Goal: Task Accomplishment & Management: Use online tool/utility

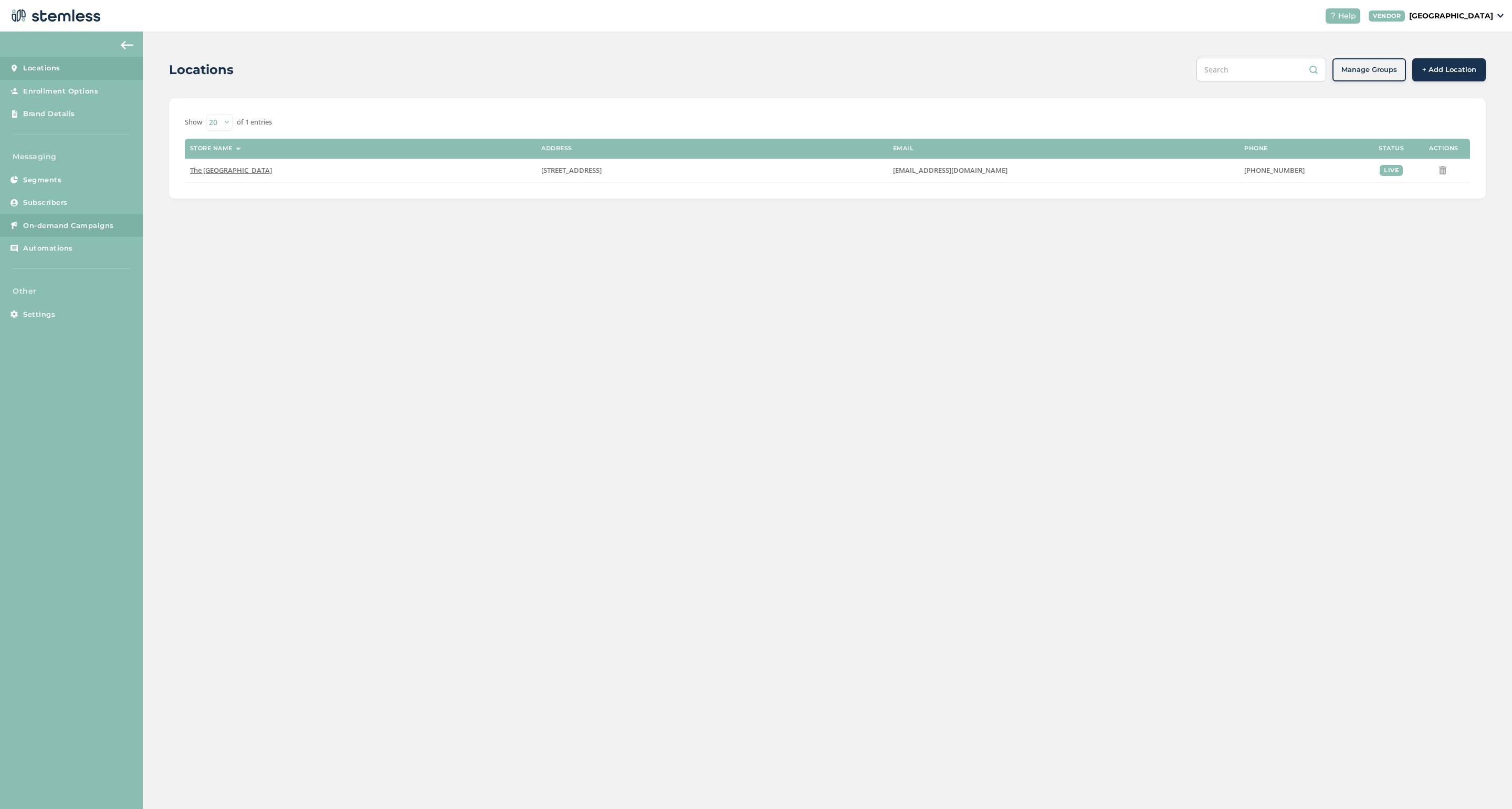
click at [42, 221] on span "On-demand Campaigns" at bounding box center [68, 226] width 91 height 11
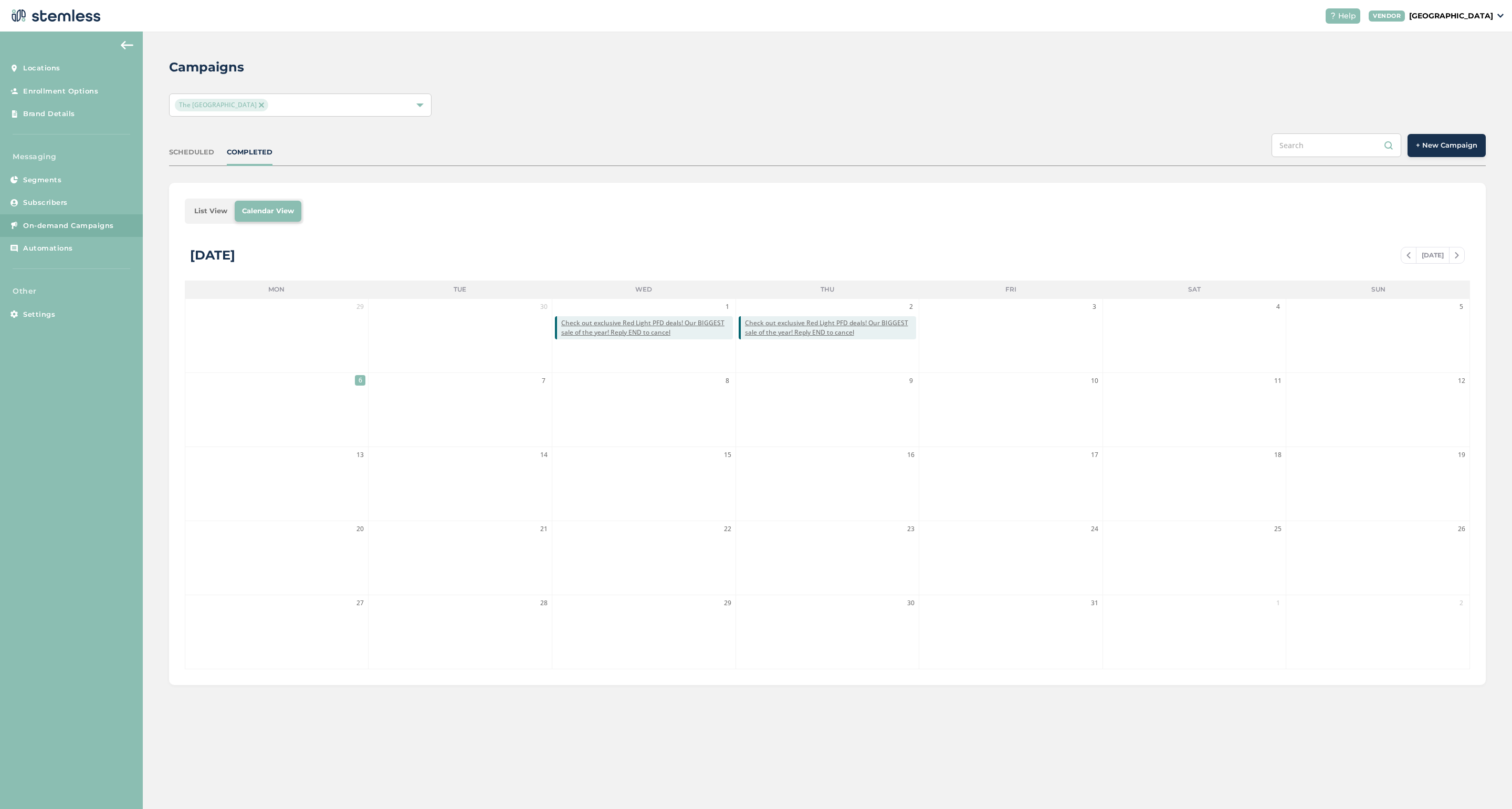
click at [1428, 150] on span "+ New Campaign" at bounding box center [1446, 145] width 61 height 11
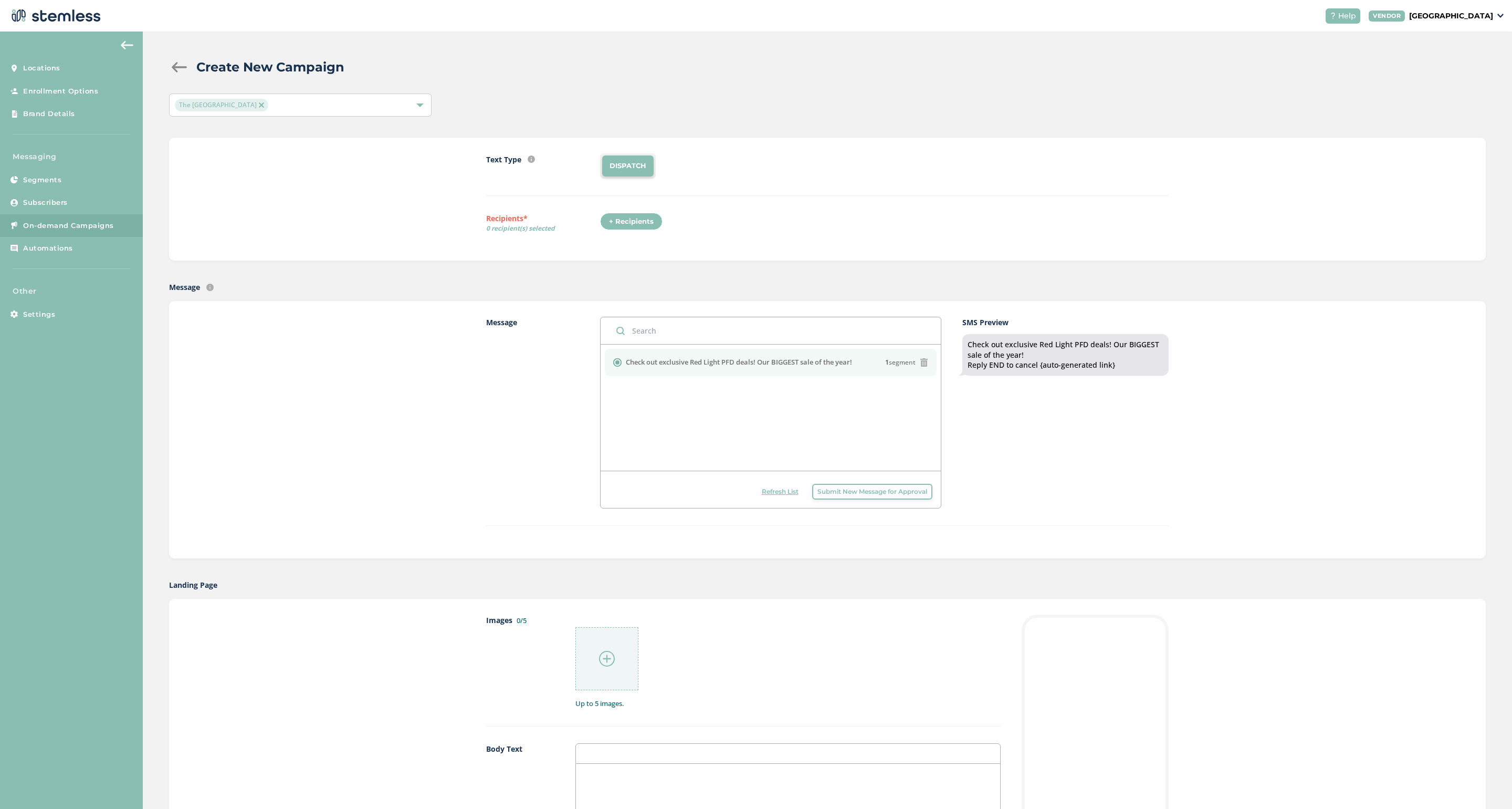
click at [632, 217] on div "+ Recipients" at bounding box center [631, 221] width 62 height 18
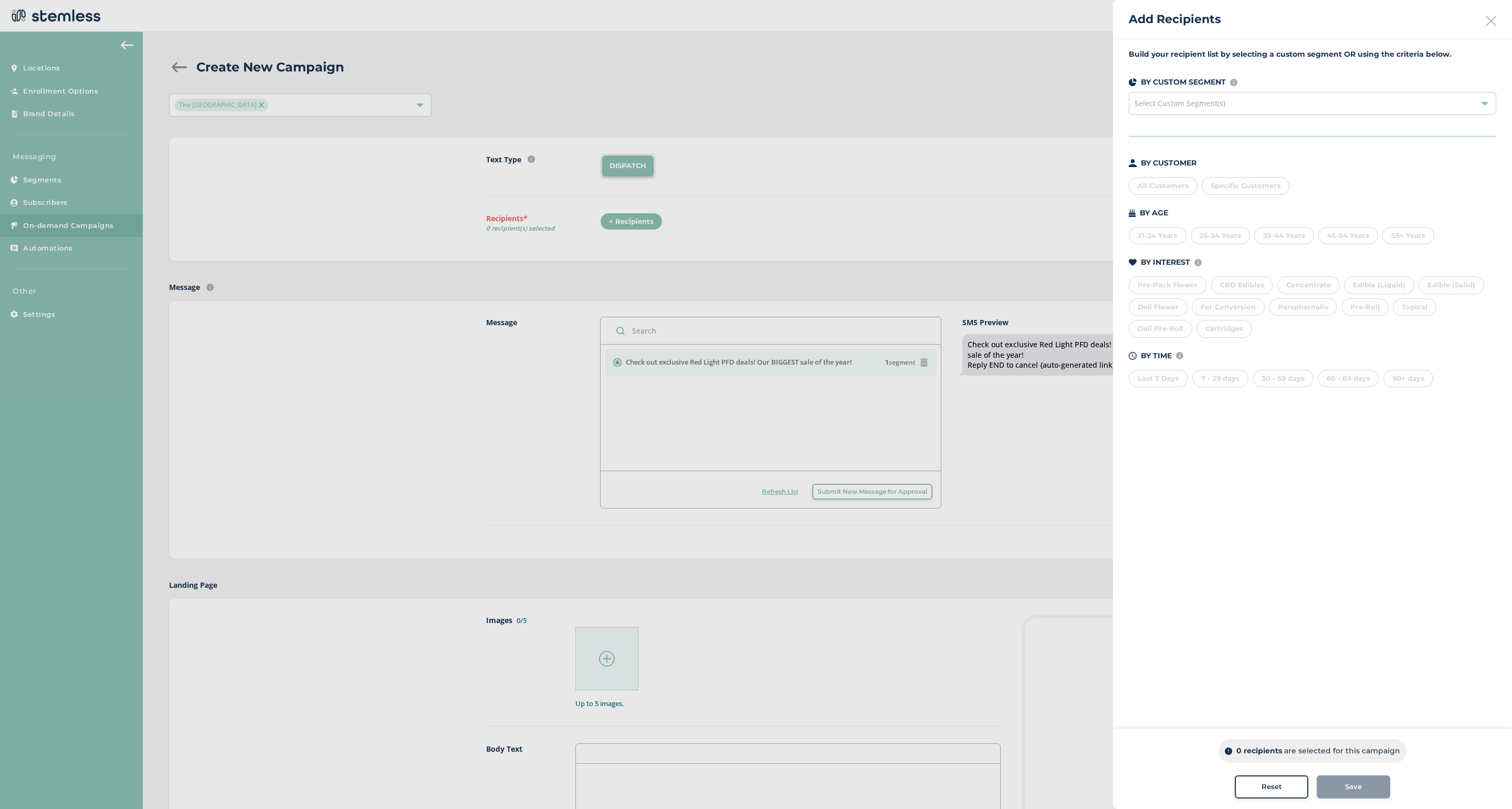
click at [1182, 182] on div "All Customers" at bounding box center [1164, 186] width 69 height 18
click at [1338, 787] on div "Save" at bounding box center [1353, 787] width 57 height 11
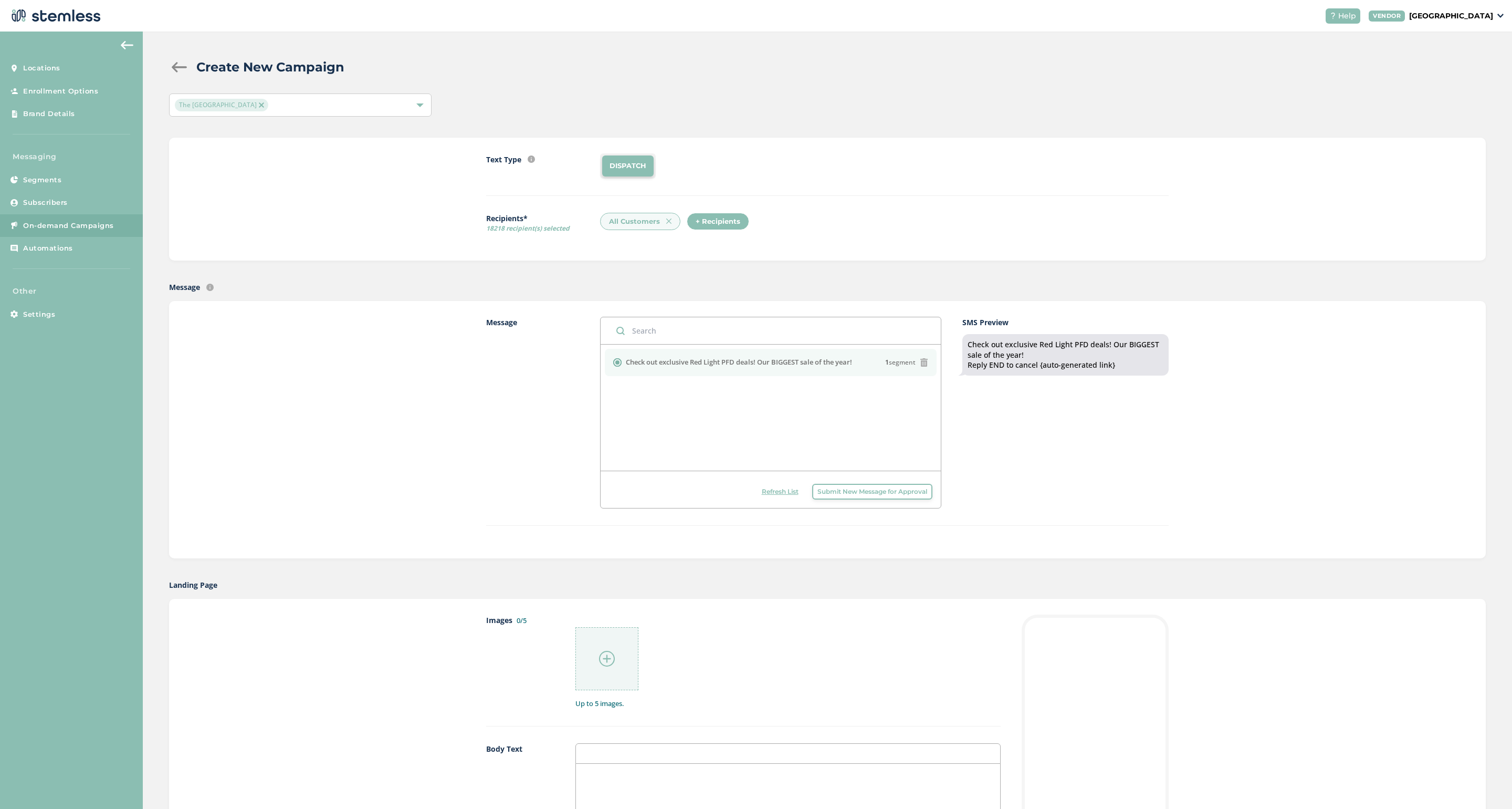
click at [844, 485] on button "Submit New Message for Approval" at bounding box center [872, 491] width 121 height 16
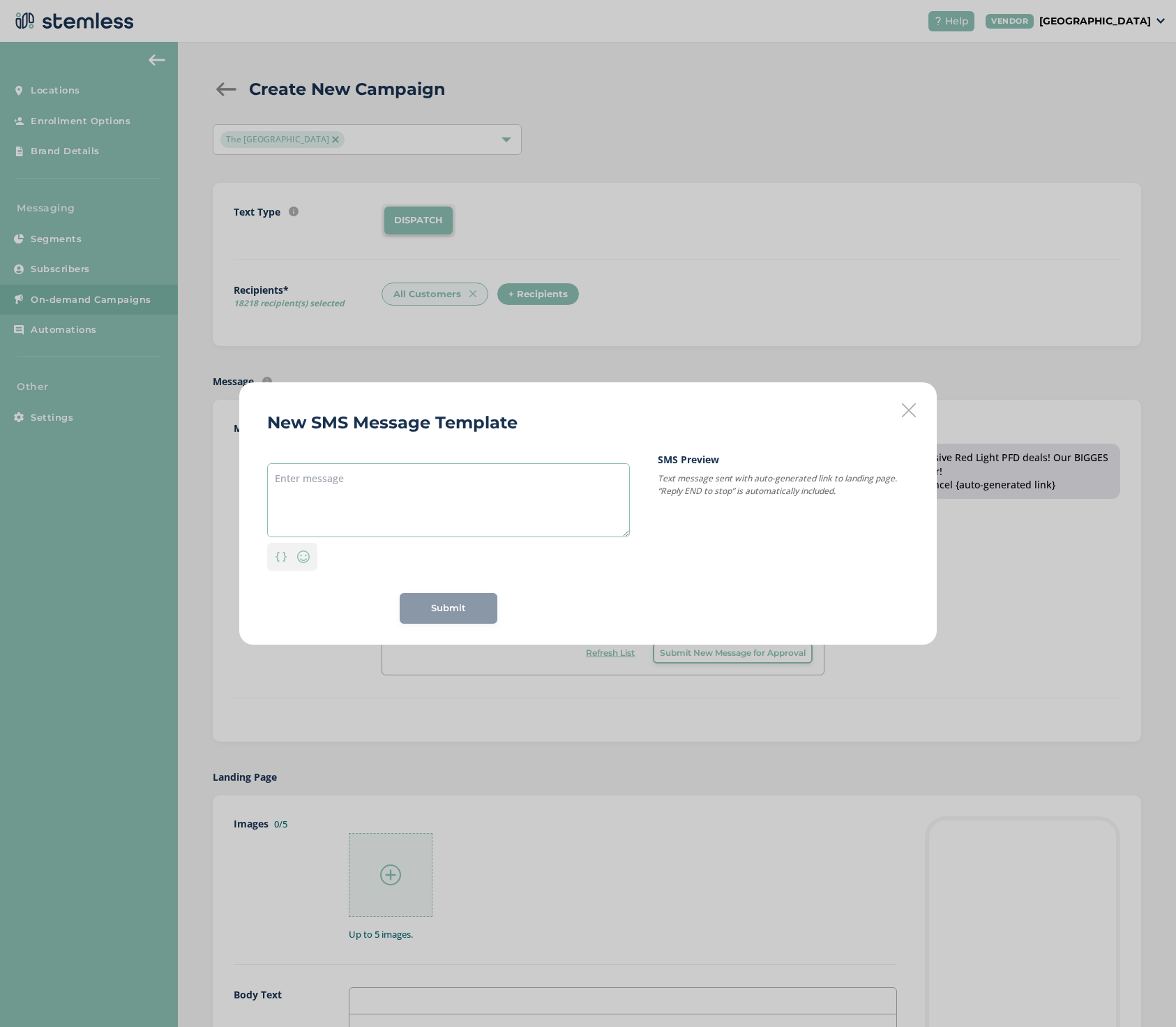
click at [313, 482] on textarea at bounding box center [448, 499] width 363 height 74
paste textarea "RED LIGHT DISTRICT PFD sales continuing through Friday!"
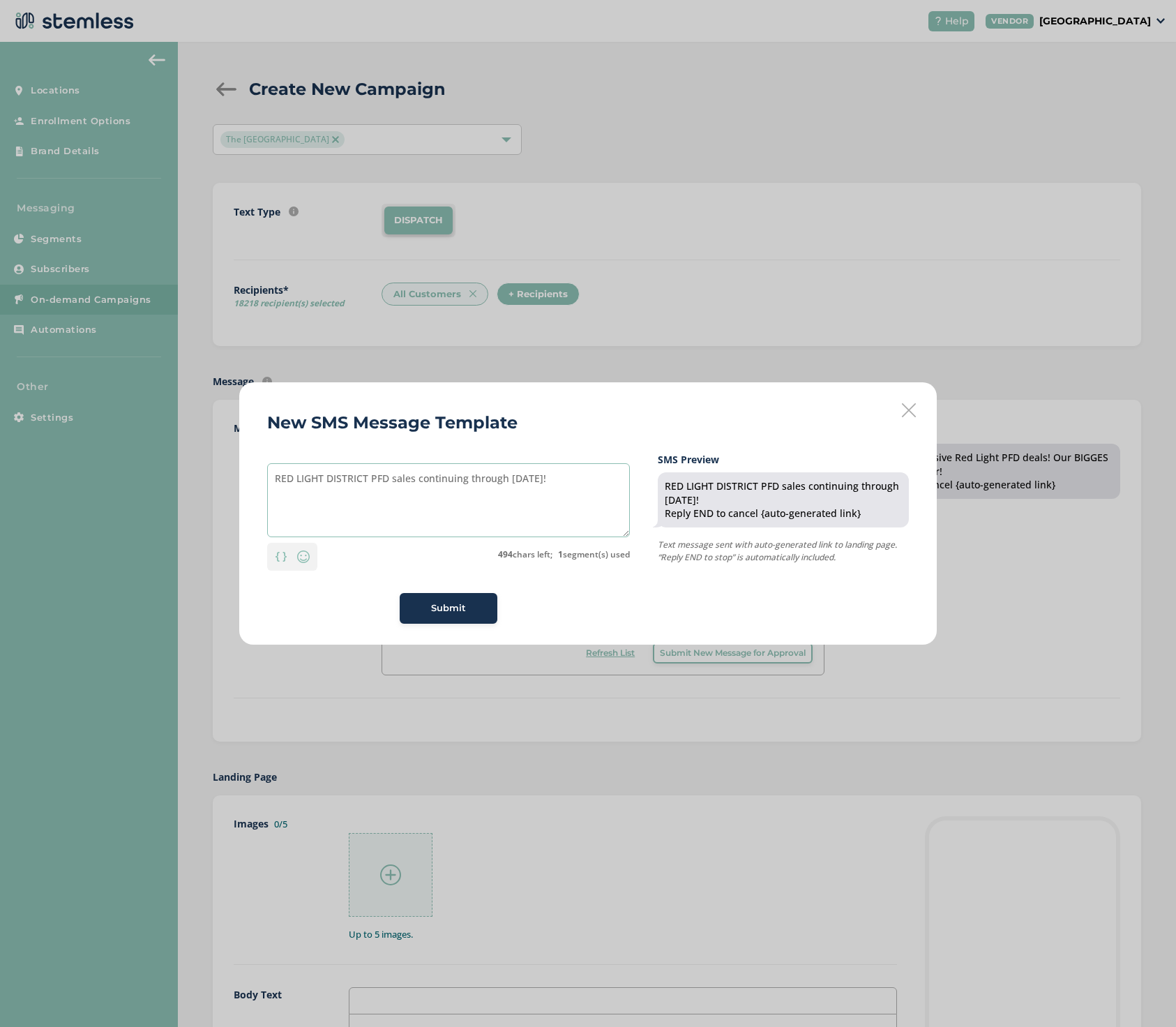
click at [553, 478] on textarea "RED LIGHT DISTRICT PFD sales continuing through Friday!" at bounding box center [448, 499] width 363 height 74
click at [568, 478] on textarea "RED LIGHT DISTRICT PFD sales continuing through Friday! Click for exclusive dea…" at bounding box center [448, 499] width 363 height 74
click at [321, 495] on textarea "RED LIGHT DISTRICT PFD sales continuing through Friday! Click here for exclusiv…" at bounding box center [448, 499] width 363 height 74
type textarea "RED LIGHT DISTRICT PFD sales continuing through Friday! Click here for exclusiv…"
click at [431, 606] on div "Submit" at bounding box center [448, 608] width 76 height 14
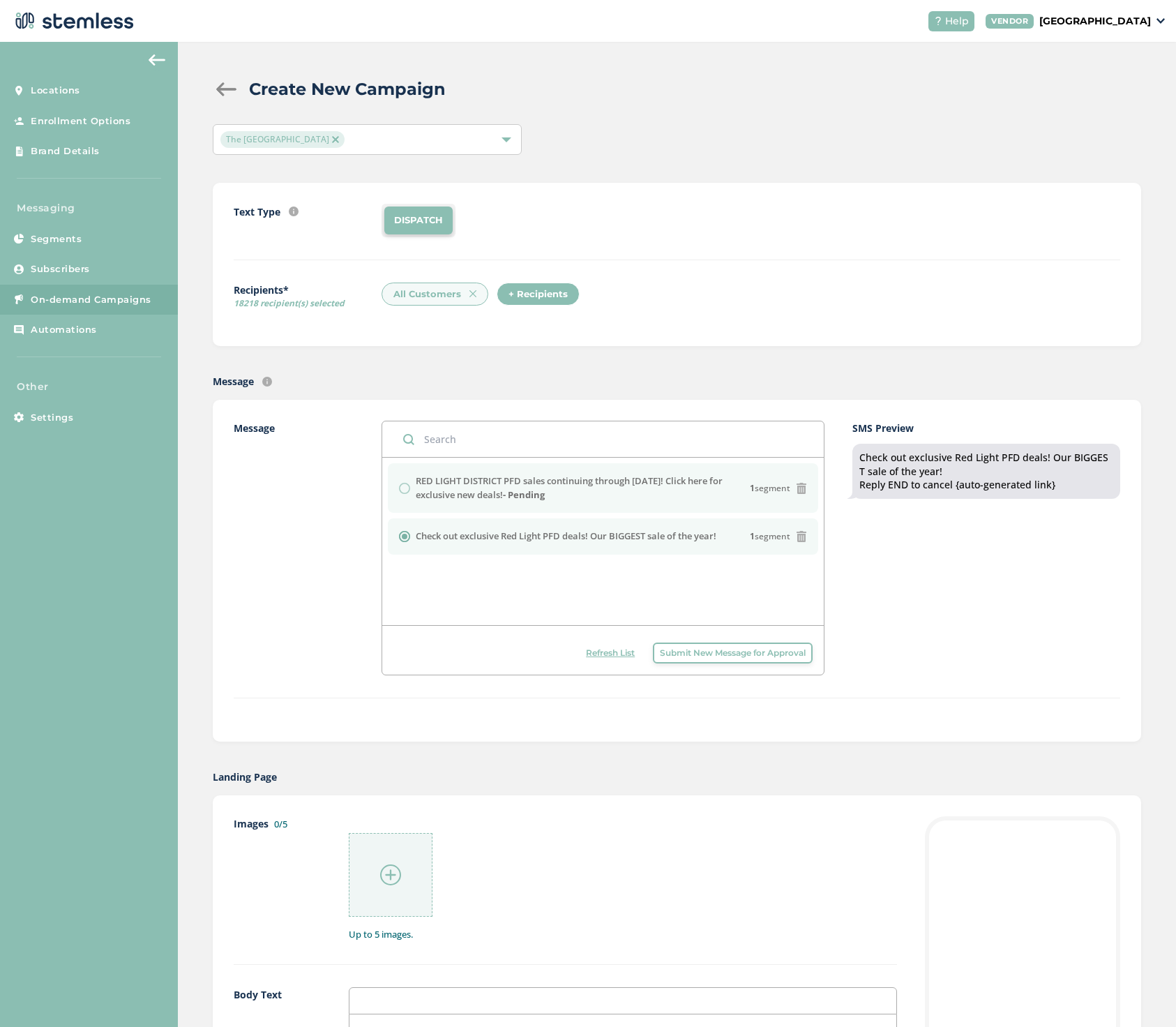
click at [404, 484] on div "RED LIGHT DISTRICT PFD sales continuing through Friday! Click here for exclusiv…" at bounding box center [603, 488] width 409 height 27
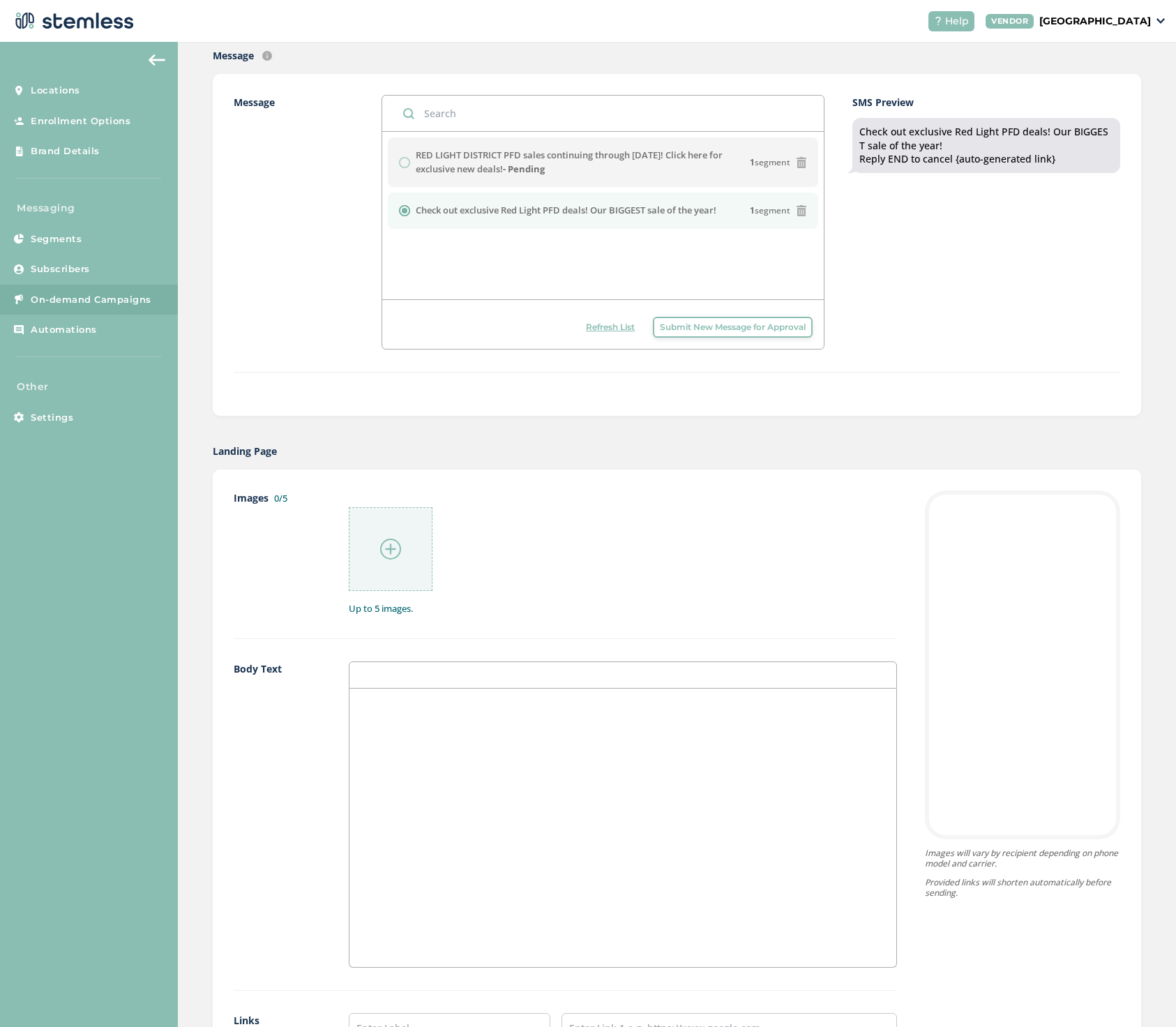
scroll to position [344, 0]
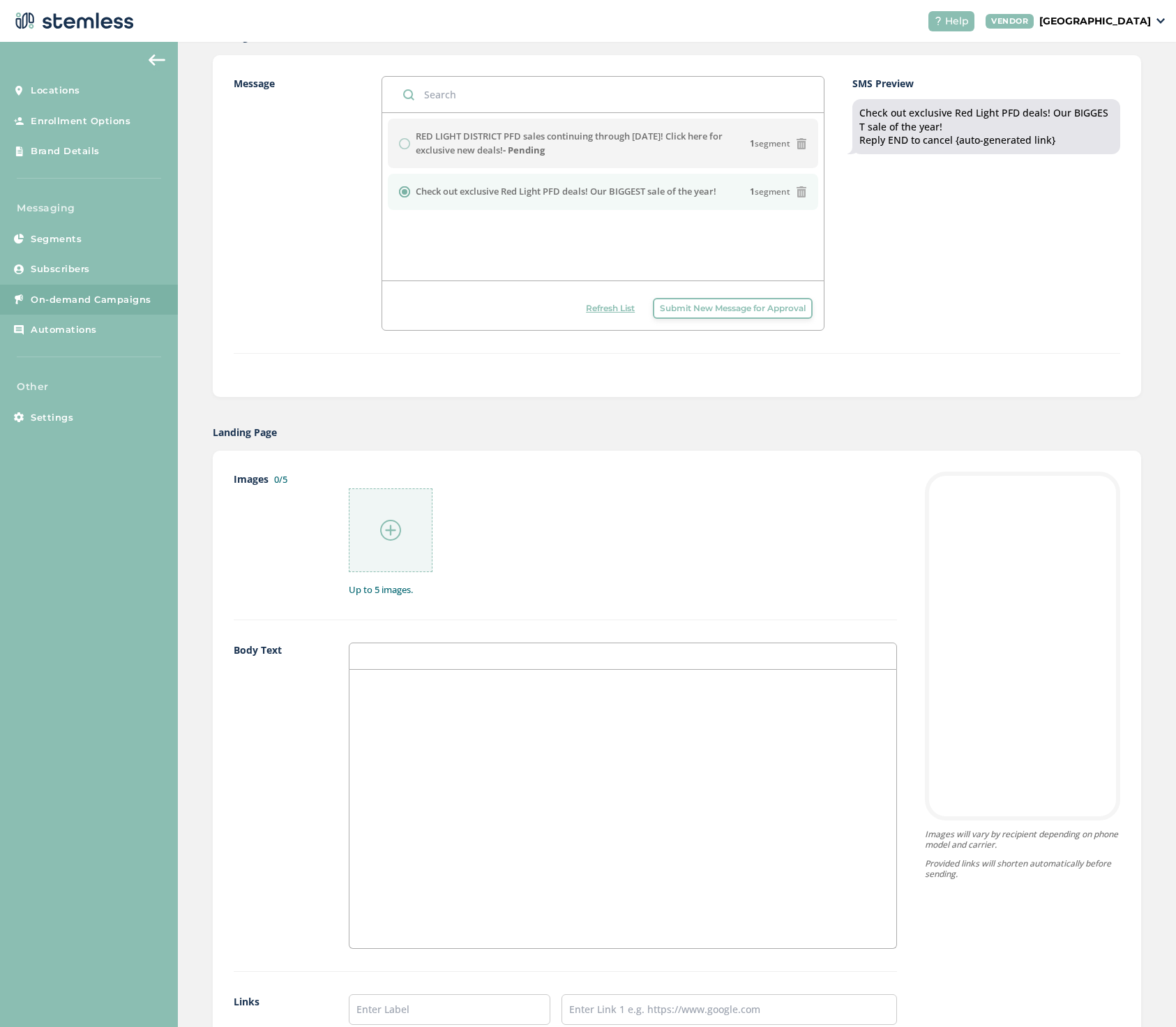
click at [392, 514] on div at bounding box center [390, 530] width 84 height 84
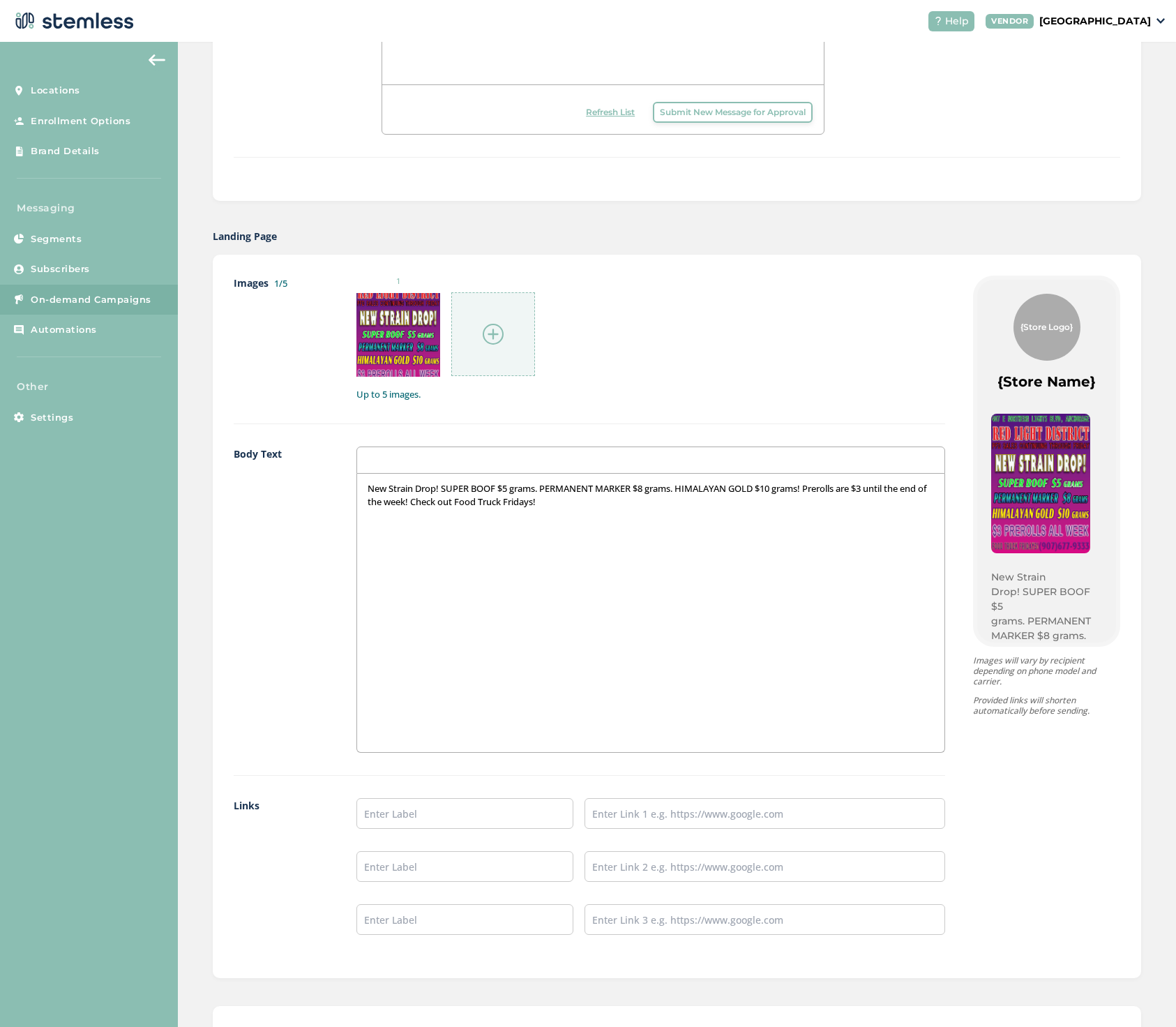
scroll to position [541, 0]
click at [384, 813] on input "text" at bounding box center [465, 812] width 217 height 31
paste input "https://share.google/kd9yhLttwP3uffqoc"
type input "https://share.google/kd9yhLttwP3uffqoc"
drag, startPoint x: 562, startPoint y: 810, endPoint x: 334, endPoint y: 810, distance: 228.0
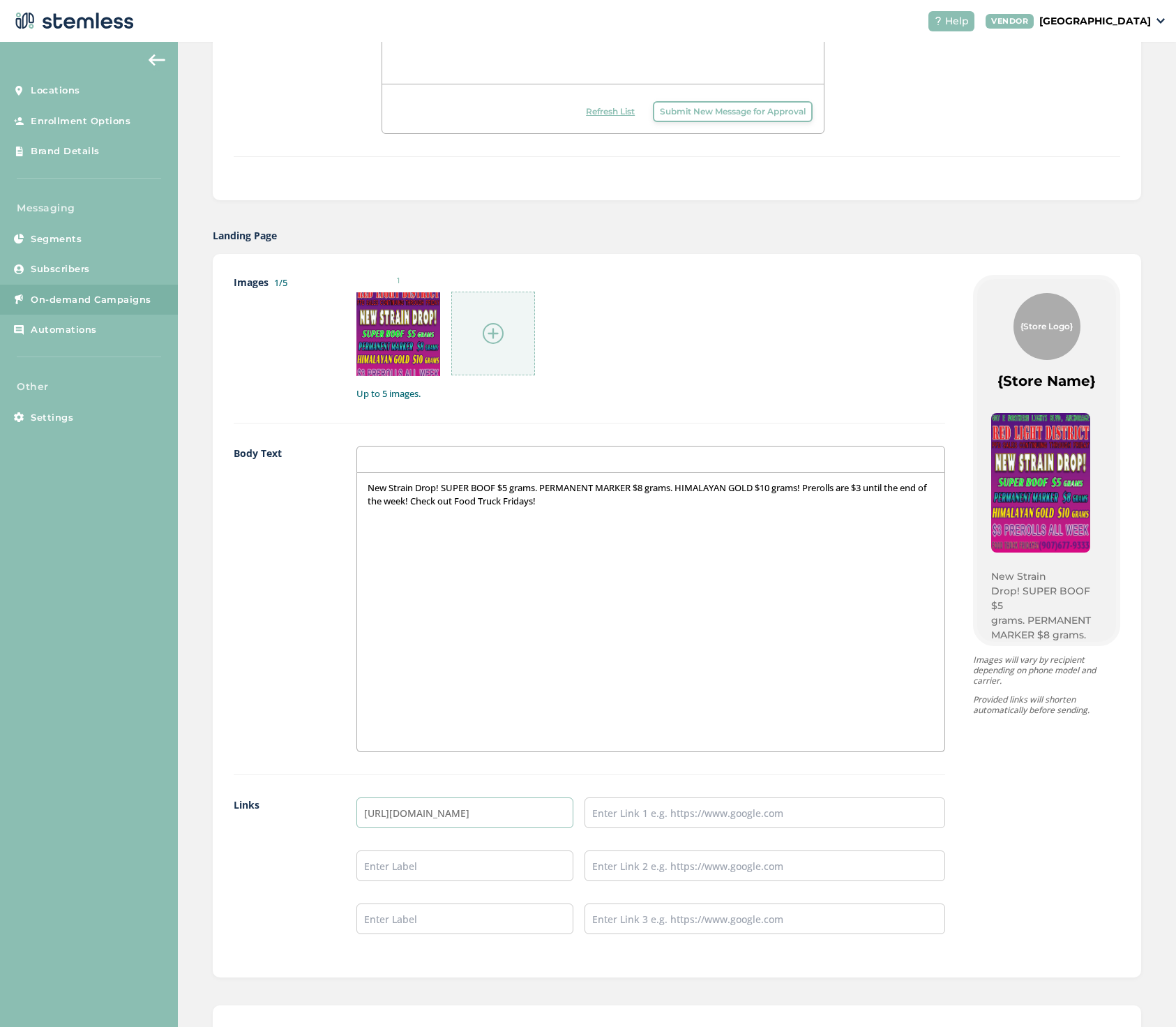
click at [334, 810] on div "Links https://share.google/kd9yhLttwP3uffqoc" at bounding box center [590, 877] width 712 height 159
click at [595, 810] on input "text" at bounding box center [765, 812] width 361 height 31
paste input "https://share.google/kd9yhLttwP3uffqoc"
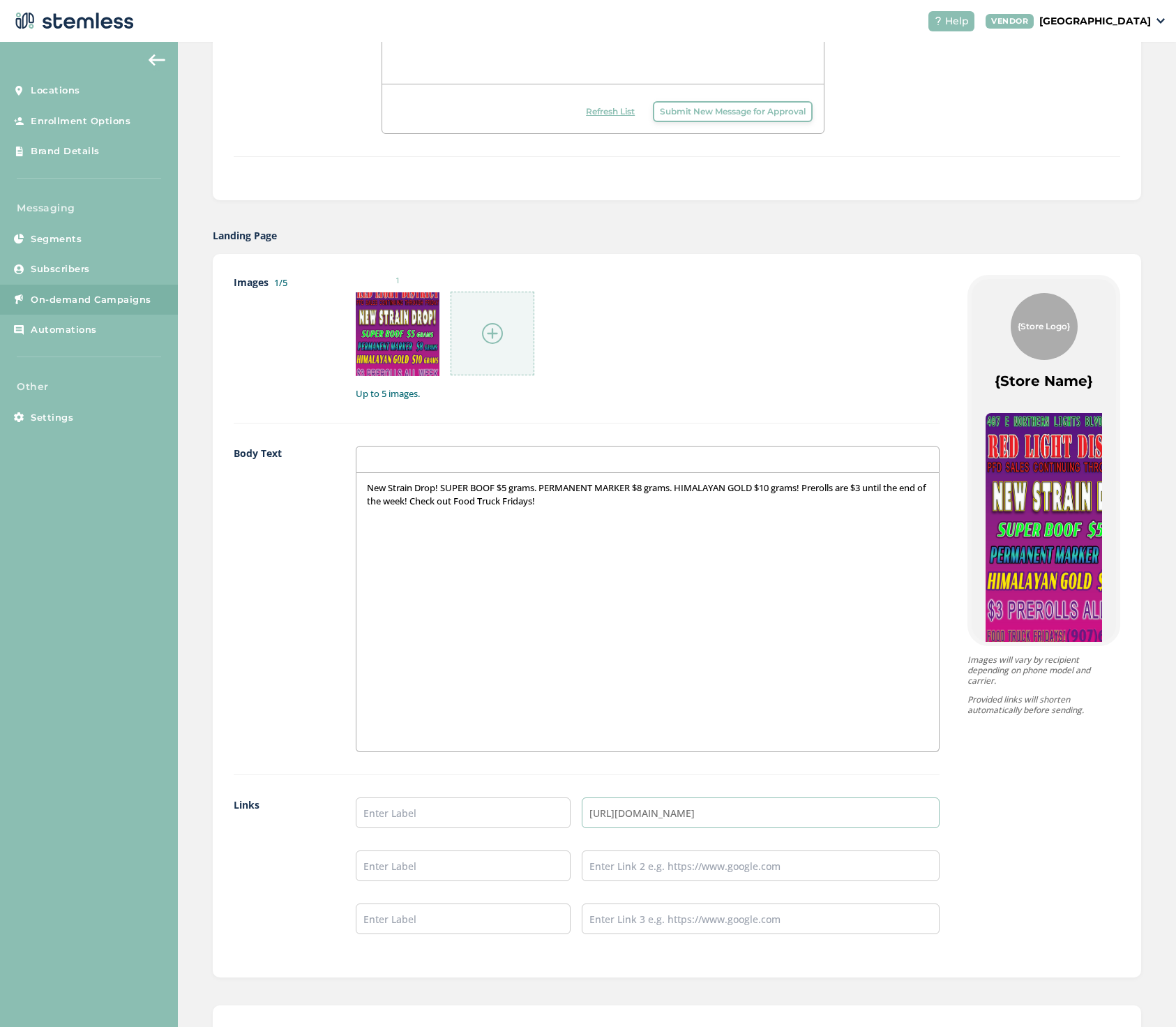
type input "https://share.google/kd9yhLttwP3uffqoc"
click at [388, 815] on input "text" at bounding box center [463, 812] width 215 height 31
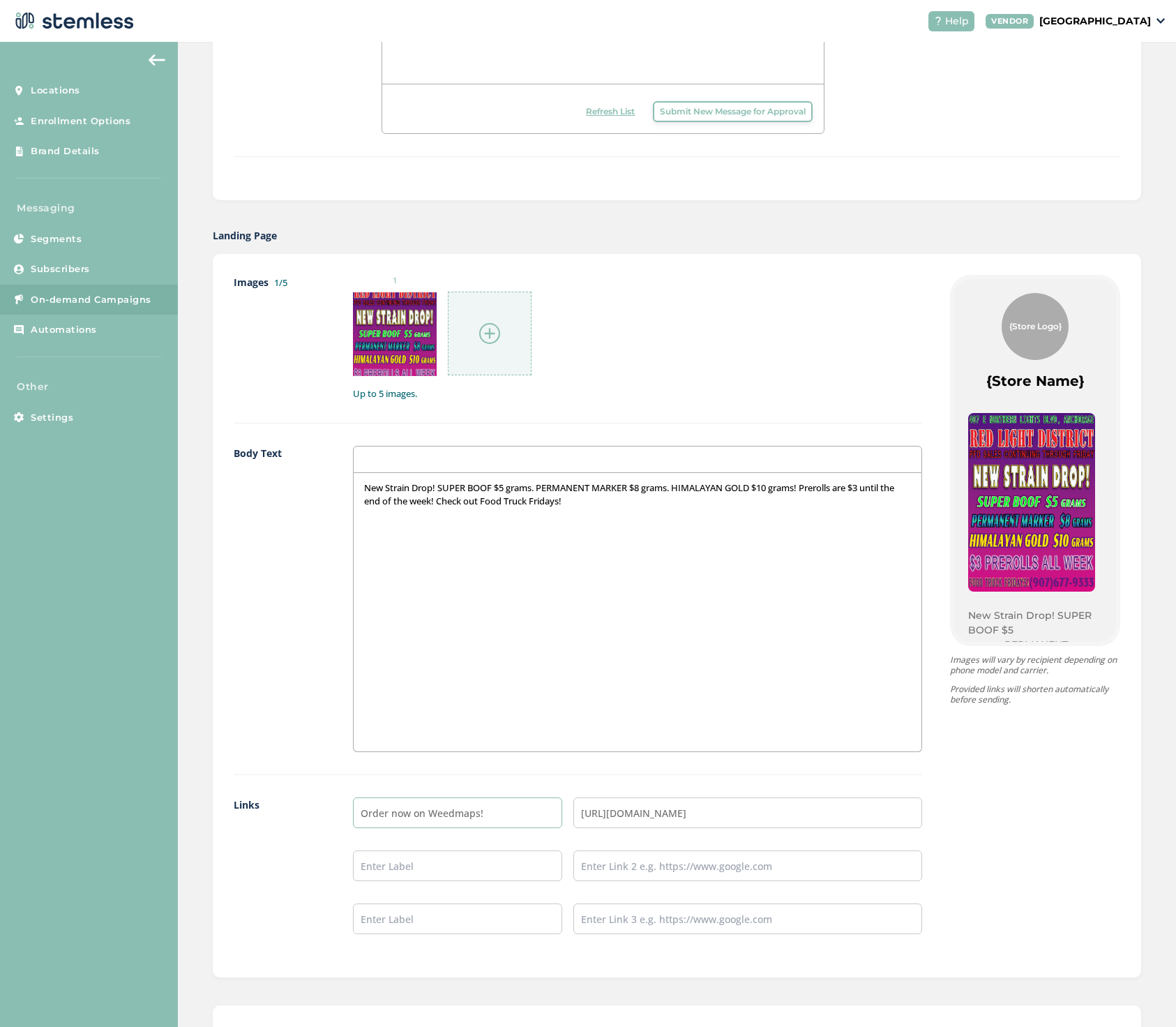
type input "Order now on Weedmaps!"
click at [383, 867] on input "text" at bounding box center [457, 865] width 209 height 31
click at [617, 865] on input "text" at bounding box center [748, 865] width 349 height 31
type input "https://alaskaredlight.com"
click at [392, 863] on input "text" at bounding box center [457, 865] width 209 height 31
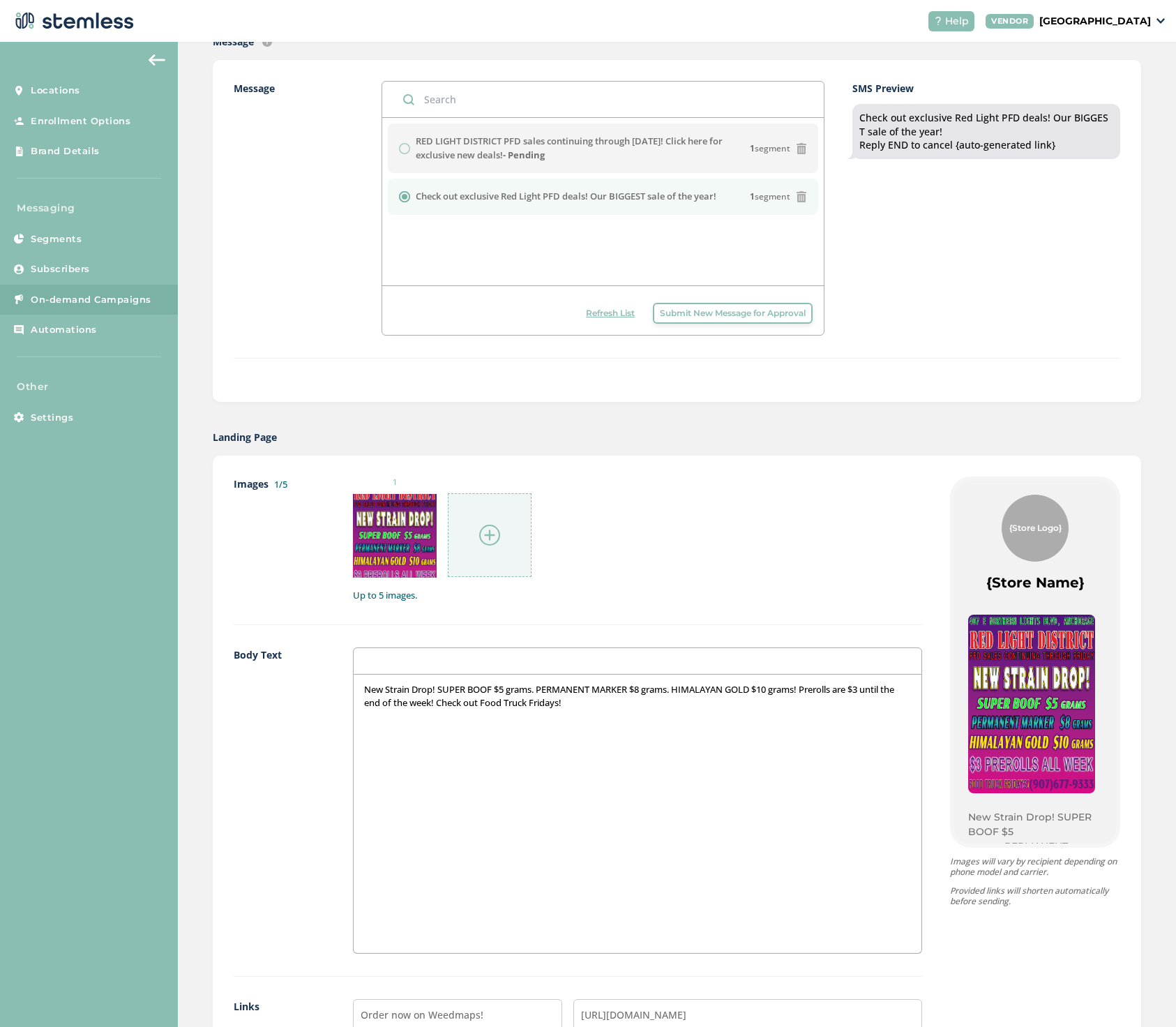
scroll to position [333, 0]
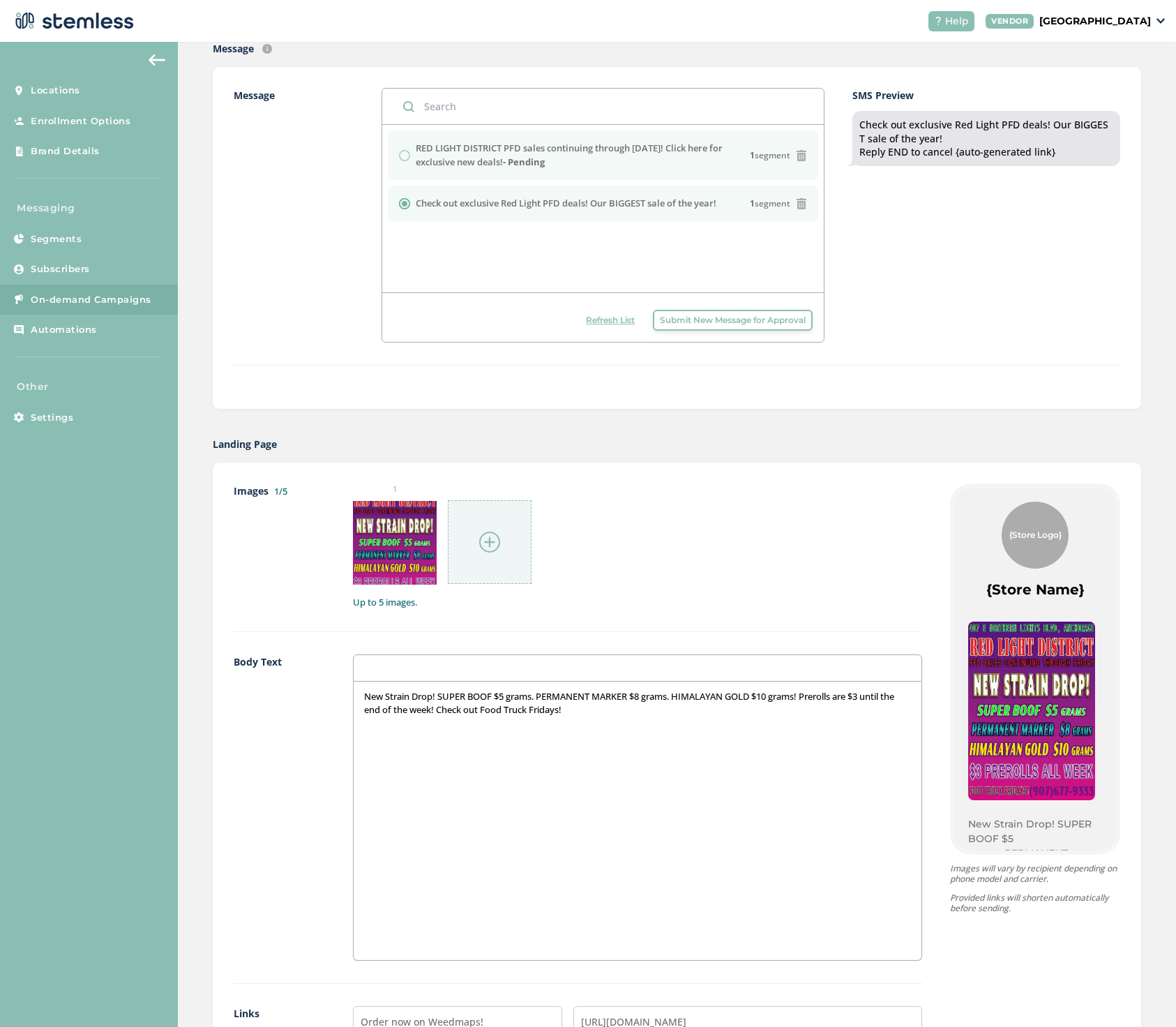
type input "Check our web site!"
click at [402, 152] on div "RED LIGHT DISTRICT PFD sales continuing through Friday! Click here for exclusiv…" at bounding box center [603, 155] width 409 height 27
click at [155, 61] on img at bounding box center [157, 60] width 17 height 11
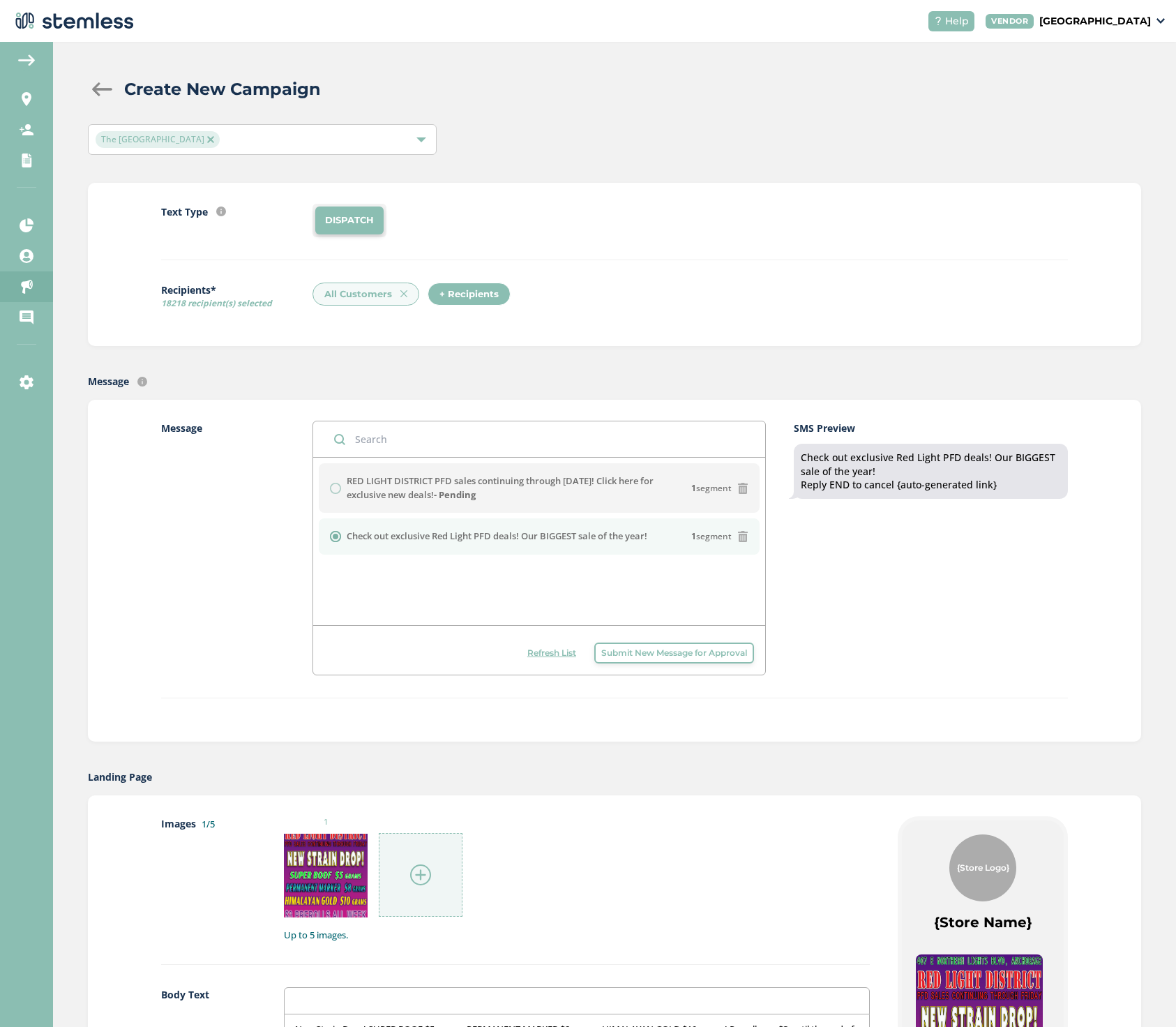
scroll to position [0, 0]
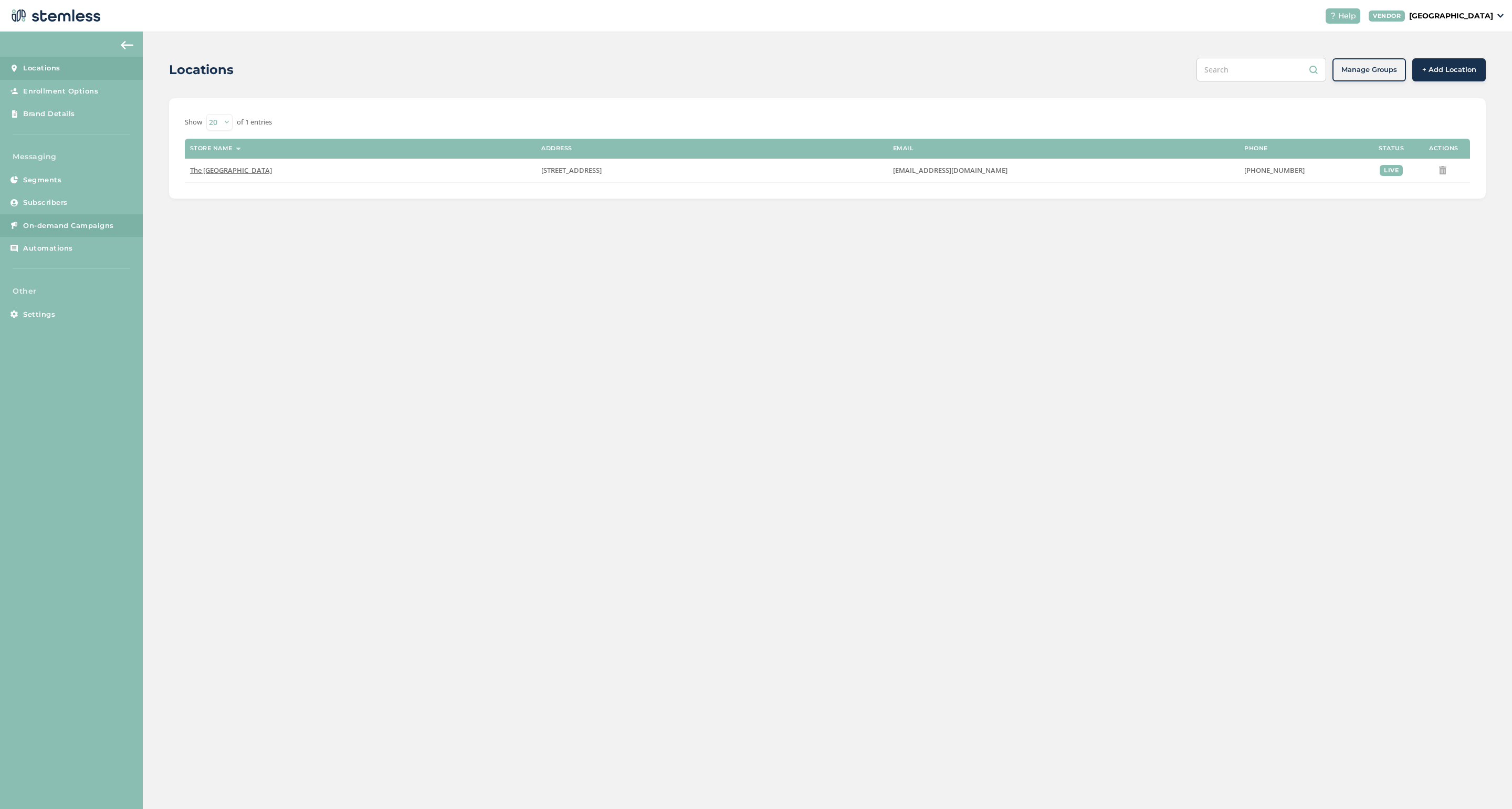
click at [97, 221] on span "On-demand Campaigns" at bounding box center [68, 226] width 91 height 11
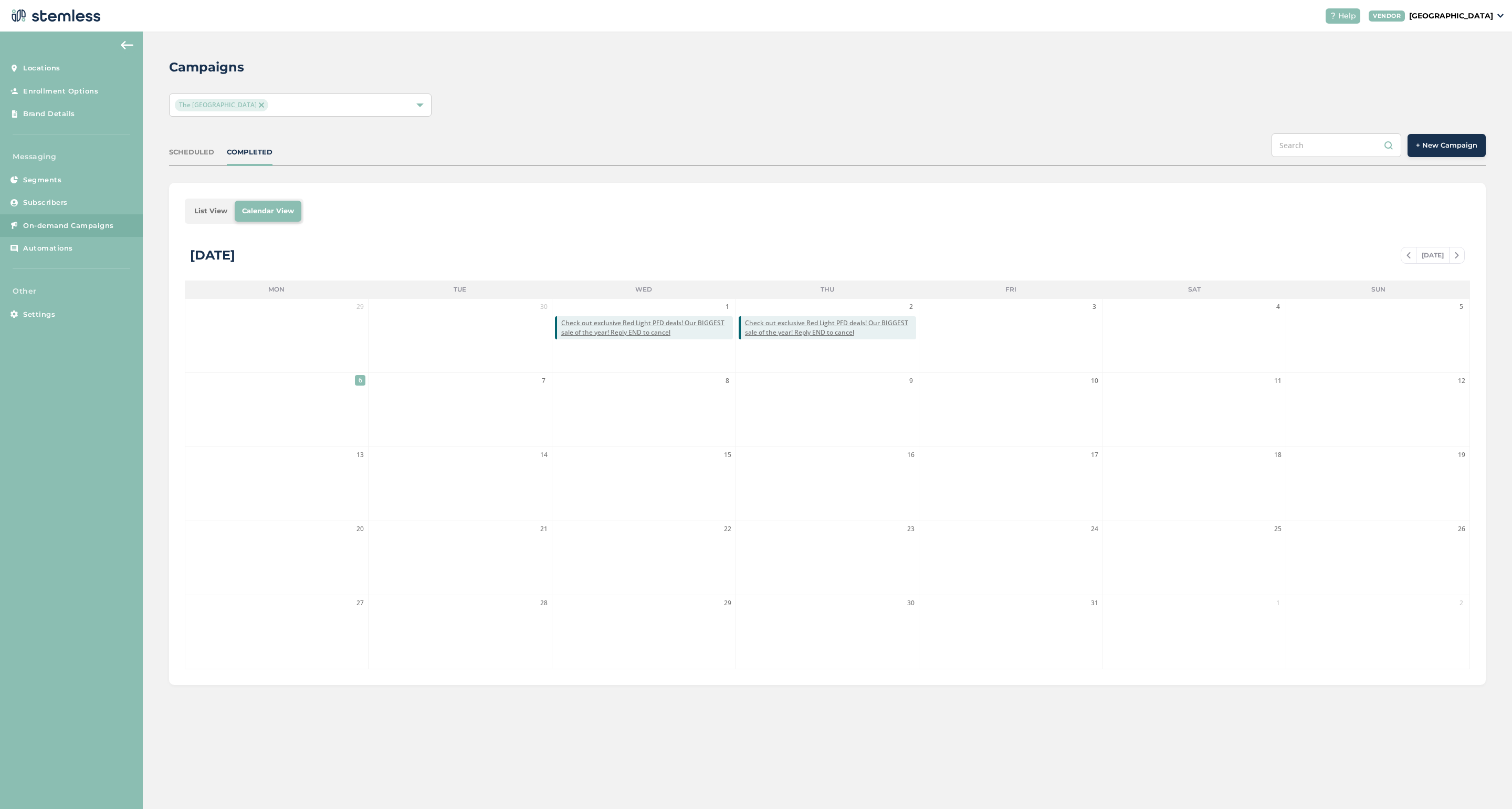
click at [885, 147] on span "+ New Campaign" at bounding box center [1446, 145] width 61 height 11
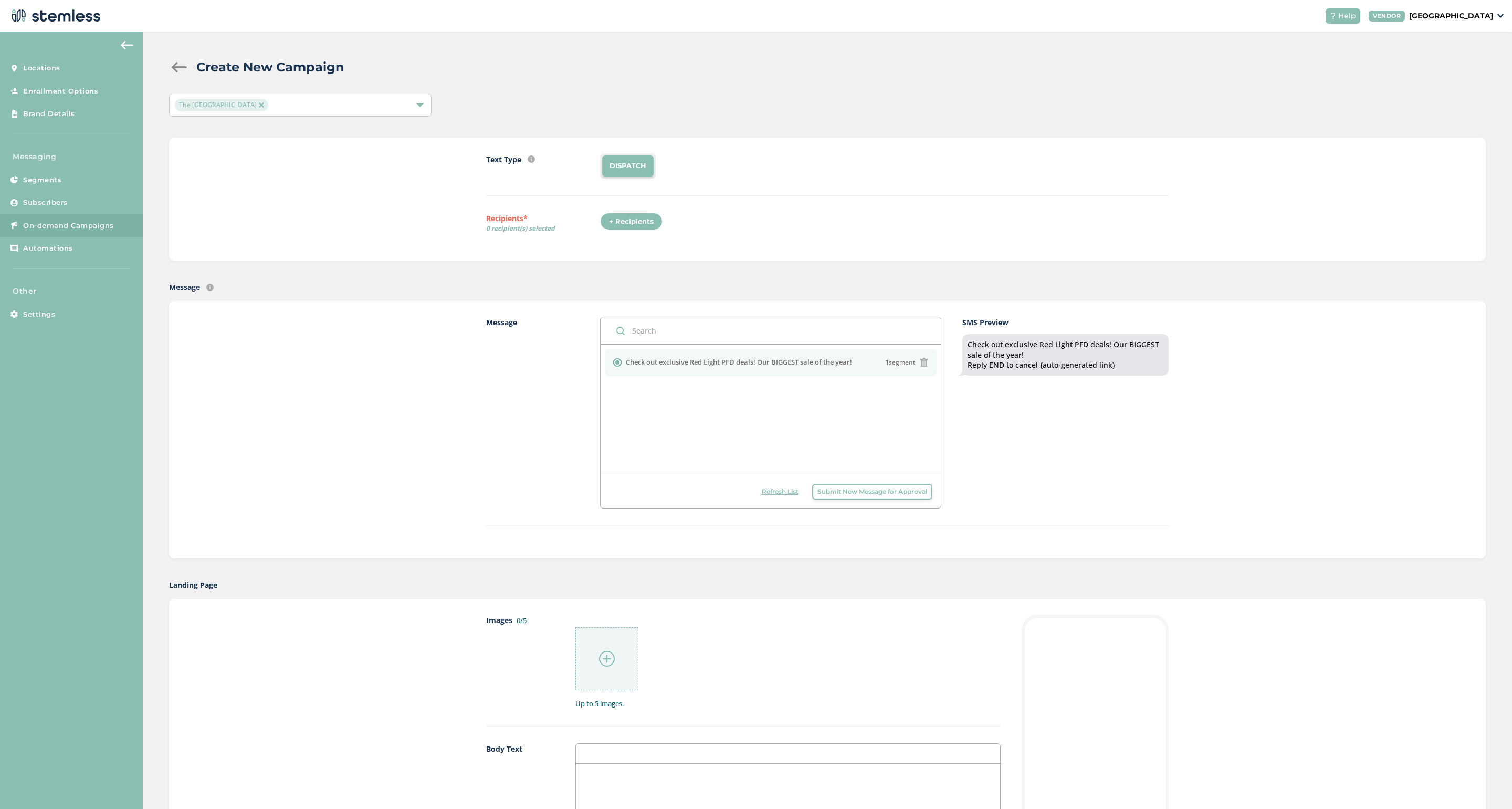
click at [623, 223] on div "+ Recipients" at bounding box center [631, 221] width 62 height 18
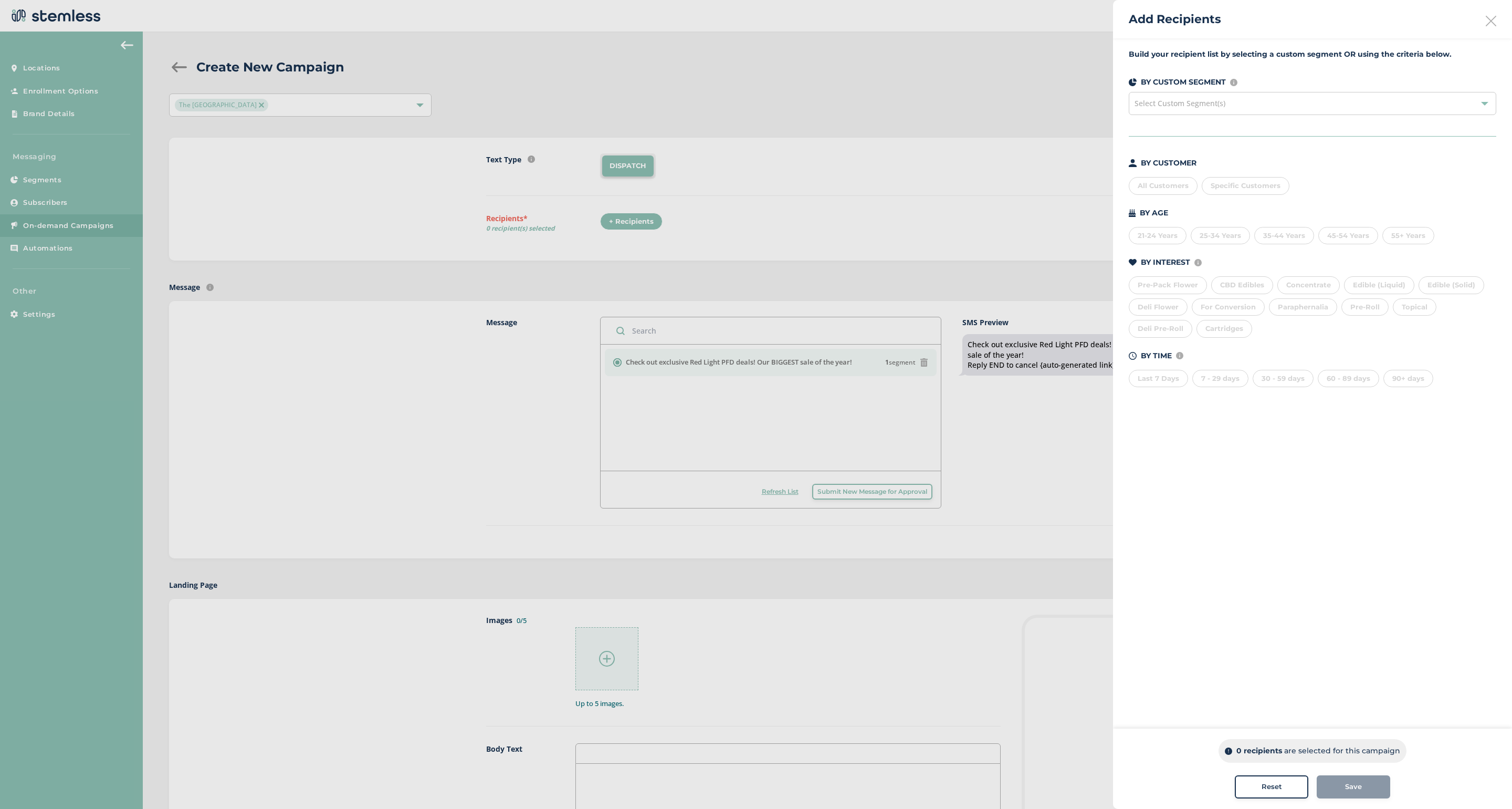
click at [885, 182] on div "All Customers" at bounding box center [1164, 186] width 69 height 18
click at [885, 773] on span "Save" at bounding box center [1353, 787] width 17 height 11
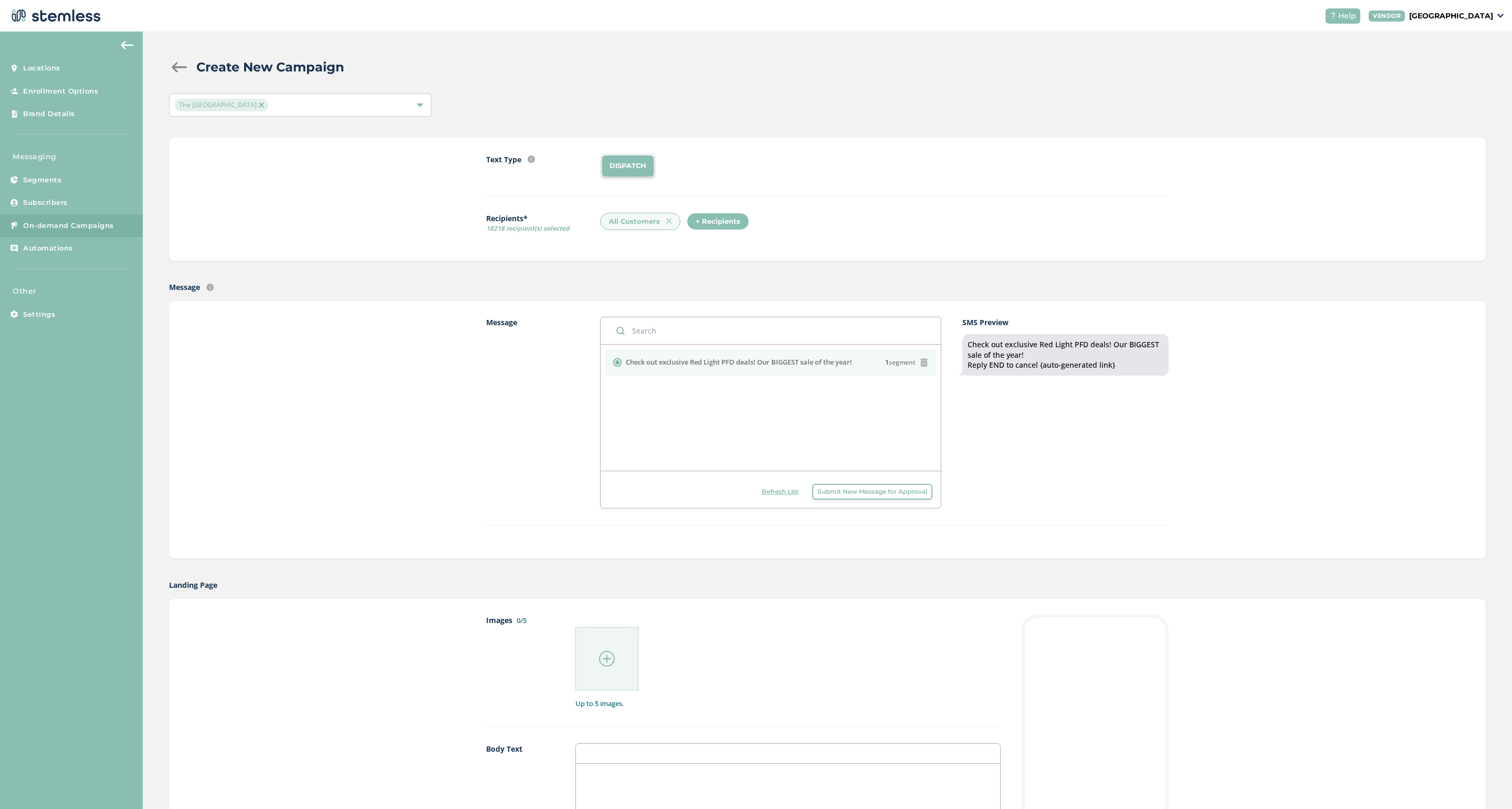
click at [181, 69] on div at bounding box center [180, 67] width 21 height 11
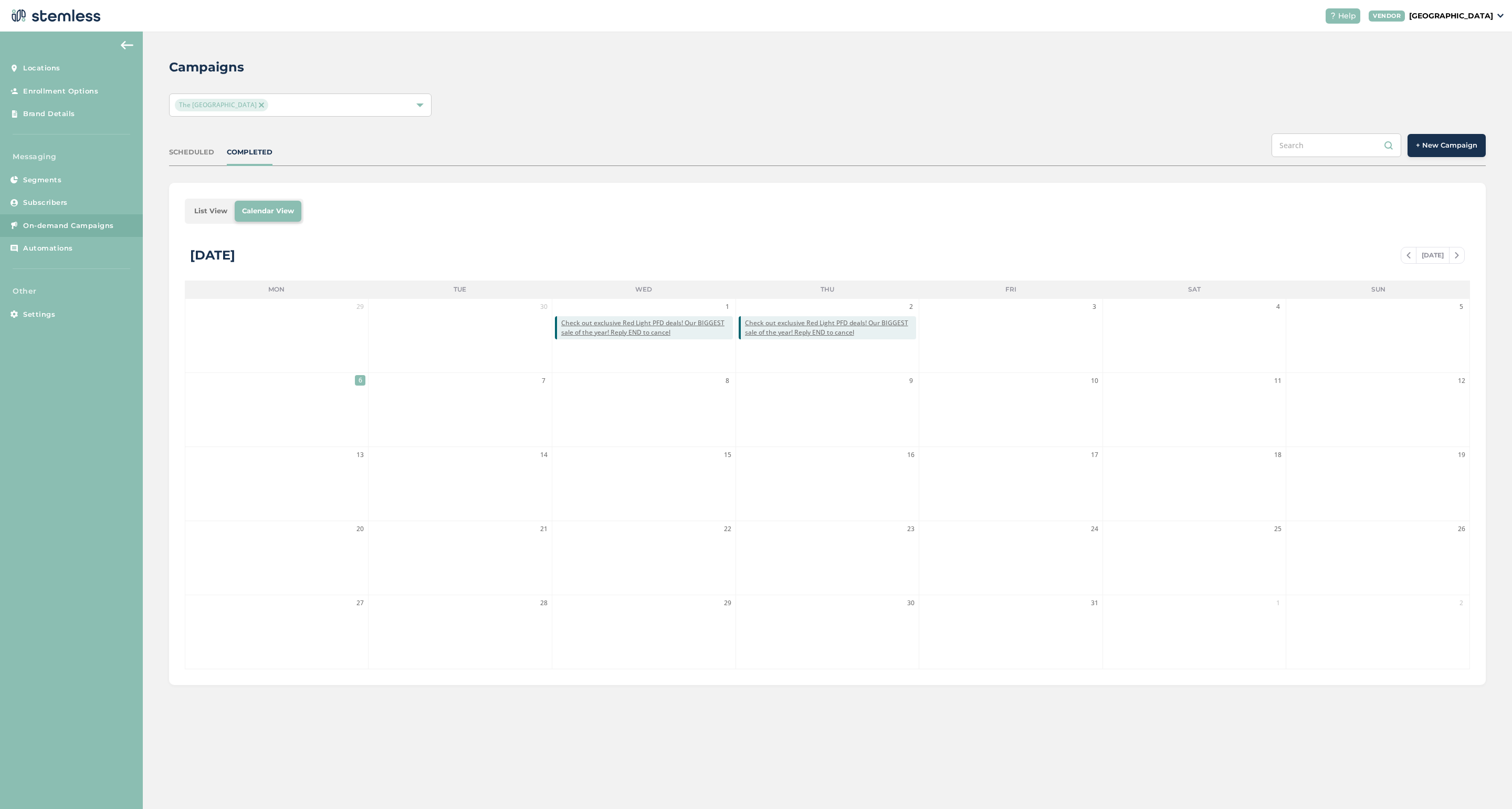
click at [66, 221] on span "On-demand Campaigns" at bounding box center [68, 226] width 91 height 11
click at [885, 137] on button "+ New Campaign" at bounding box center [1446, 145] width 78 height 23
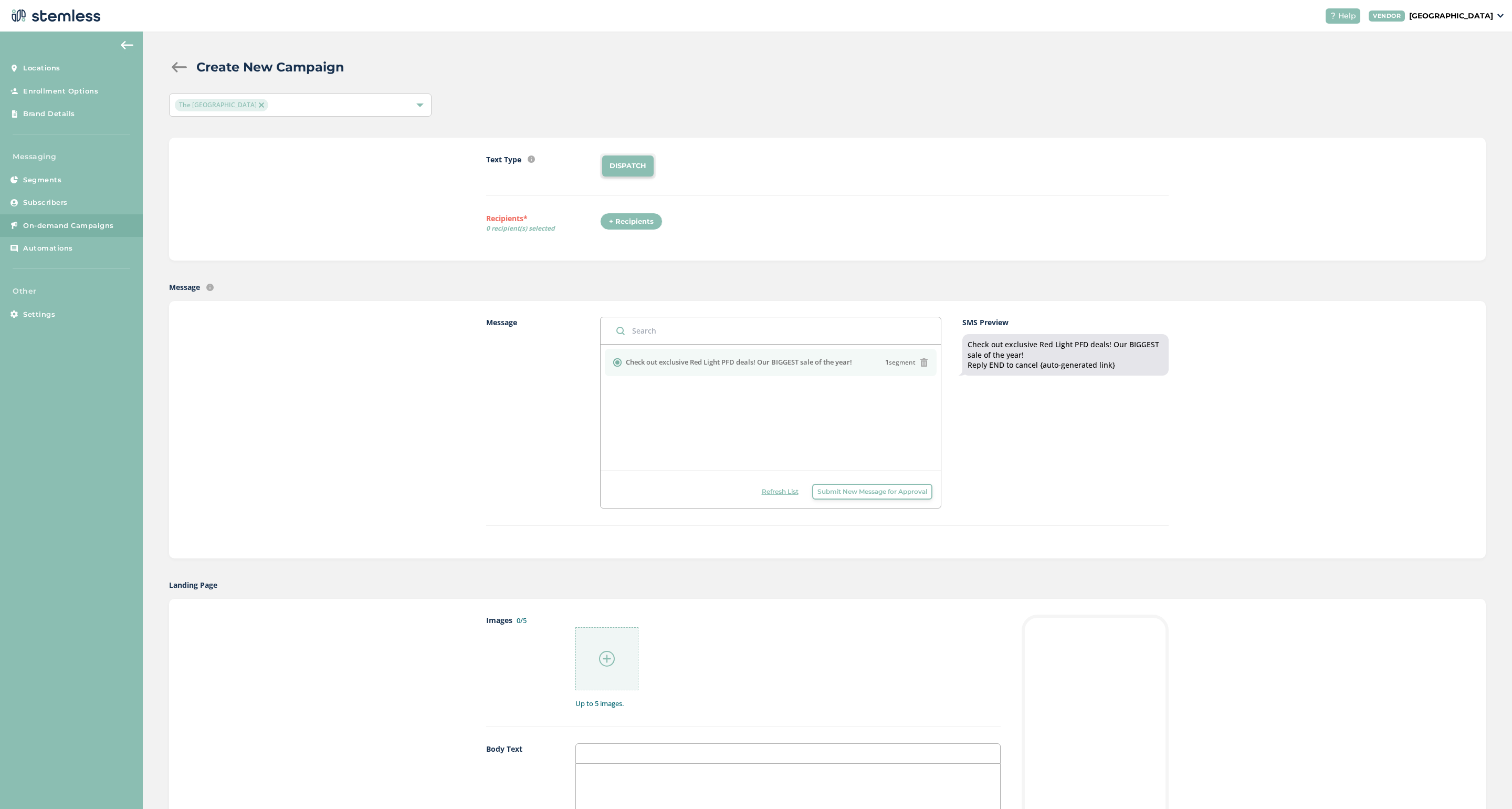
click at [772, 492] on span "Refresh List" at bounding box center [780, 491] width 37 height 9
click at [881, 492] on span "Submit New Message for Approval" at bounding box center [872, 491] width 110 height 9
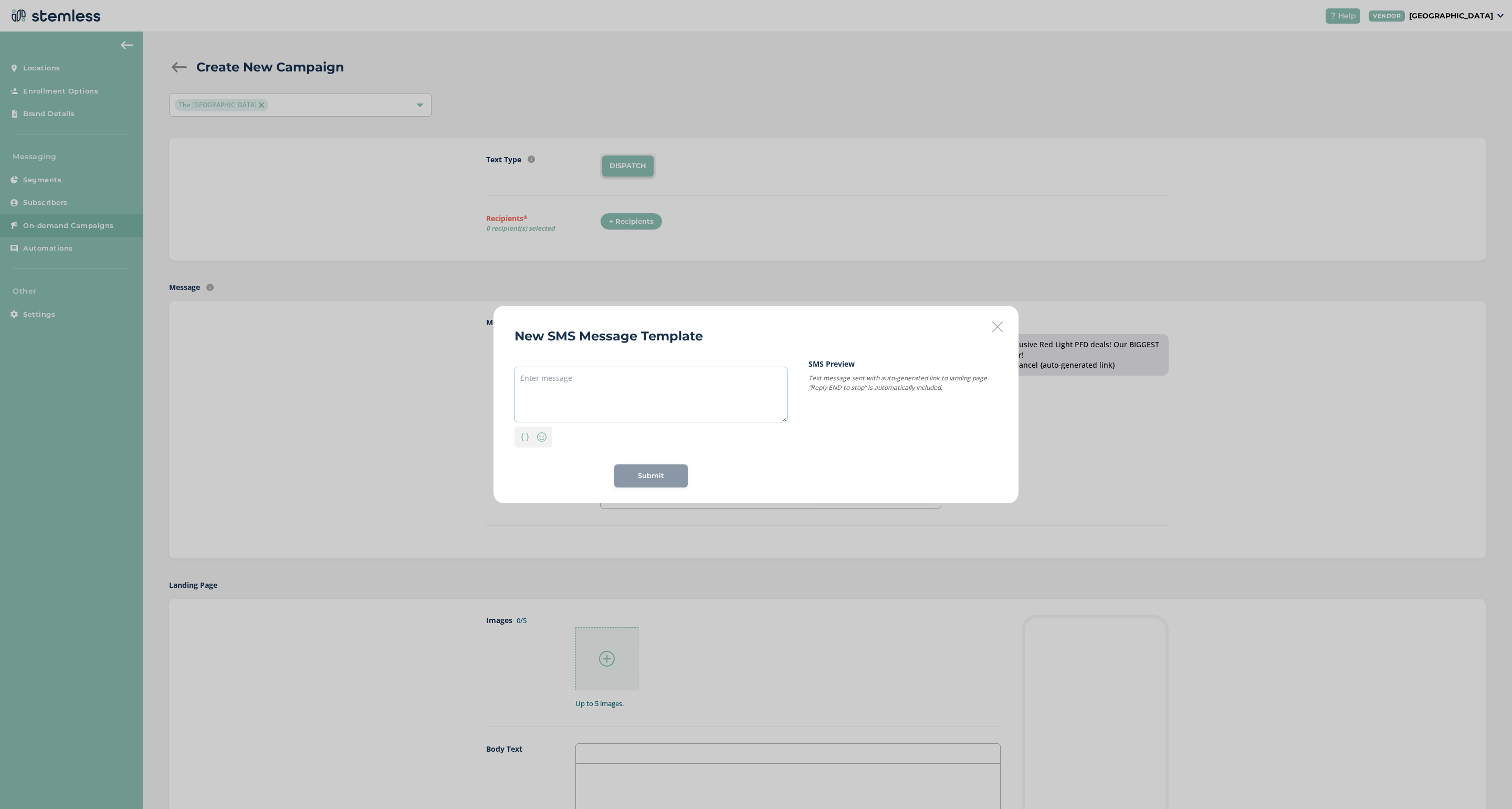
click at [528, 378] on textarea at bounding box center [651, 394] width 273 height 56
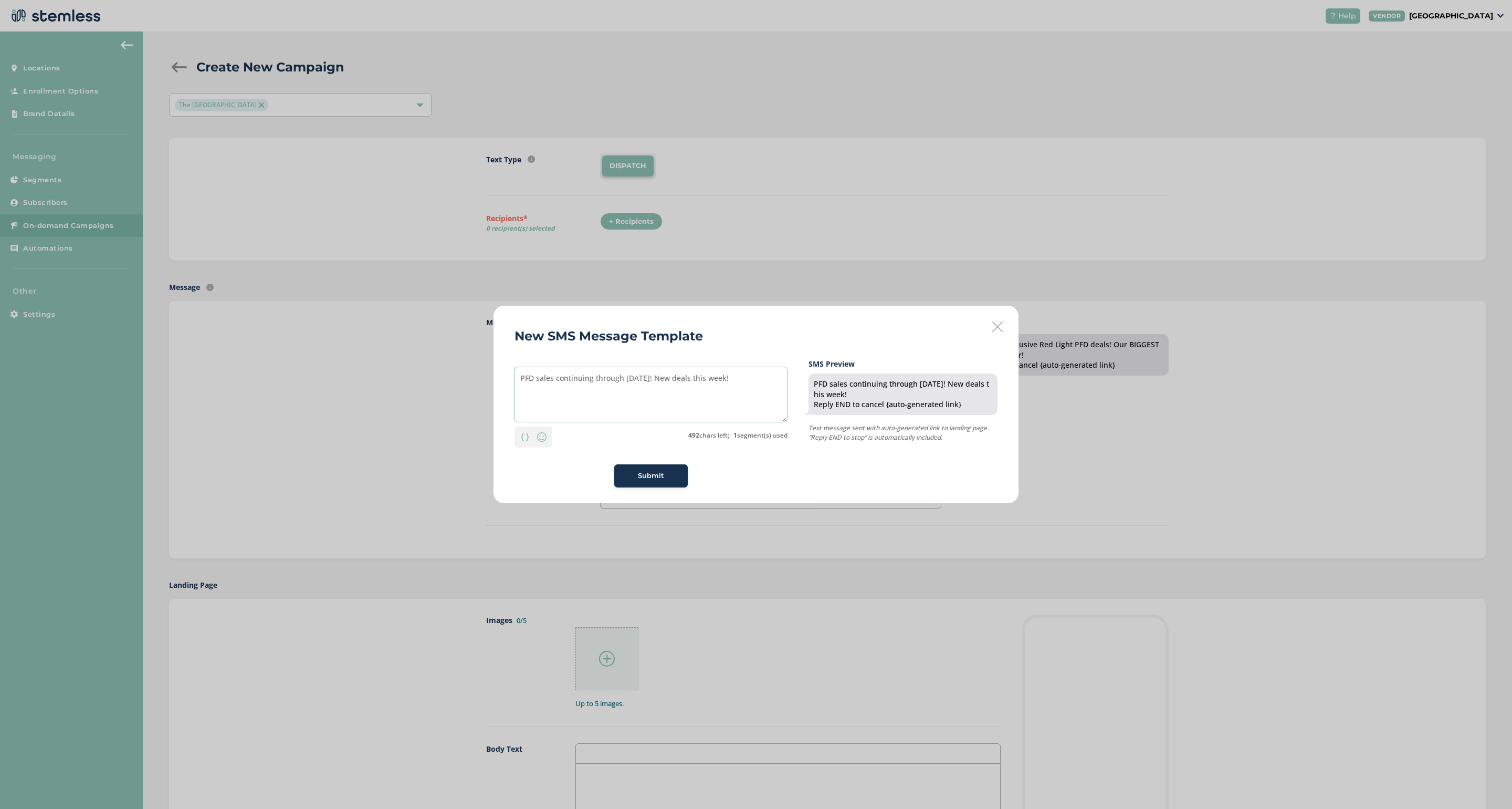
click at [650, 380] on textarea "PFD sales continuing through Friday! New deals this week!" at bounding box center [651, 394] width 273 height 56
type textarea "PFD sales continuing through [DATE]! Click here for New deals this week!"
click at [640, 473] on span "Submit" at bounding box center [651, 475] width 26 height 11
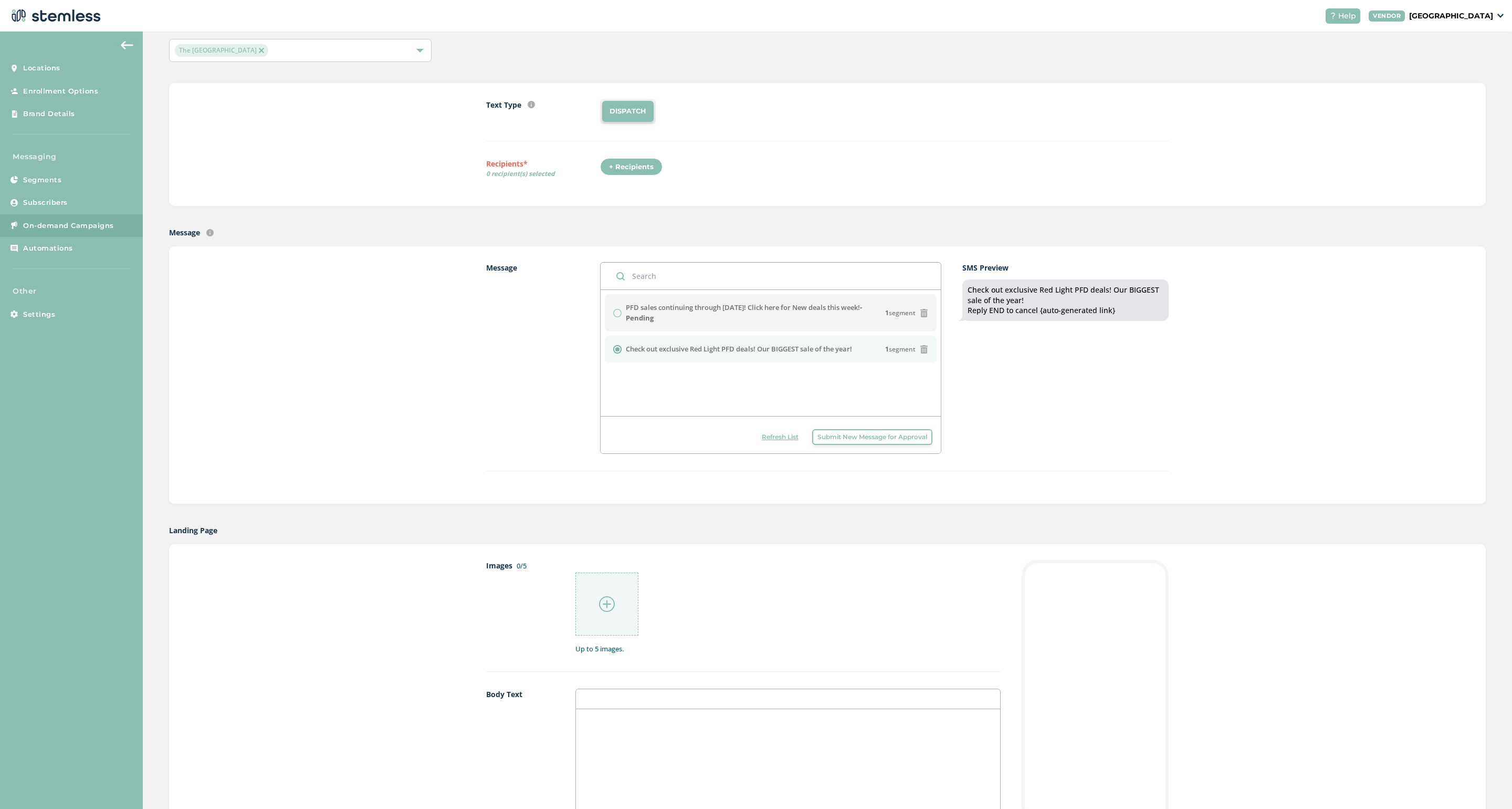
scroll to position [78, 0]
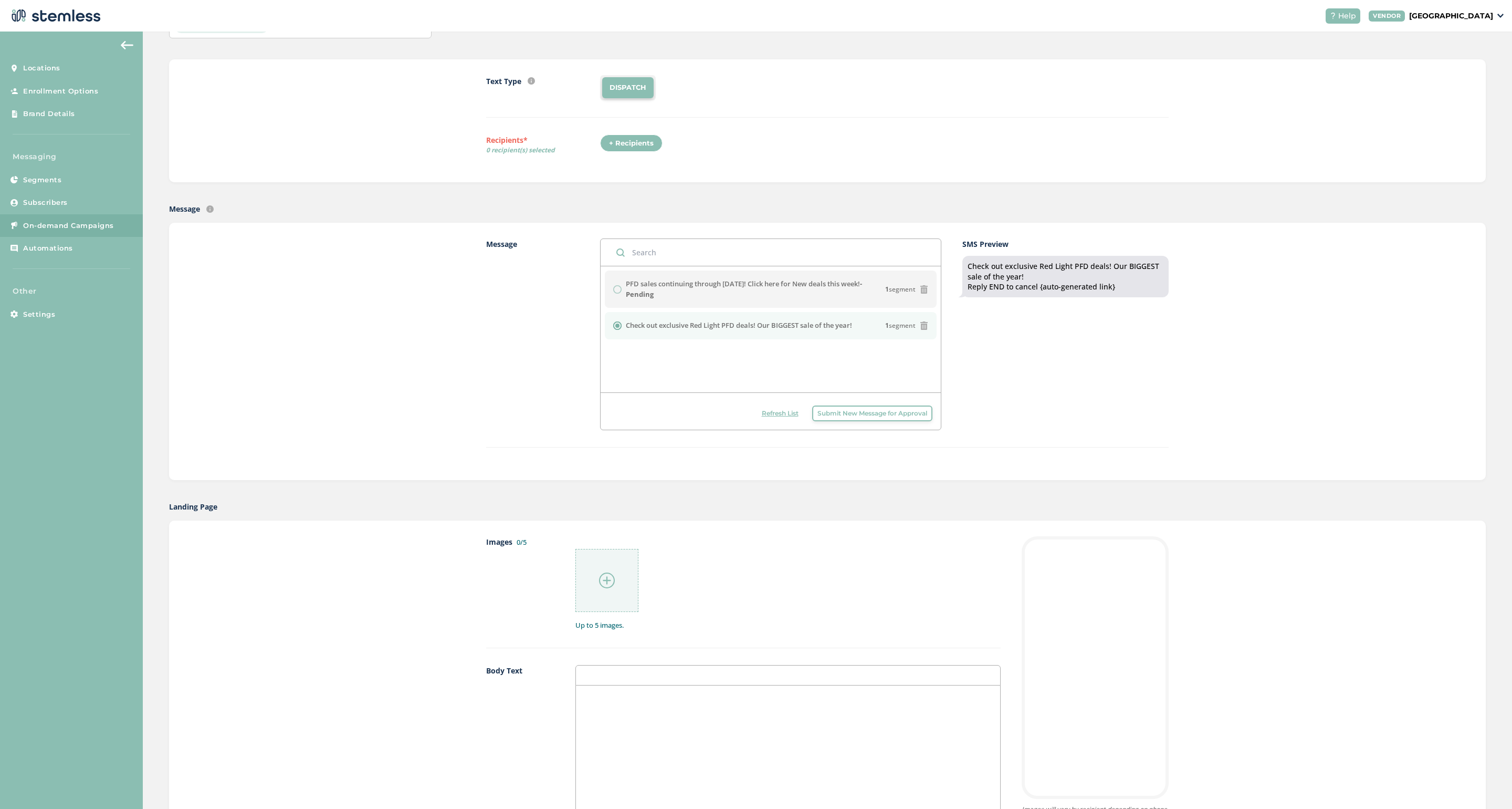
click at [605, 578] on img at bounding box center [606, 580] width 16 height 16
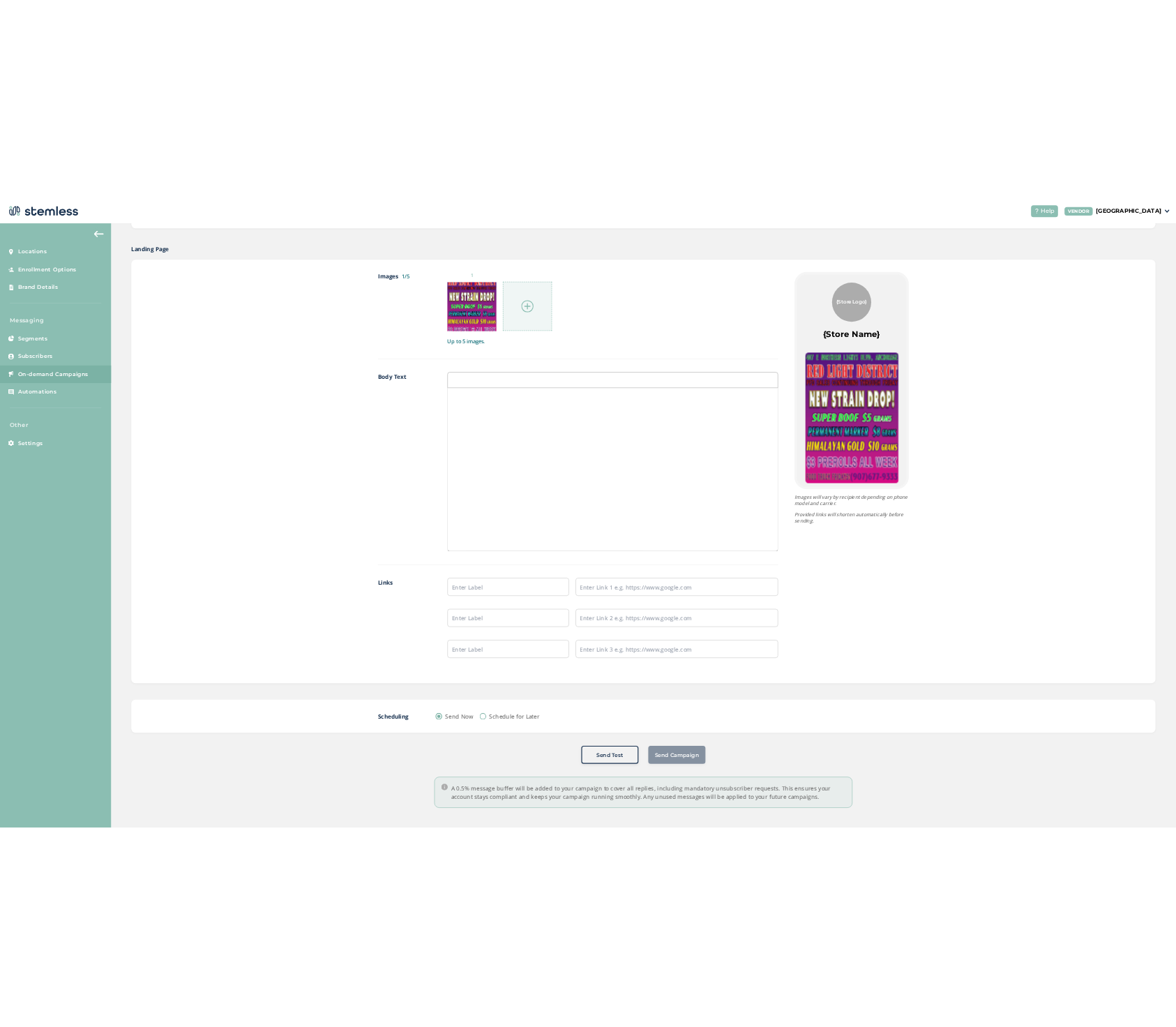
scroll to position [690, 0]
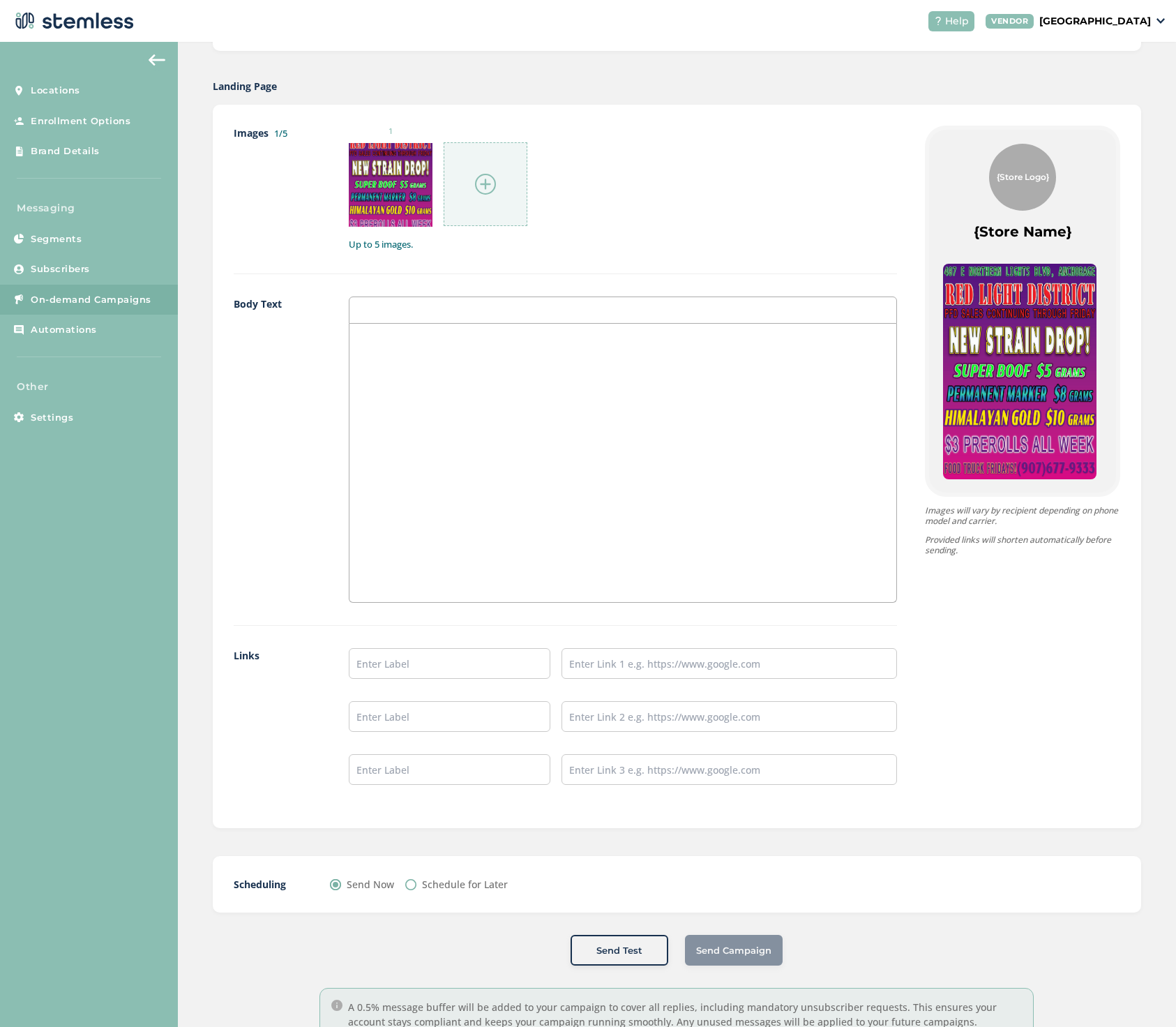
click at [397, 372] on div at bounding box center [622, 462] width 547 height 278
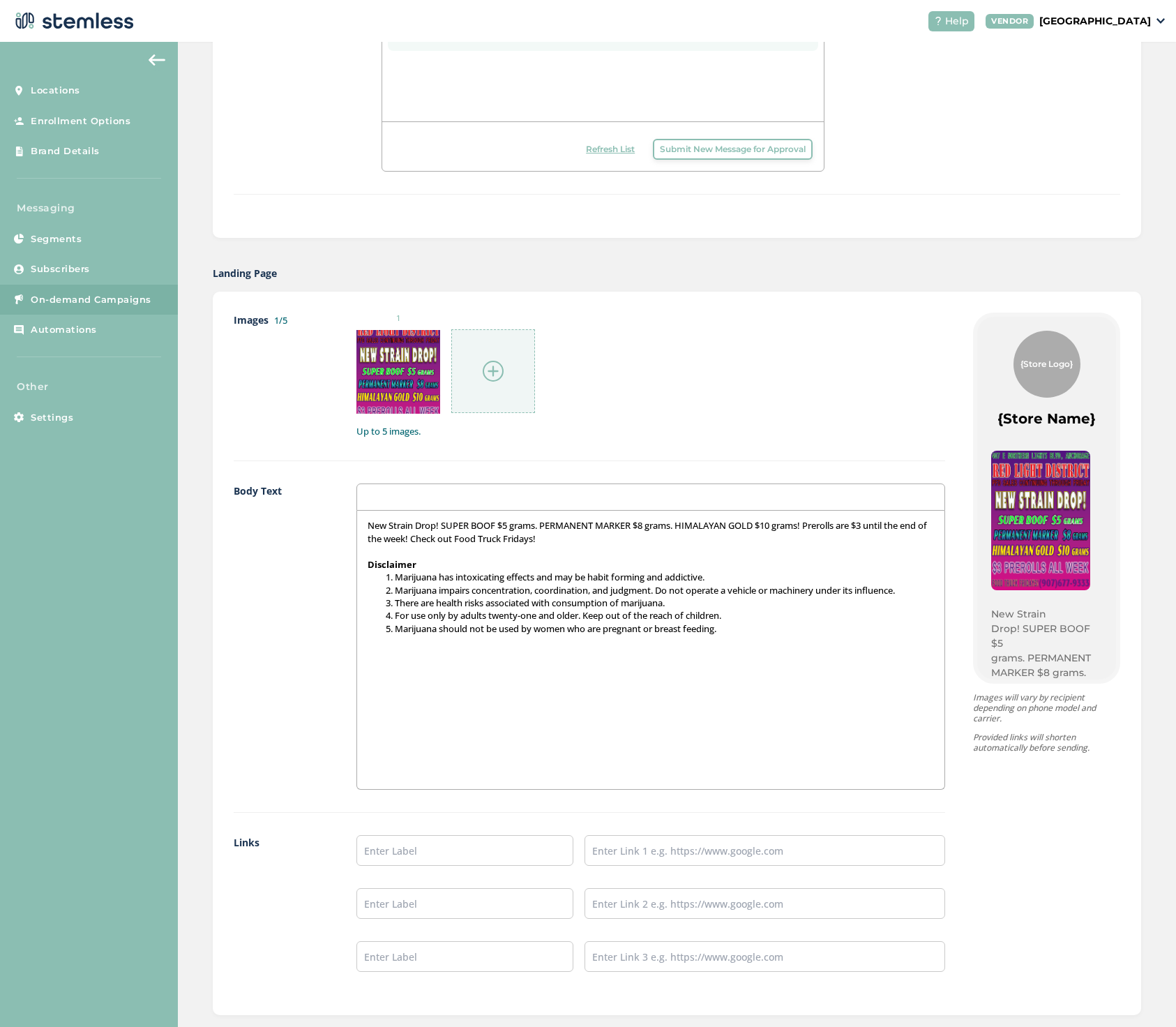
scroll to position [504, 0]
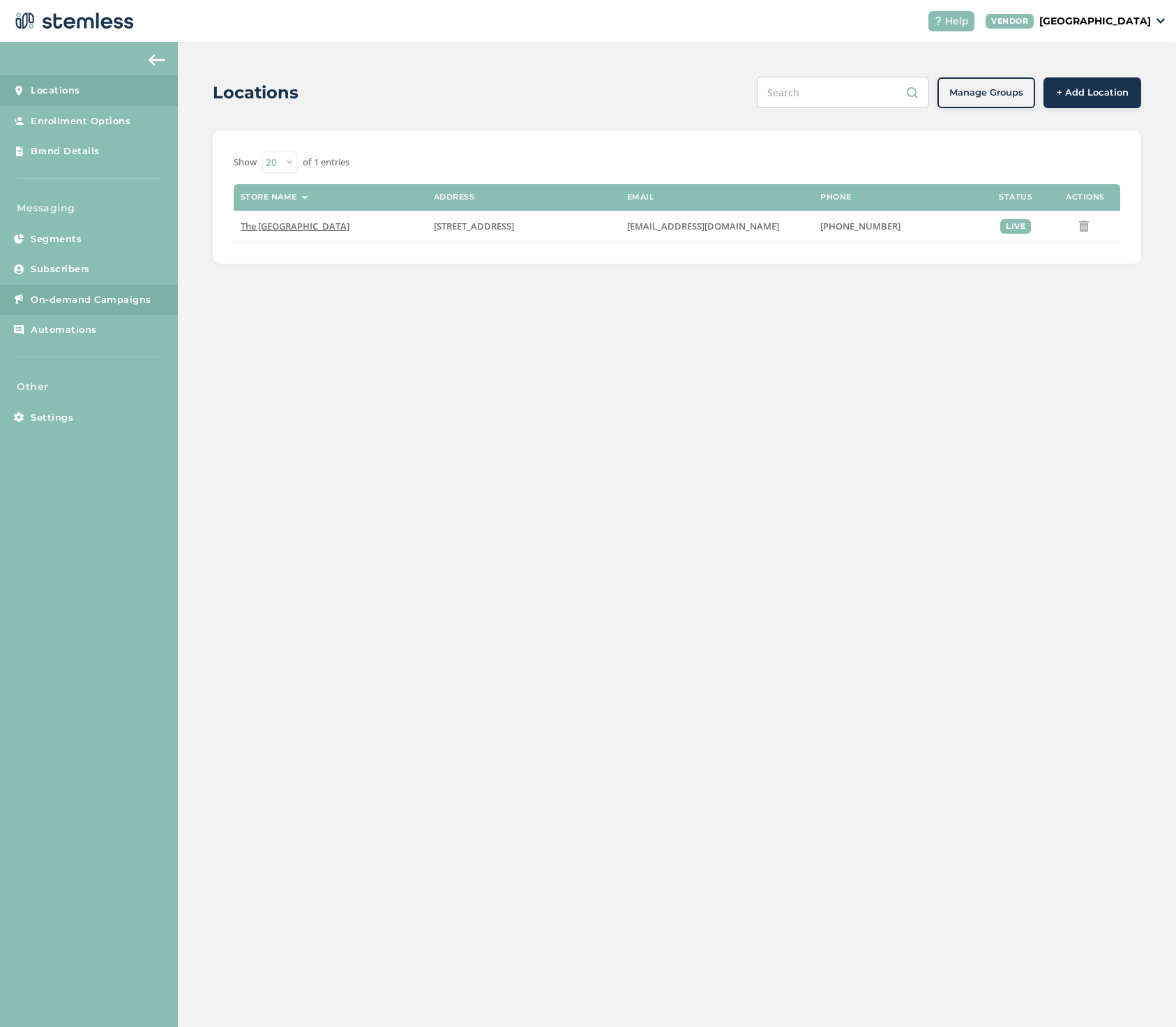
click at [63, 301] on span "On-demand Campaigns" at bounding box center [90, 299] width 120 height 14
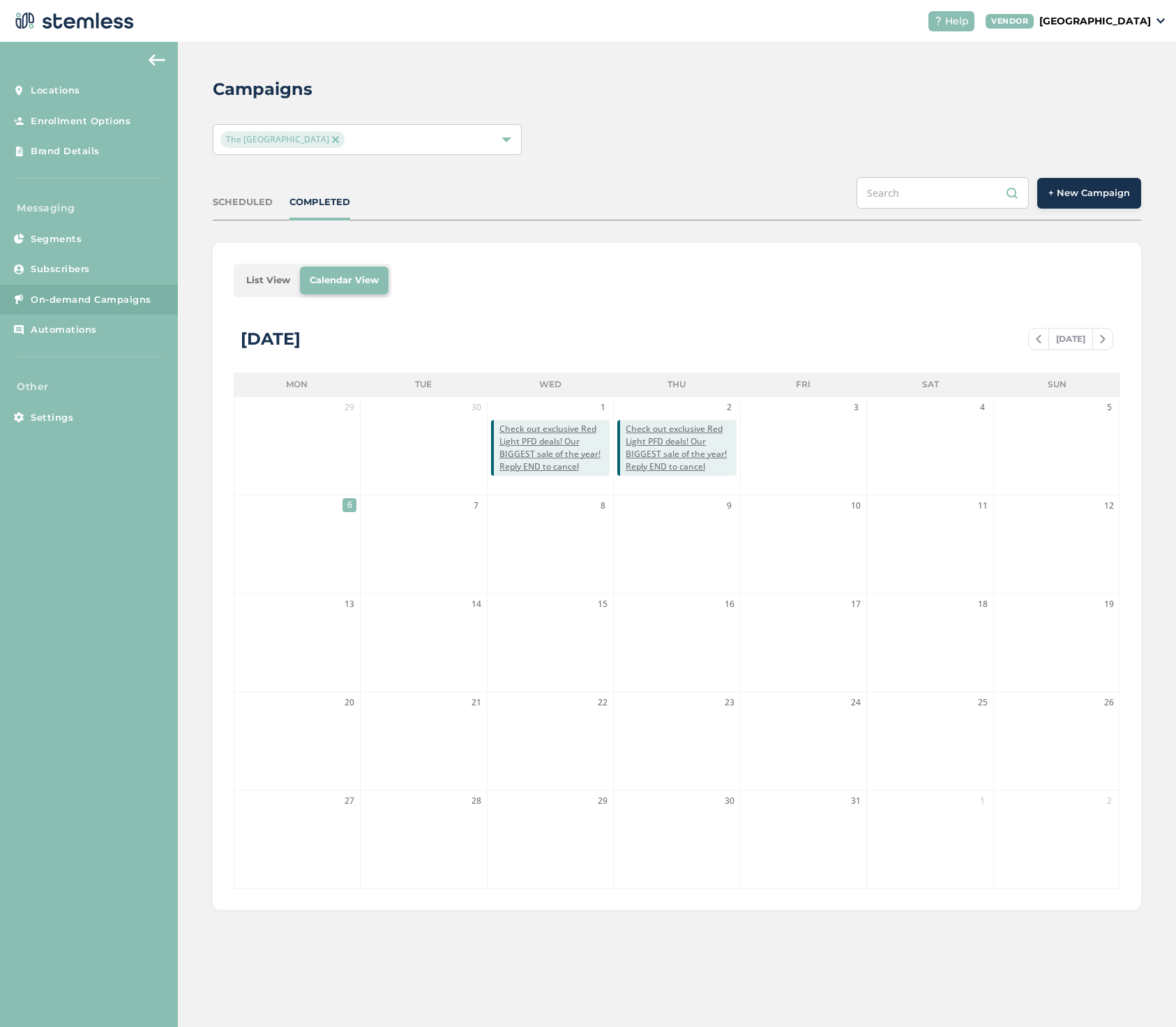
click at [1100, 197] on span "+ New Campaign" at bounding box center [1090, 192] width 81 height 14
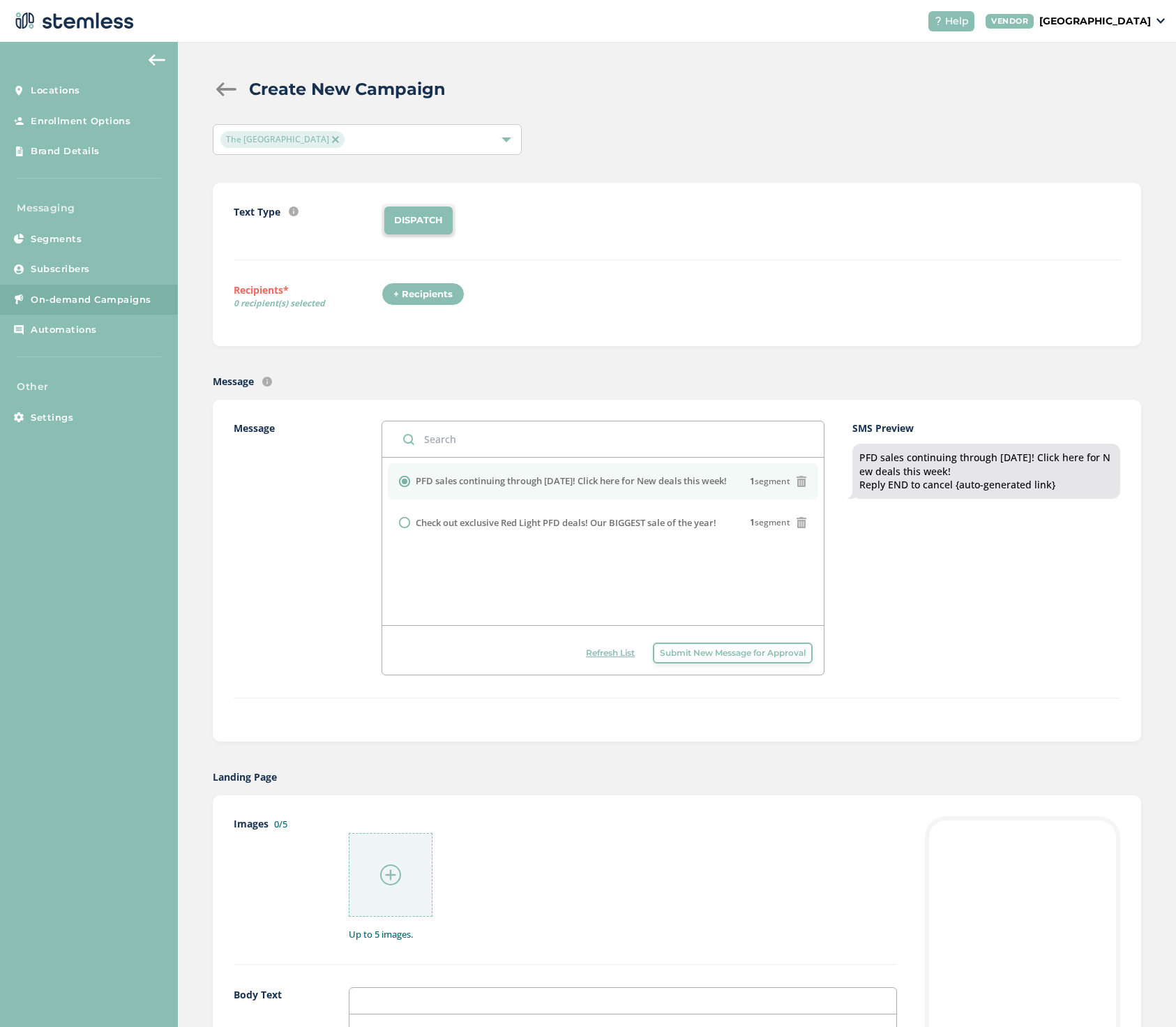
click at [437, 290] on div "+ Recipients" at bounding box center [423, 294] width 83 height 24
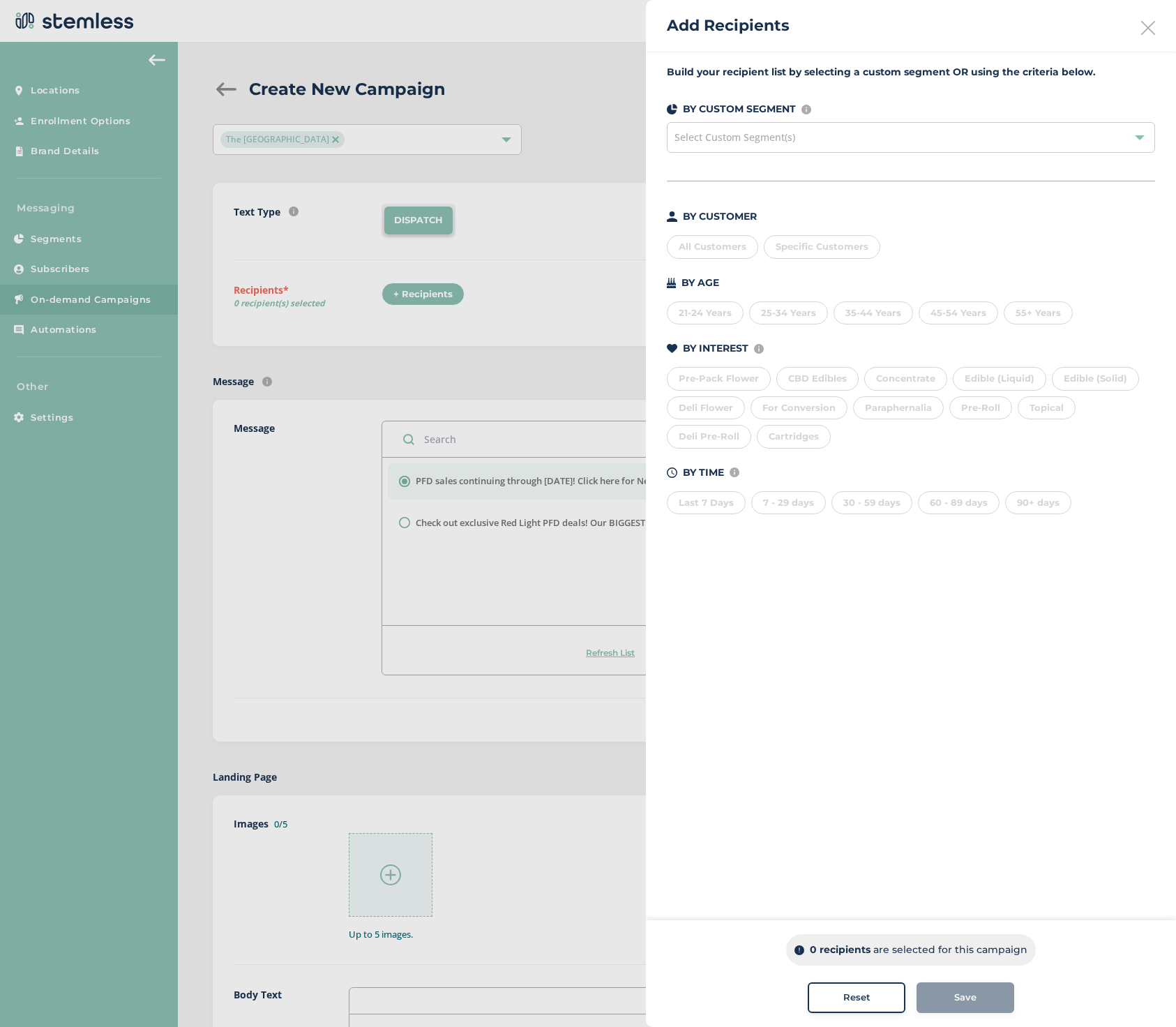
click at [1137, 135] on div at bounding box center [1140, 138] width 10 height 10
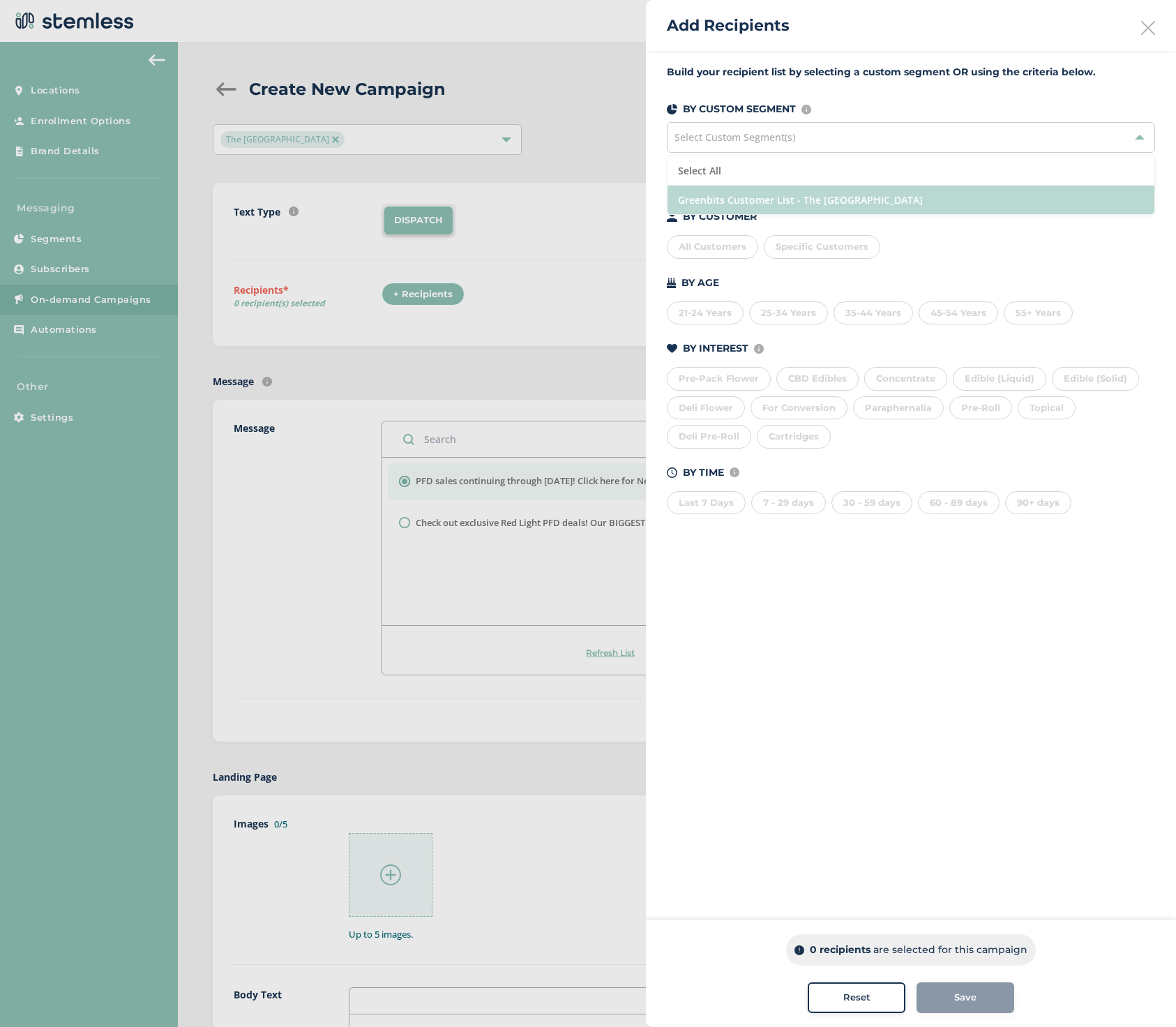
click at [944, 192] on li "Greenbits Customer List - The [GEOGRAPHIC_DATA]" at bounding box center [911, 200] width 487 height 28
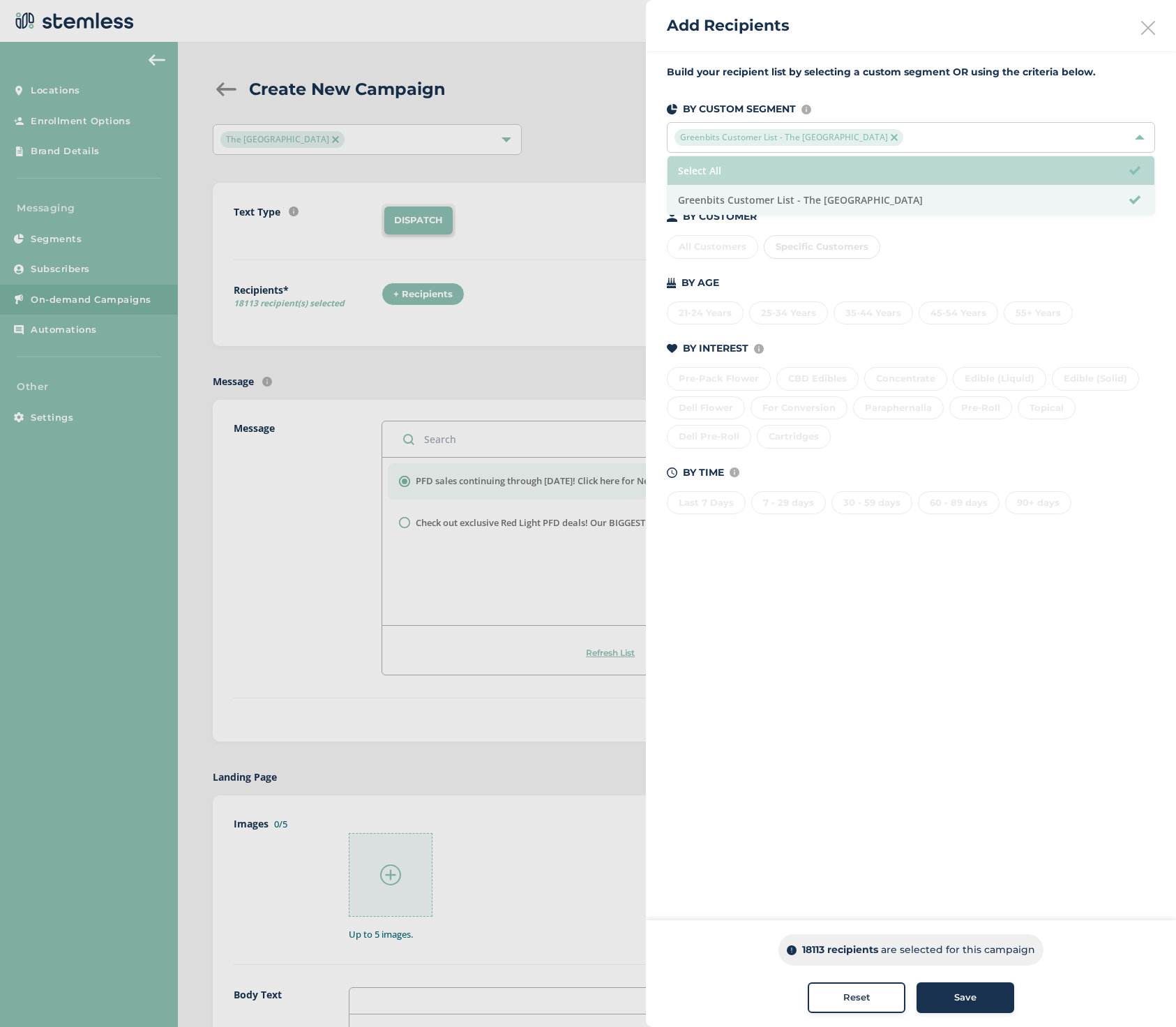
click at [820, 173] on li "Select All" at bounding box center [911, 170] width 487 height 29
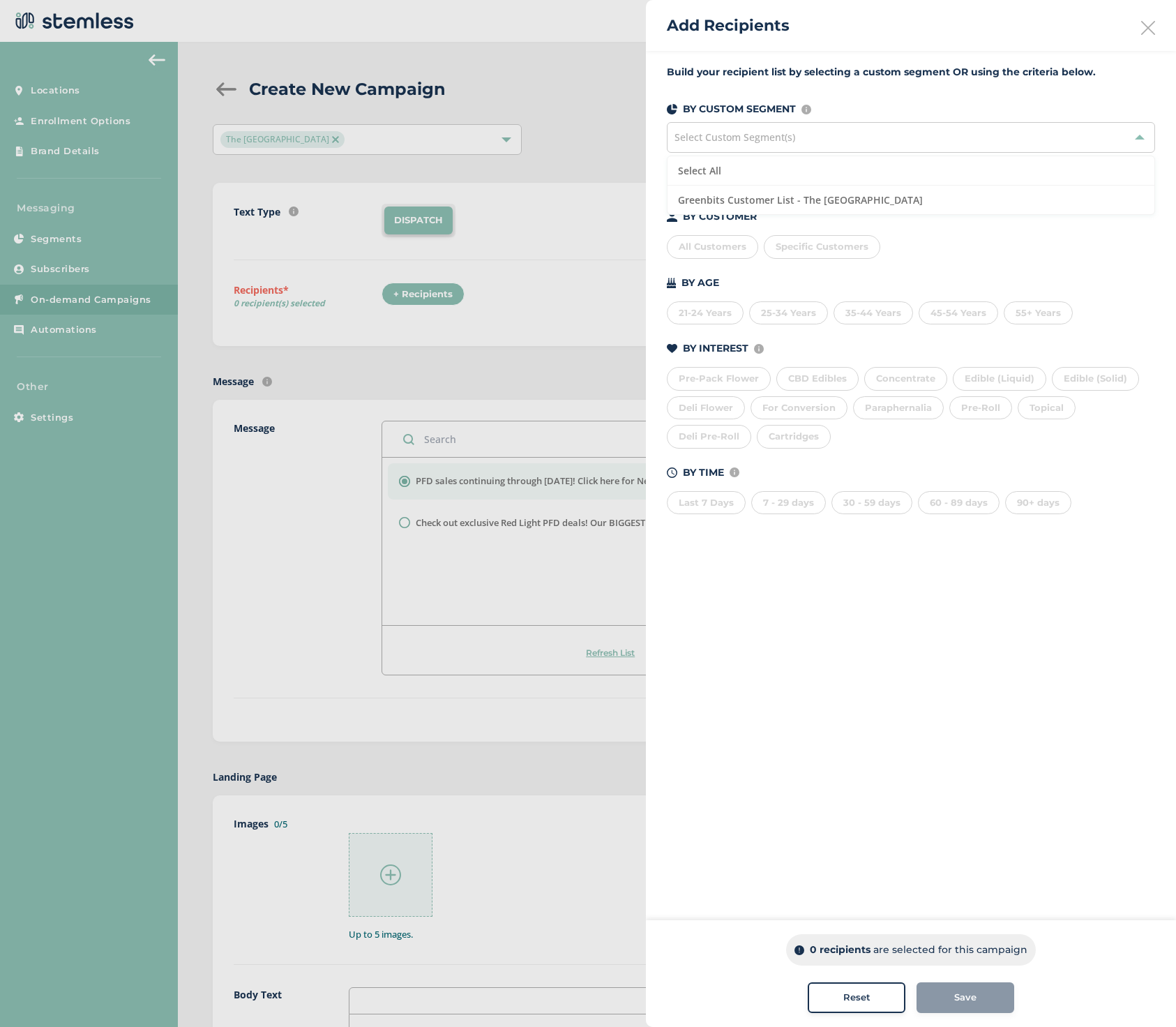
click at [739, 134] on span "Select Custom Segment(s)" at bounding box center [734, 137] width 120 height 13
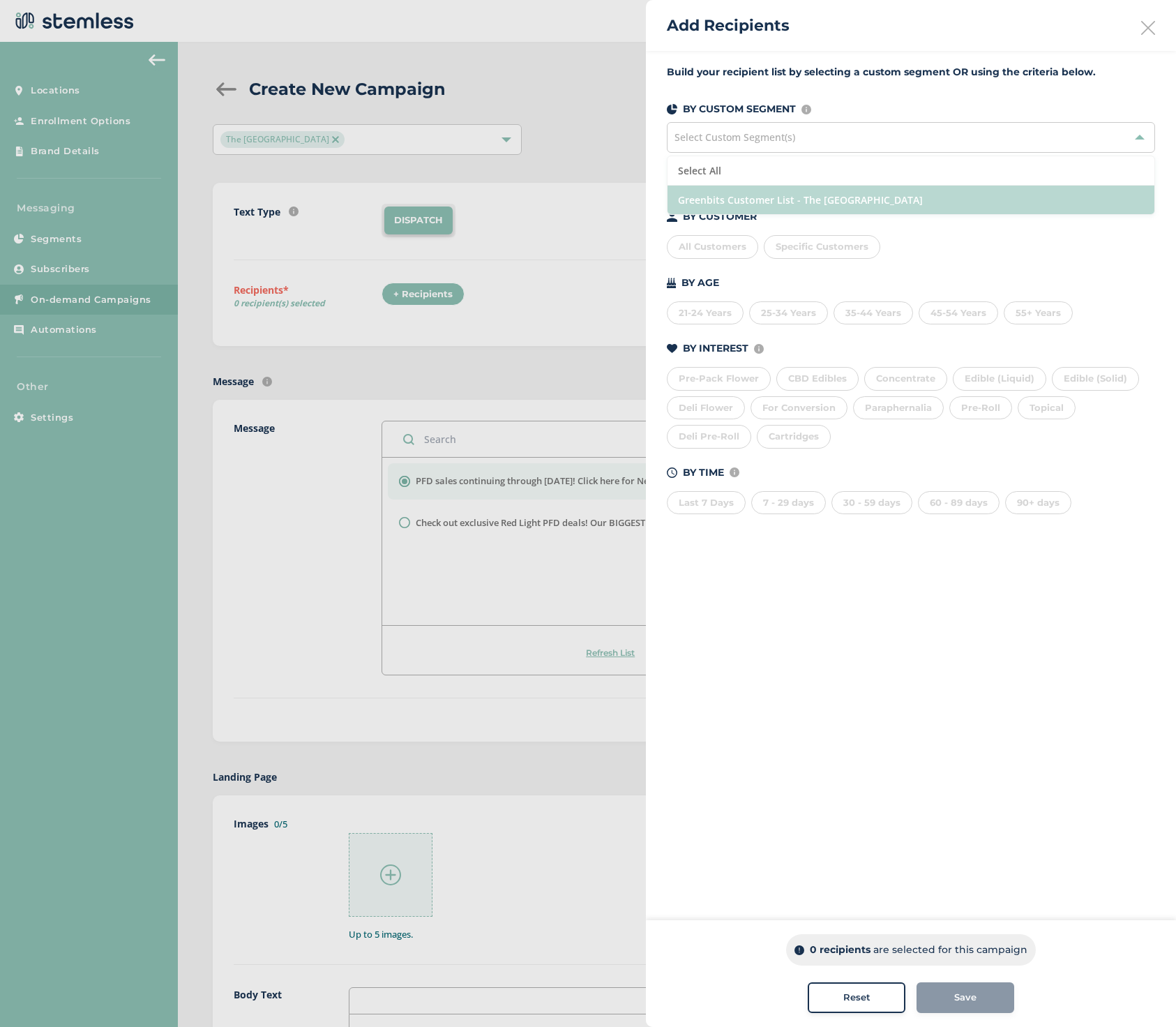
click at [731, 197] on li "Greenbits Customer List - The [GEOGRAPHIC_DATA]" at bounding box center [911, 200] width 487 height 28
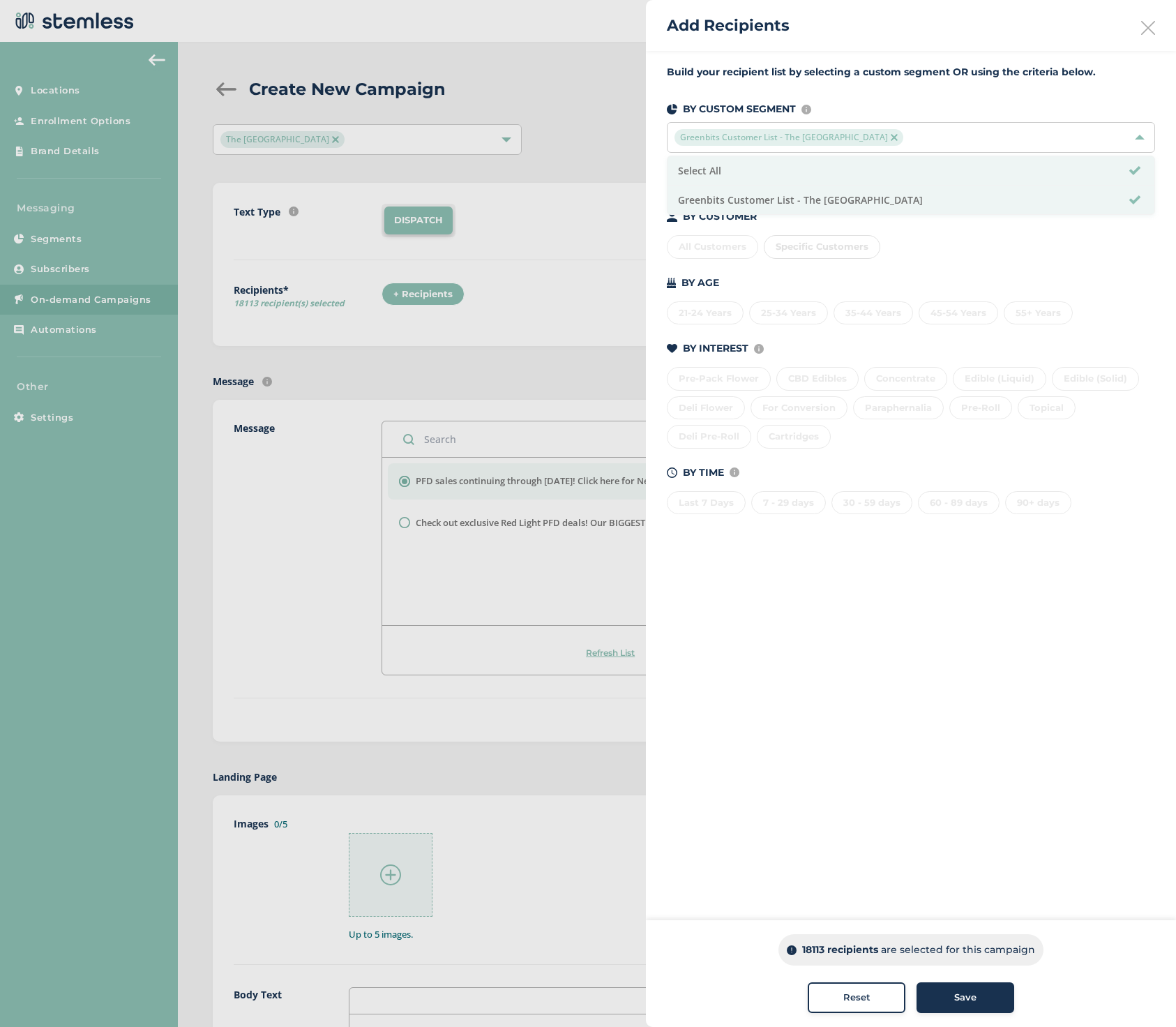
click at [951, 992] on div "Save" at bounding box center [965, 997] width 76 height 14
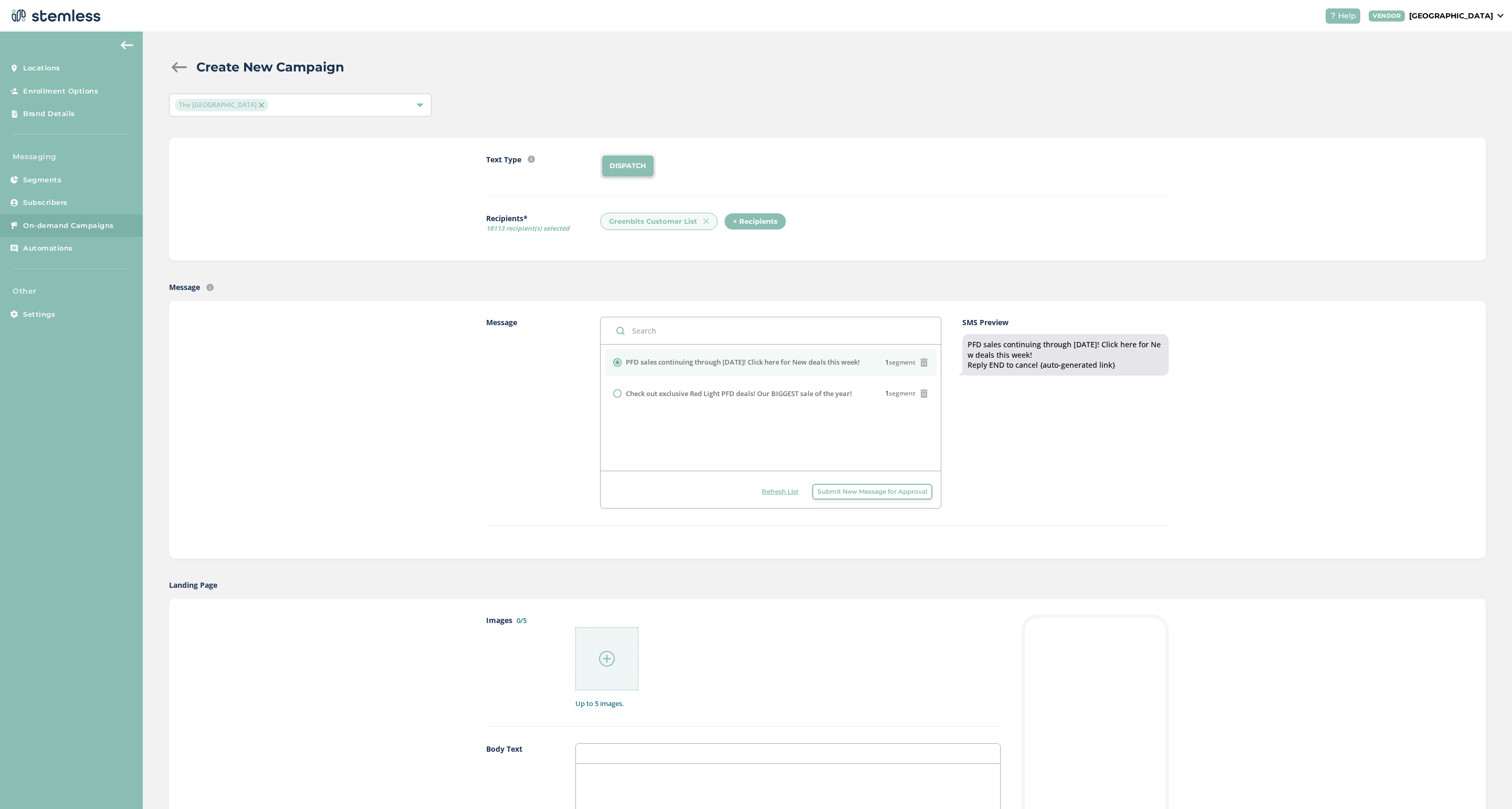
click at [603, 659] on img at bounding box center [606, 658] width 16 height 16
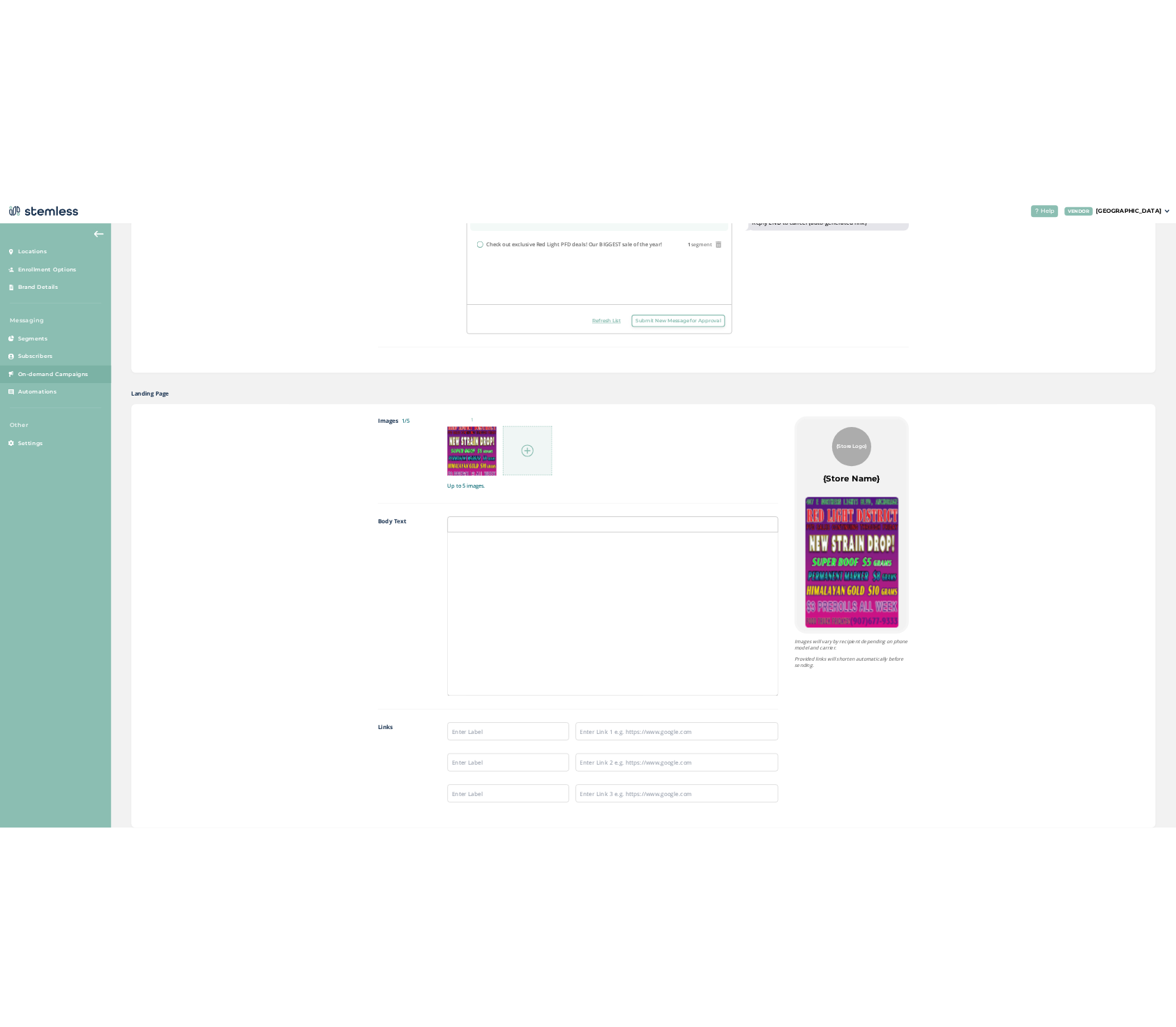
scroll to position [444, 0]
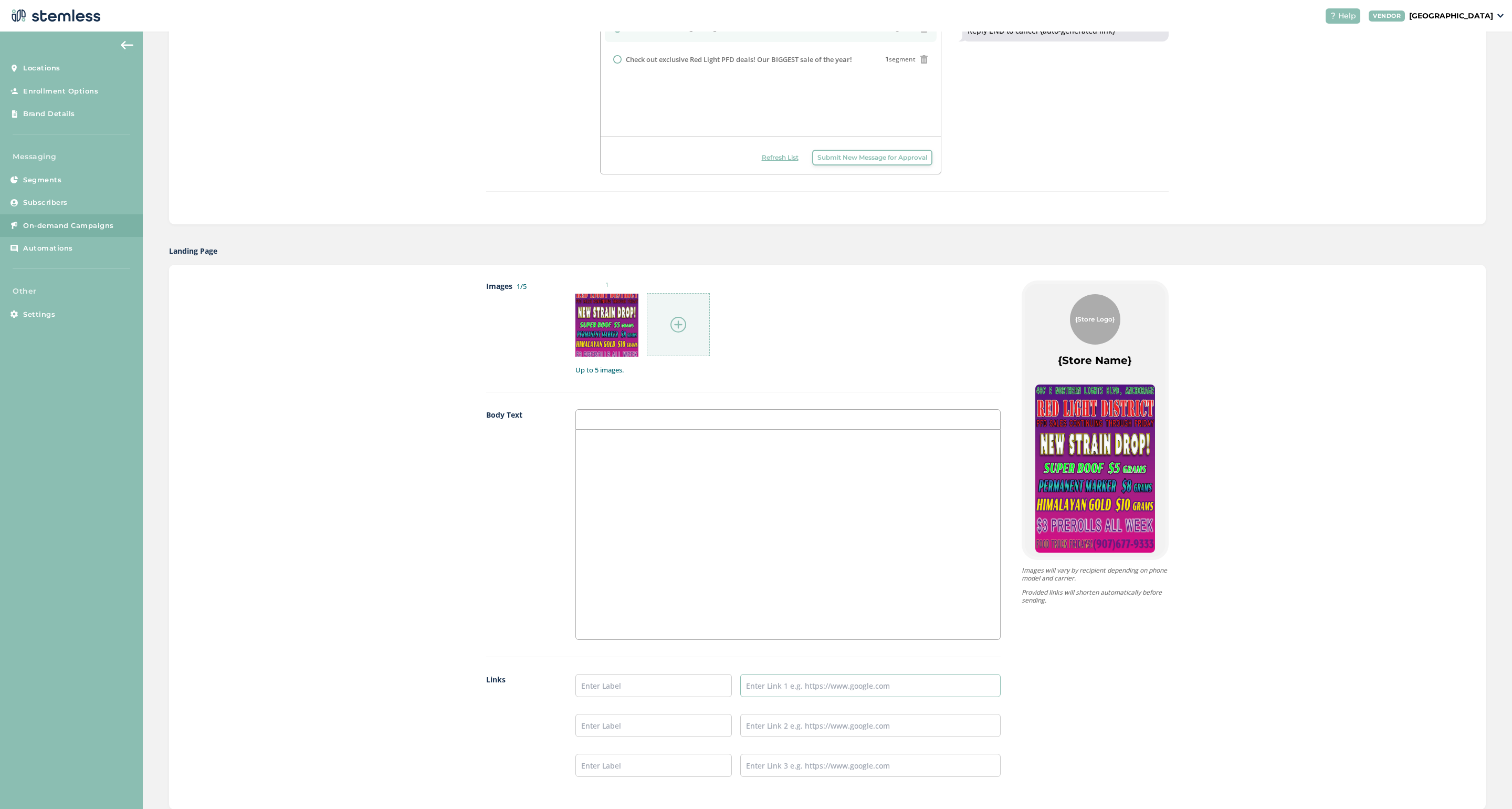
click at [757, 688] on input "text" at bounding box center [870, 685] width 260 height 23
paste input "[URL][DOMAIN_NAME][DOMAIN_NAME]"
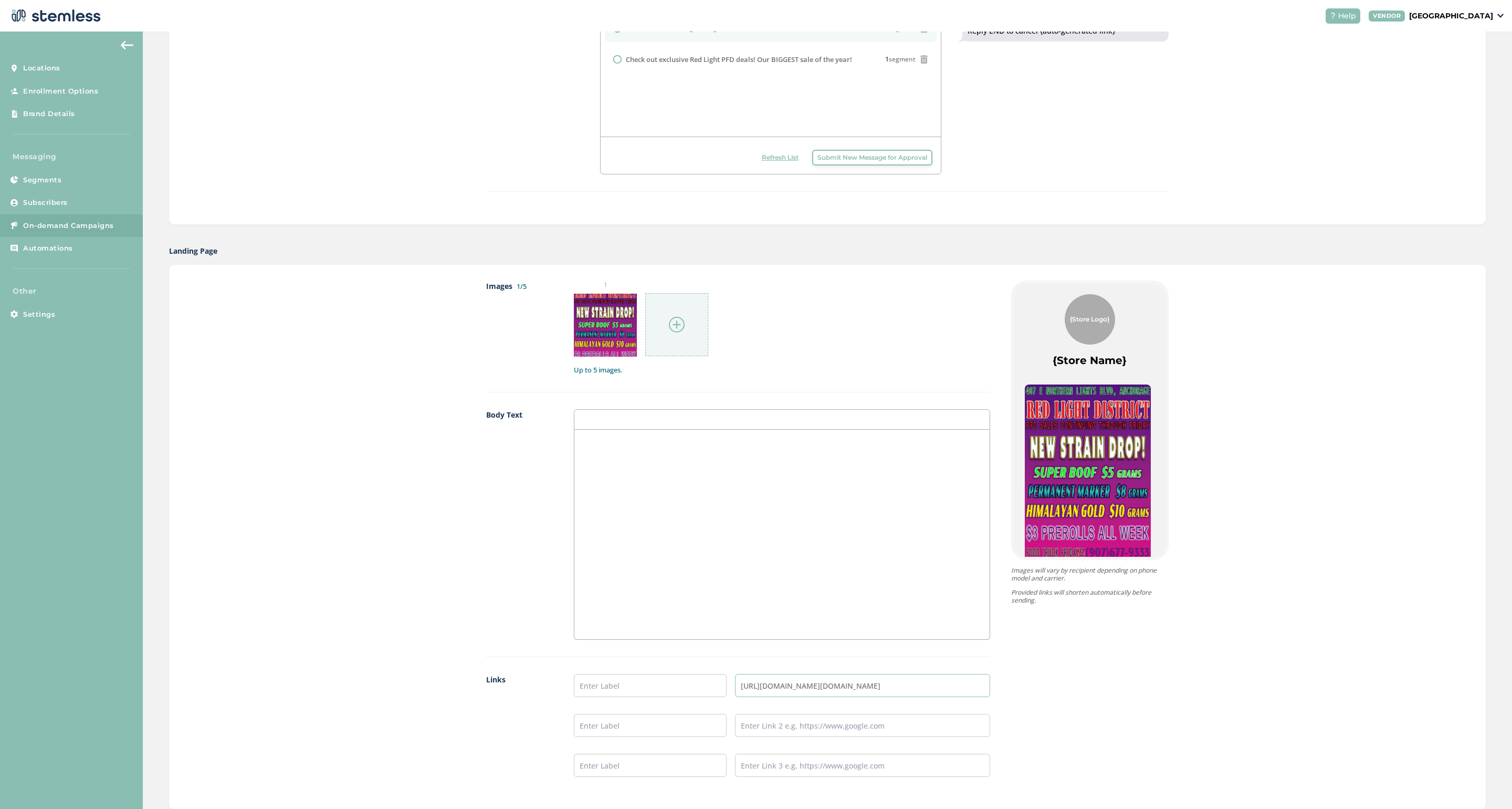
type input "[URL][DOMAIN_NAME][DOMAIN_NAME]"
click at [616, 685] on input "text" at bounding box center [650, 685] width 153 height 23
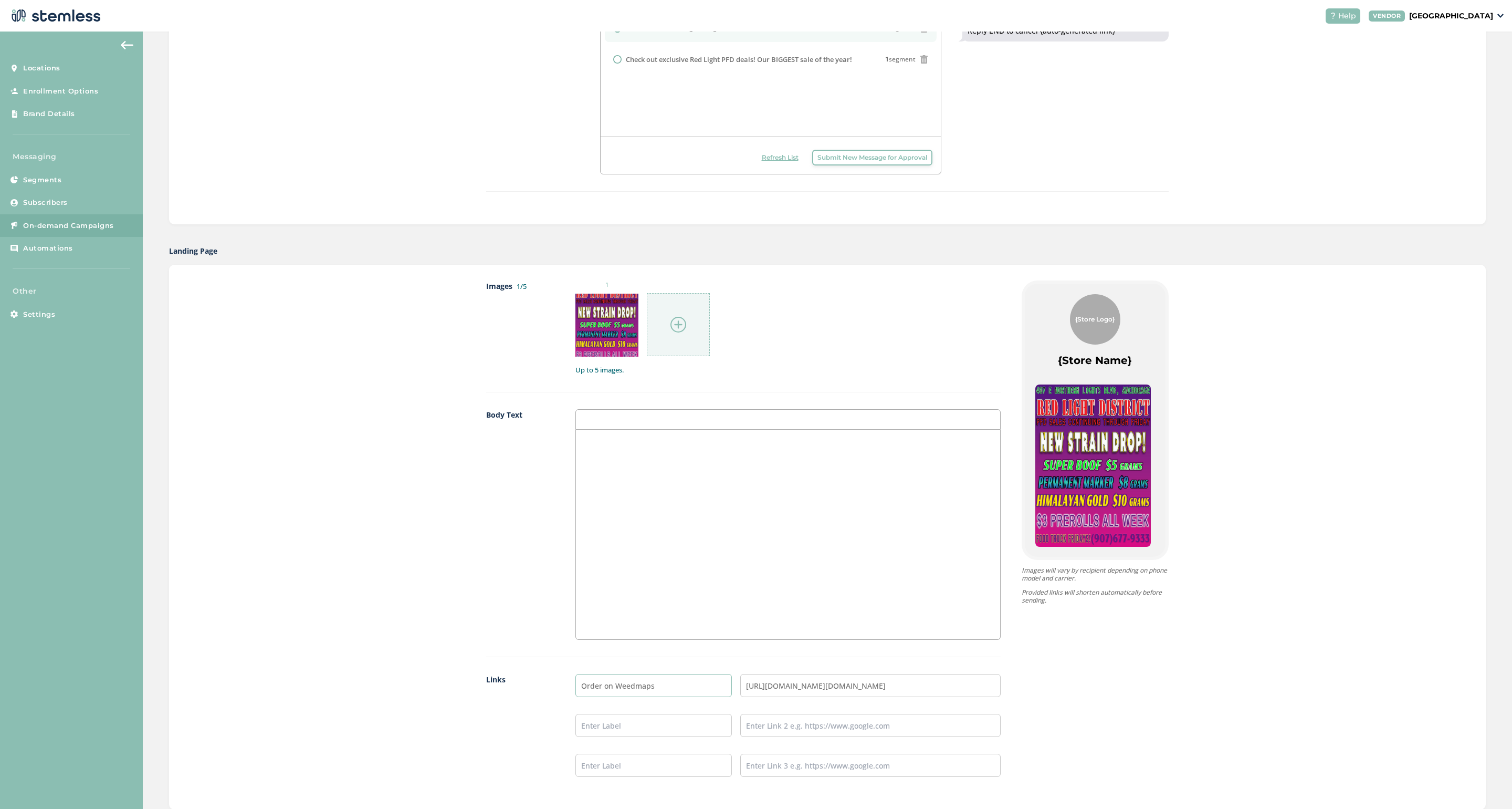
type input "Order on Weedmaps"
click at [611, 728] on input "text" at bounding box center [653, 725] width 157 height 23
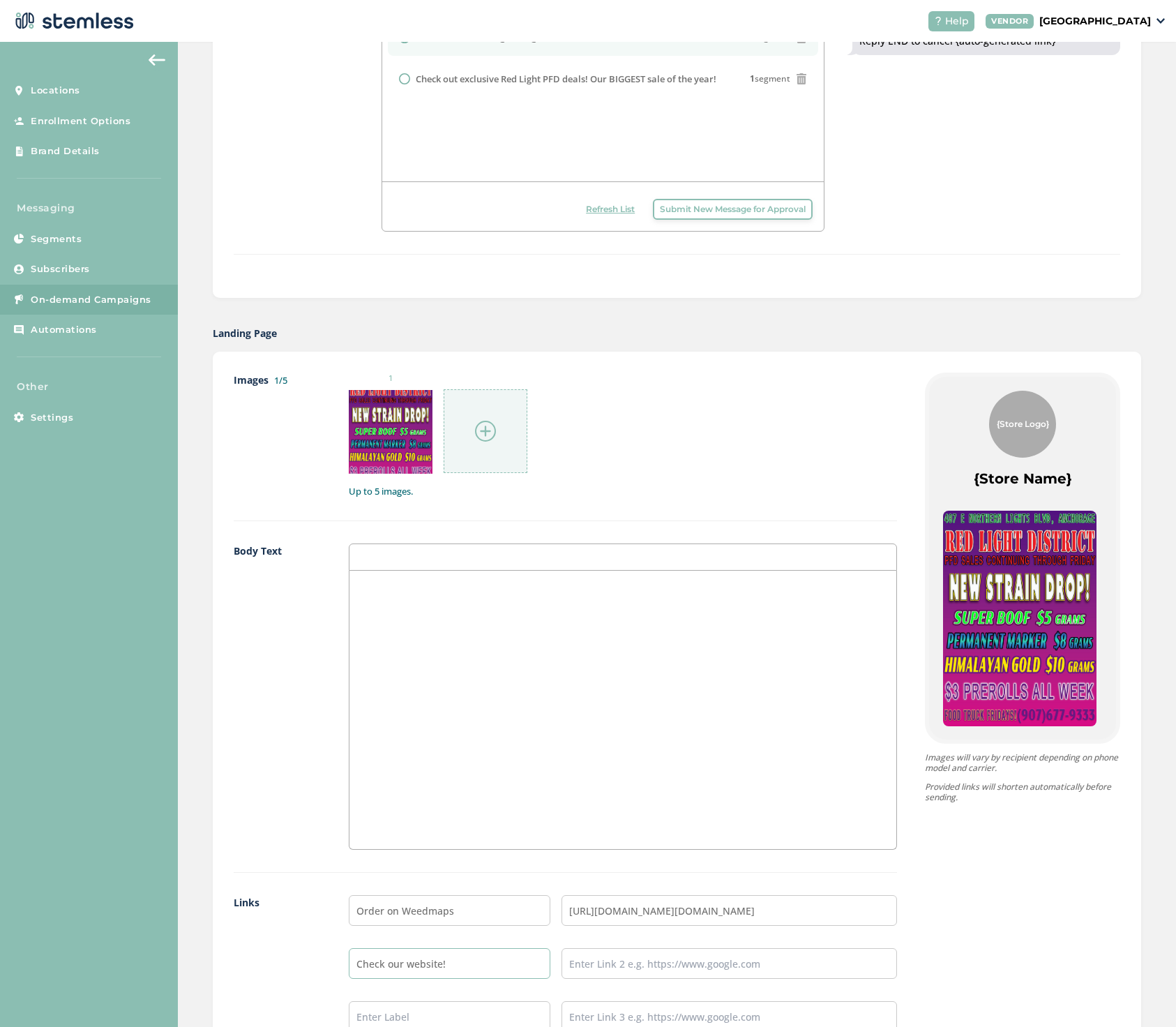
type input "Check our website!"
click at [611, 965] on input "text" at bounding box center [730, 963] width 335 height 31
click at [611, 964] on input "text" at bounding box center [730, 963] width 335 height 31
paste input "[URL][DOMAIN_NAME]"
type input "[URL][DOMAIN_NAME]"
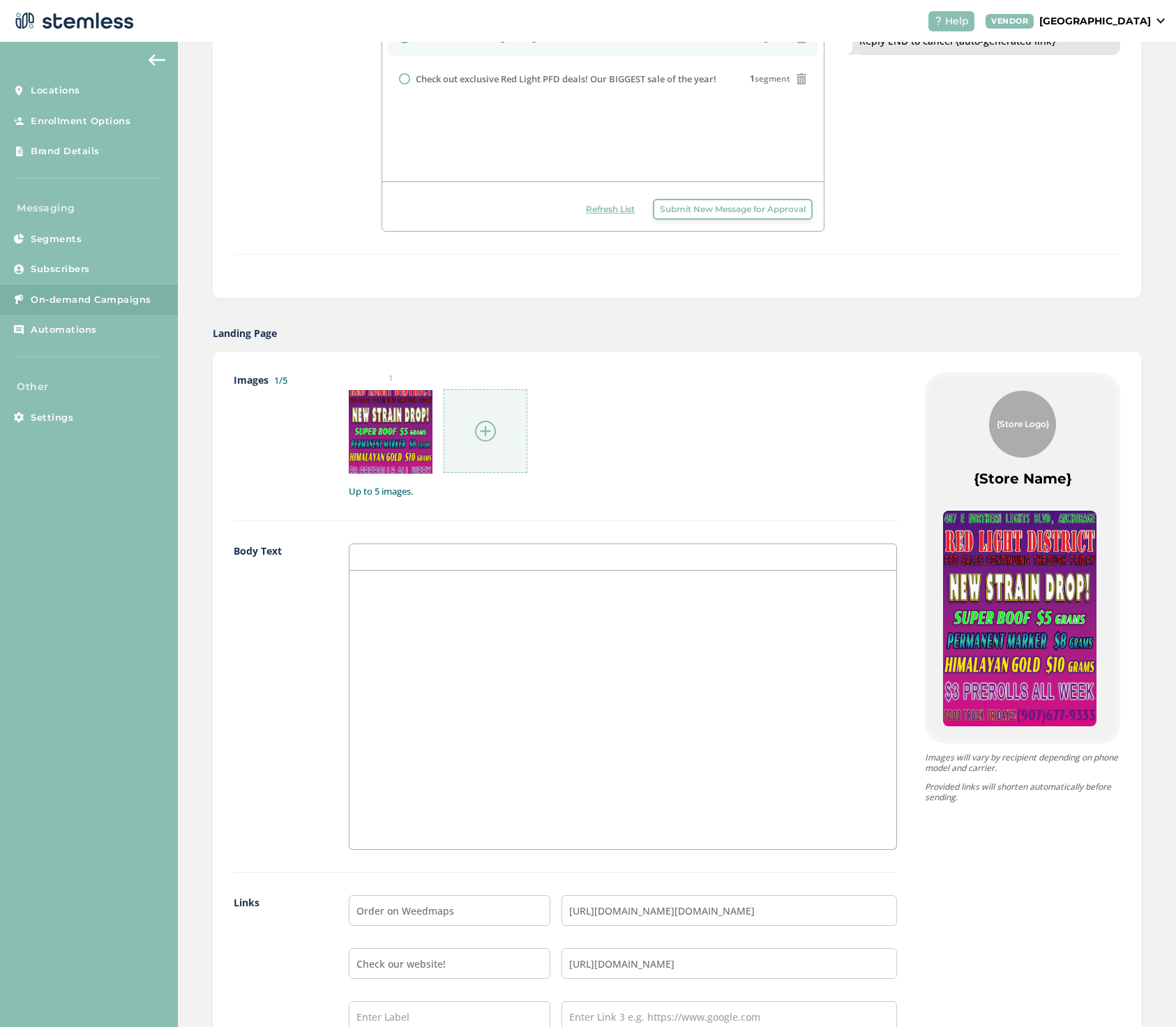
click at [411, 601] on div at bounding box center [622, 709] width 547 height 278
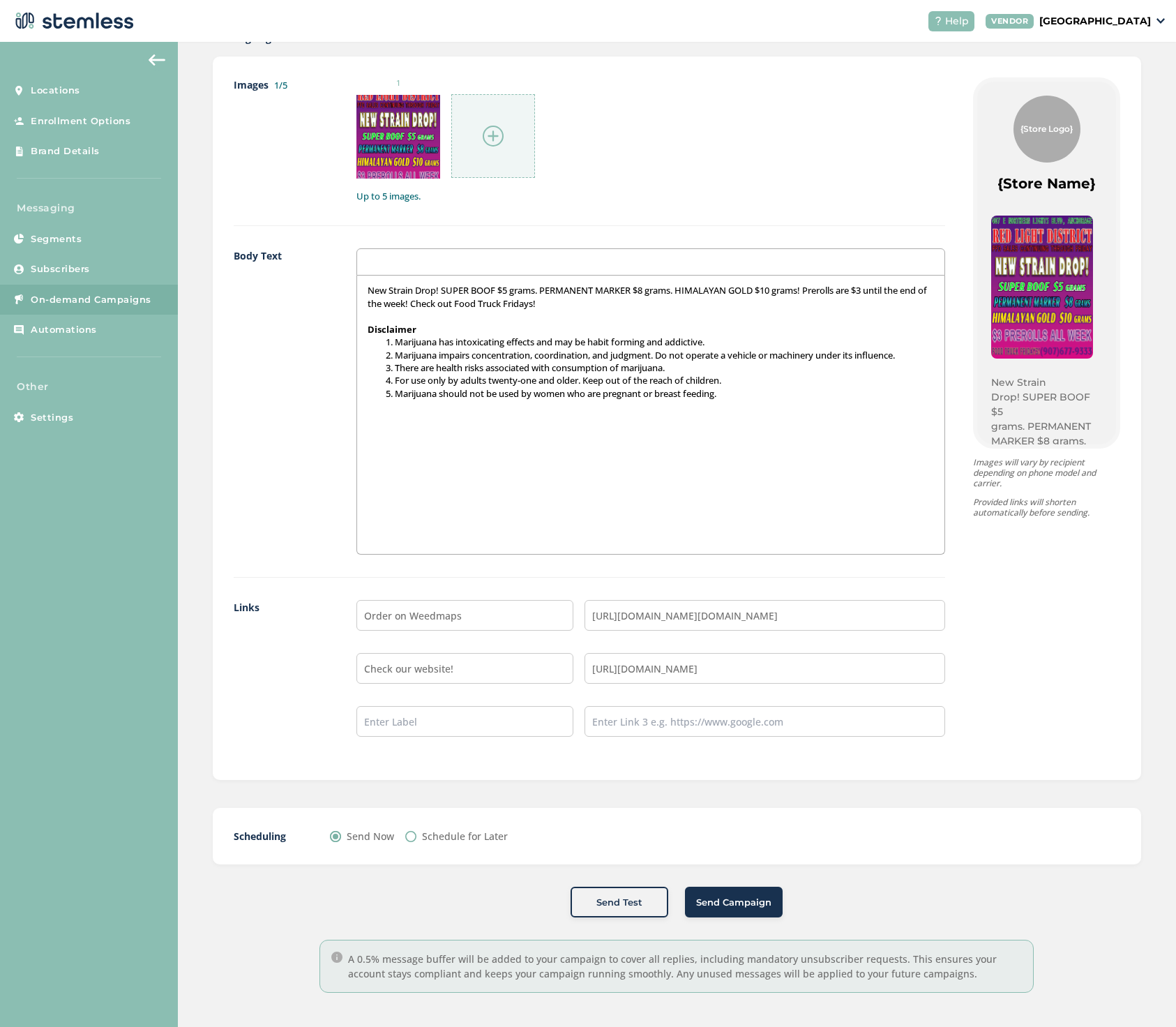
scroll to position [738, 0]
click at [731, 900] on span "Send Campaign" at bounding box center [734, 903] width 76 height 14
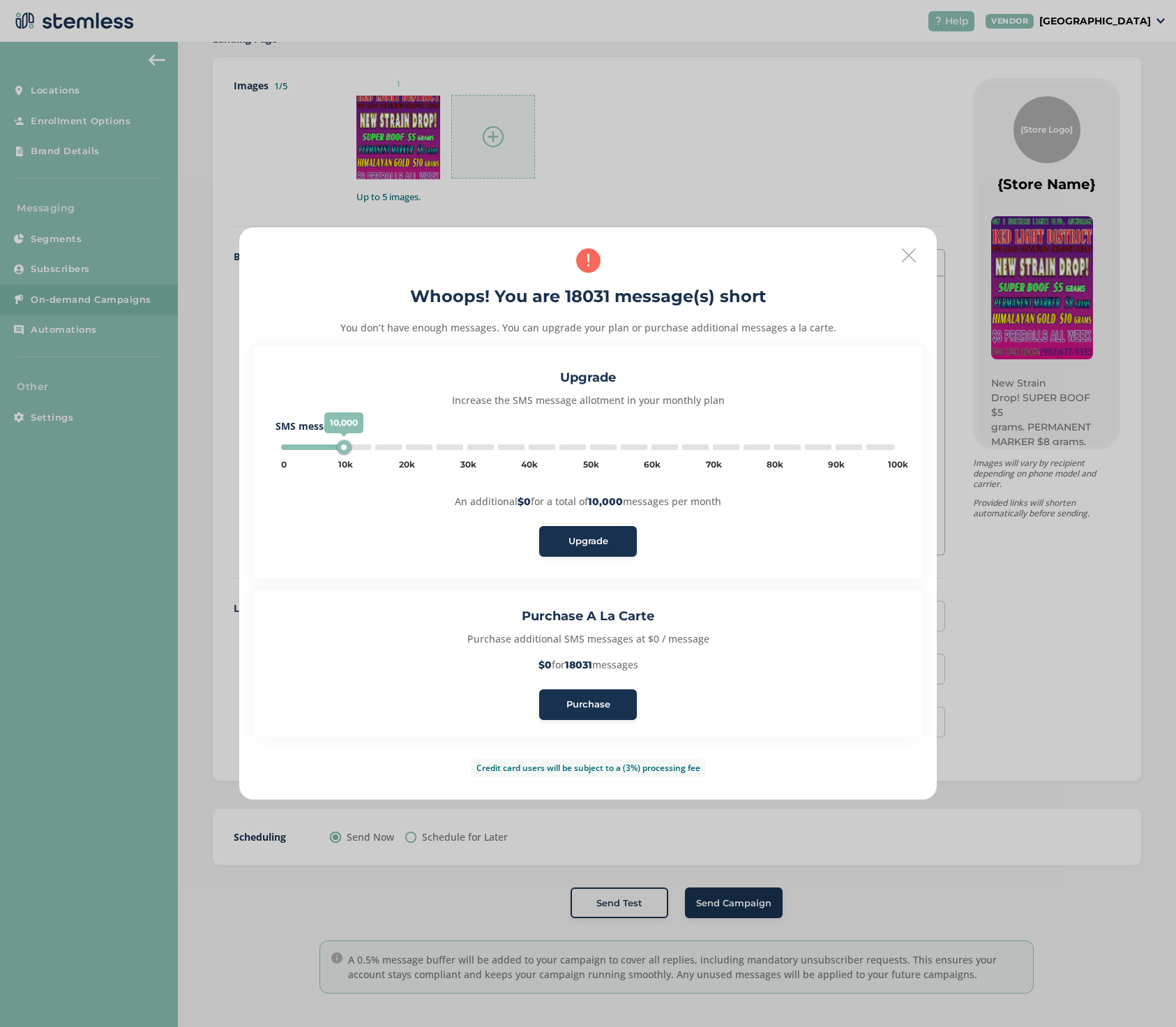
type input "20000"
click at [585, 706] on span "Purchase" at bounding box center [588, 704] width 44 height 14
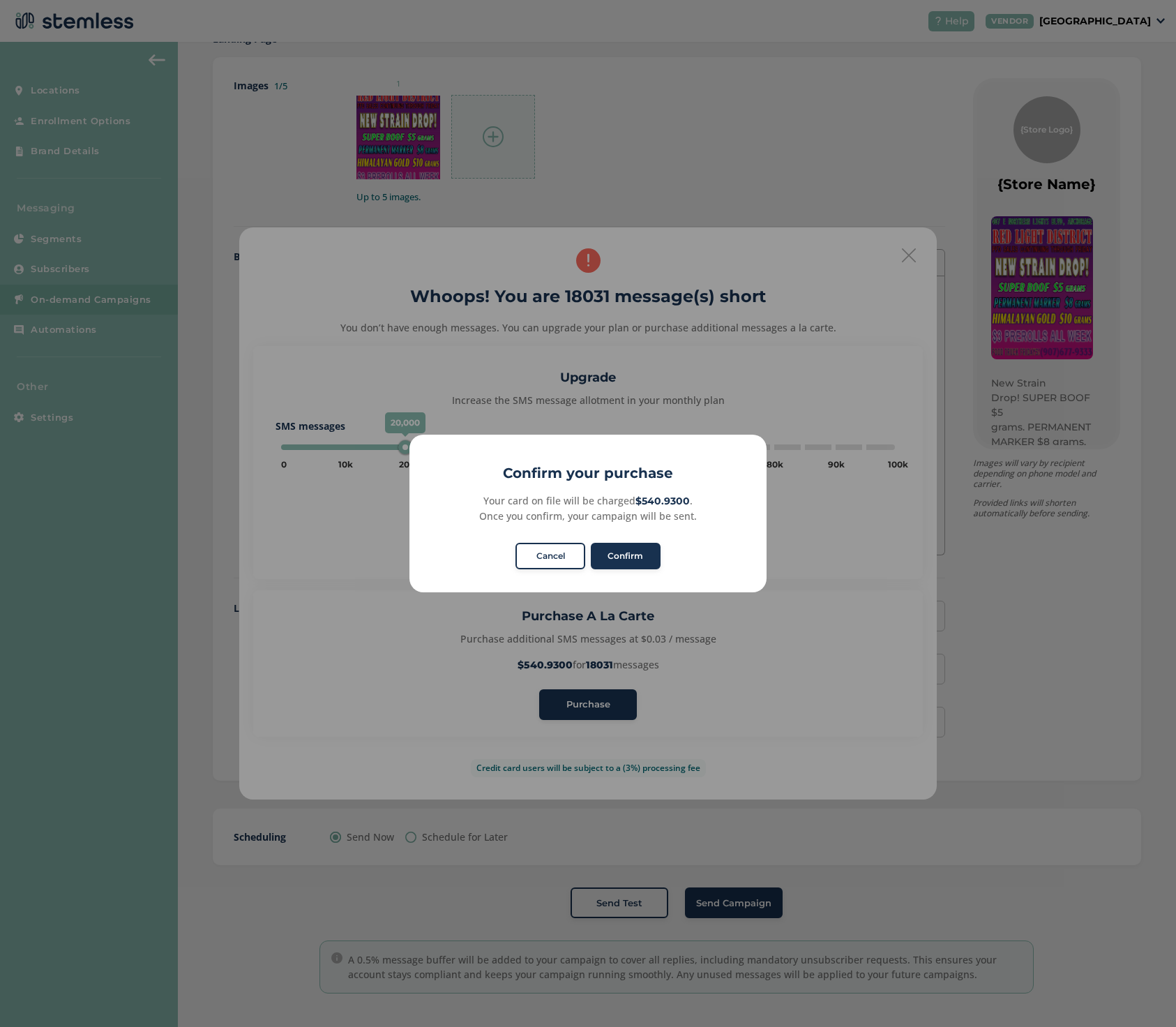
click at [559, 558] on button "Cancel" at bounding box center [550, 556] width 70 height 27
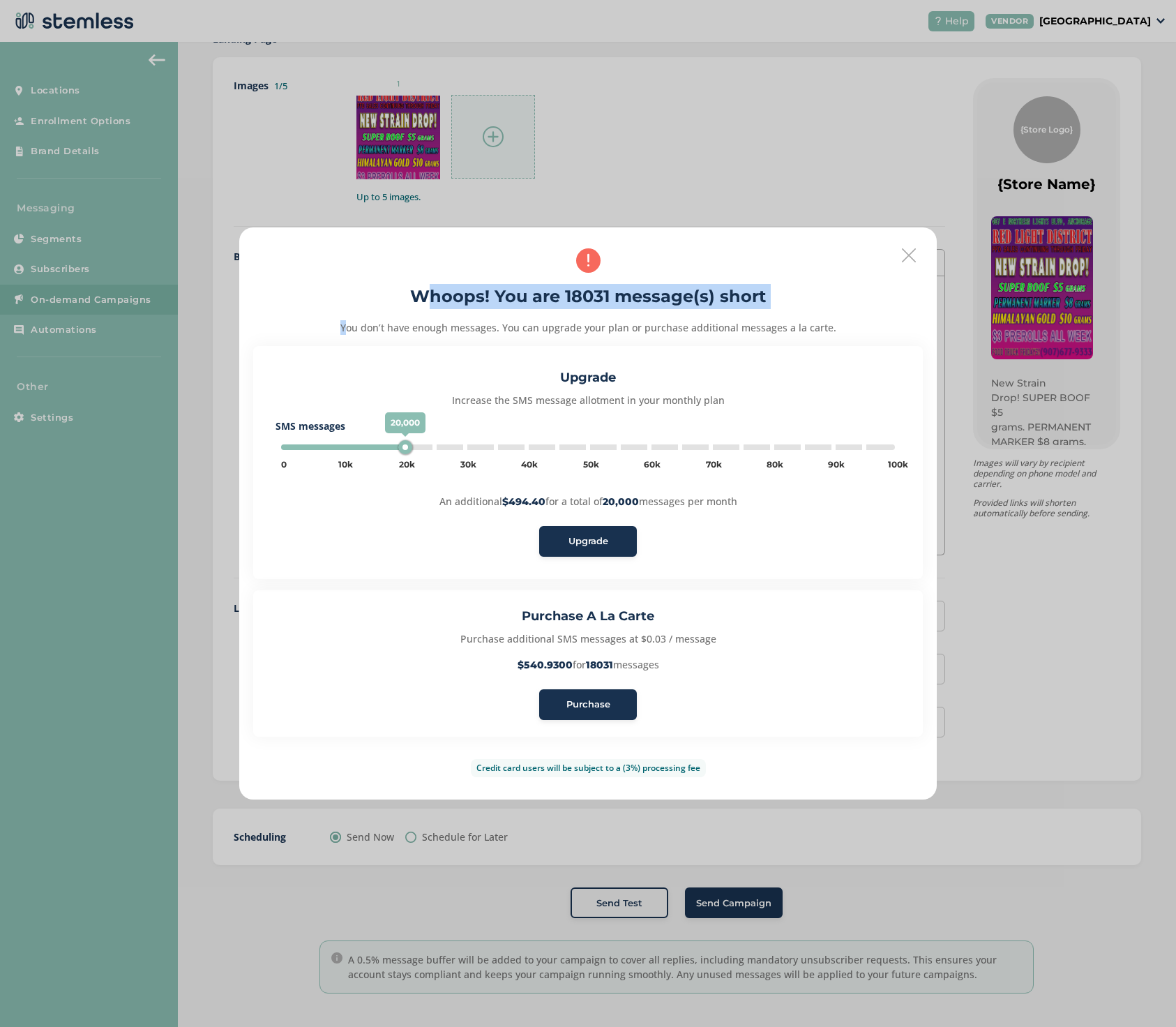
drag, startPoint x: 742, startPoint y: 236, endPoint x: 874, endPoint y: 305, distance: 148.9
click at [874, 304] on div "Whoops! You are 18031 message(s) short You don’t have enough messages. You can …" at bounding box center [588, 513] width 698 height 572
click at [908, 256] on icon at bounding box center [909, 255] width 14 height 14
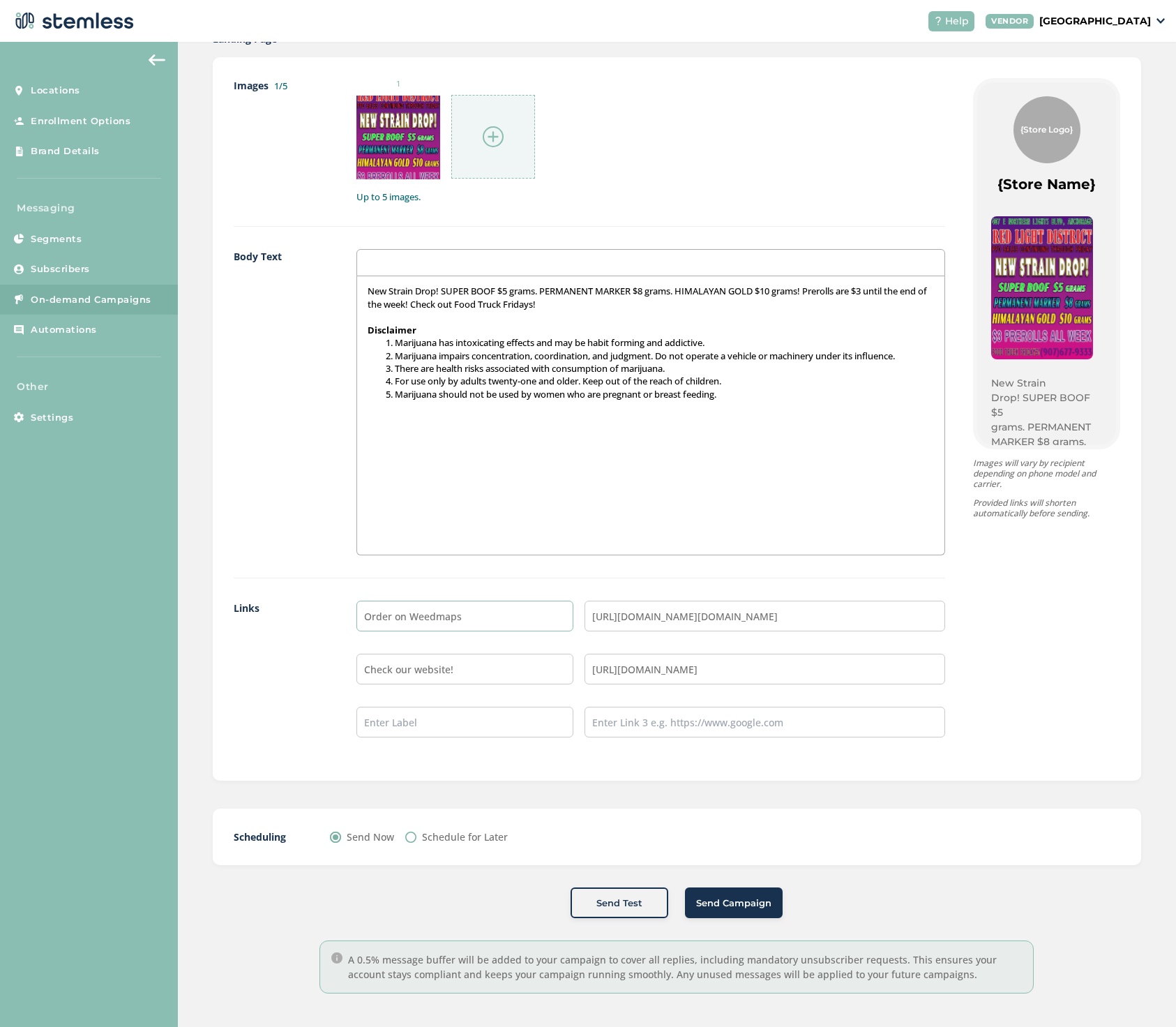
click at [463, 619] on input "Order on Weedmaps" at bounding box center [465, 616] width 217 height 31
type input "Order on Weedmaps!"
click at [712, 898] on span "Send Campaign" at bounding box center [734, 903] width 76 height 14
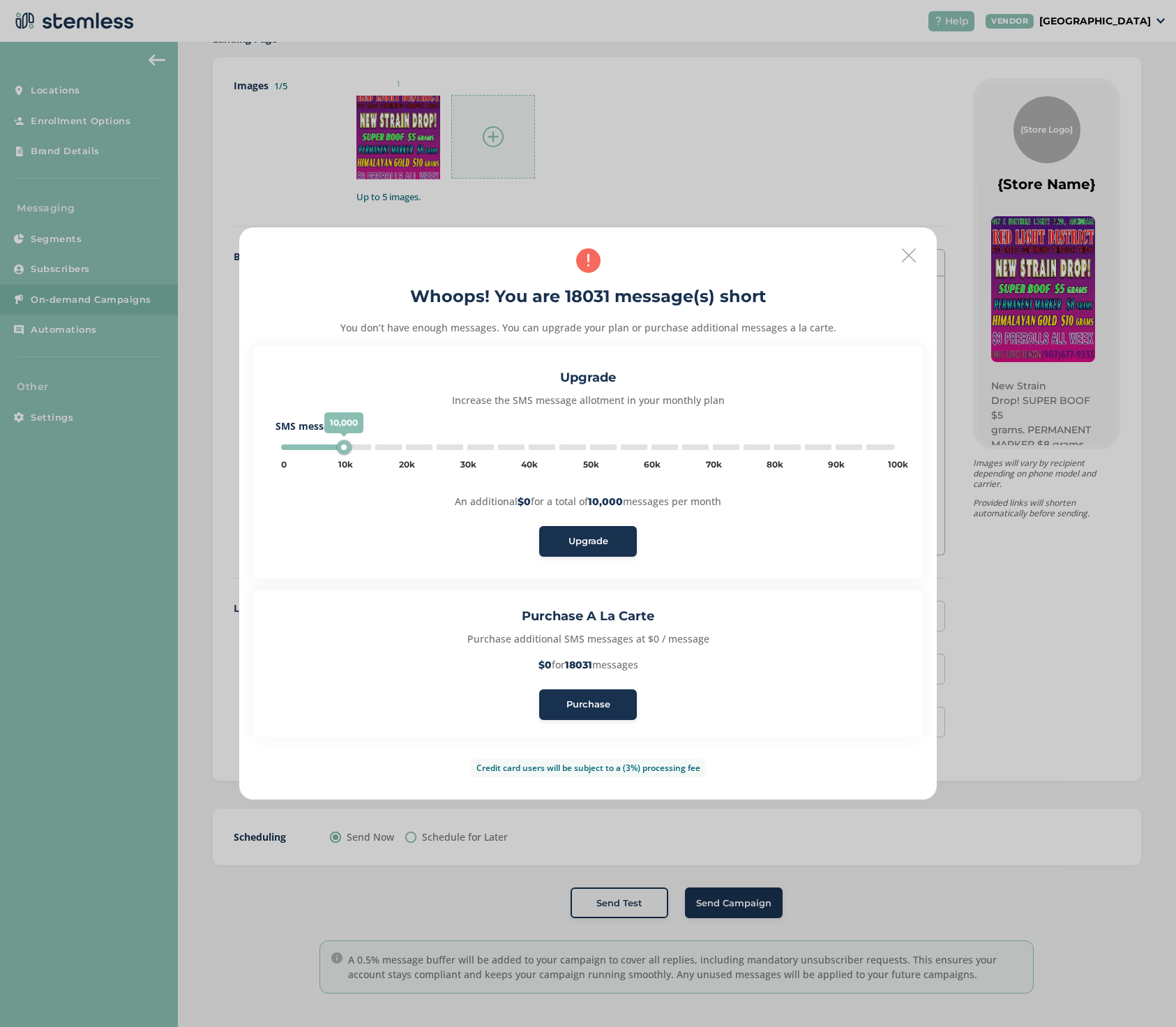
type input "20000"
click at [594, 703] on span "Purchase" at bounding box center [588, 704] width 44 height 14
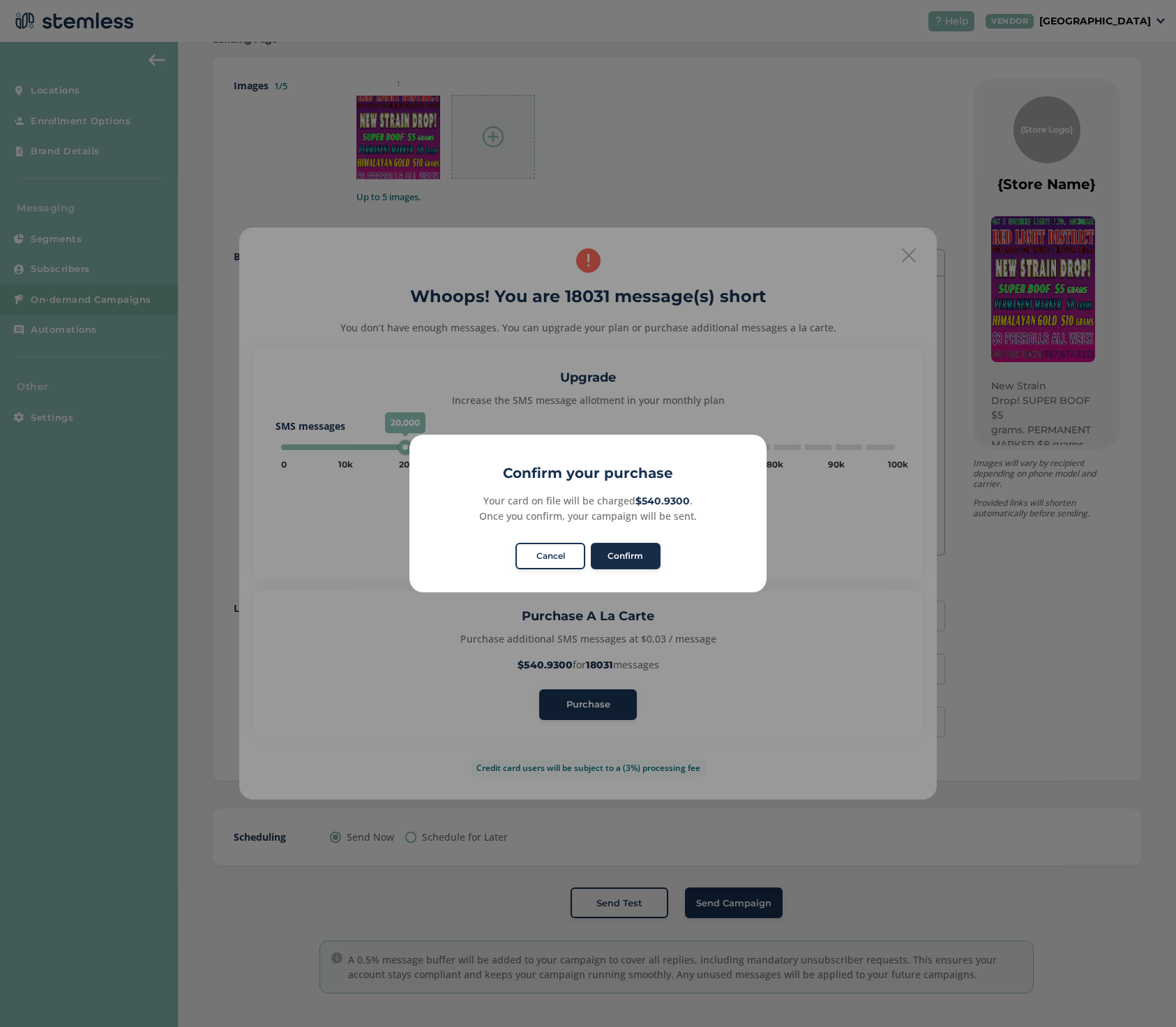
click at [620, 554] on button "Confirm" at bounding box center [626, 556] width 70 height 27
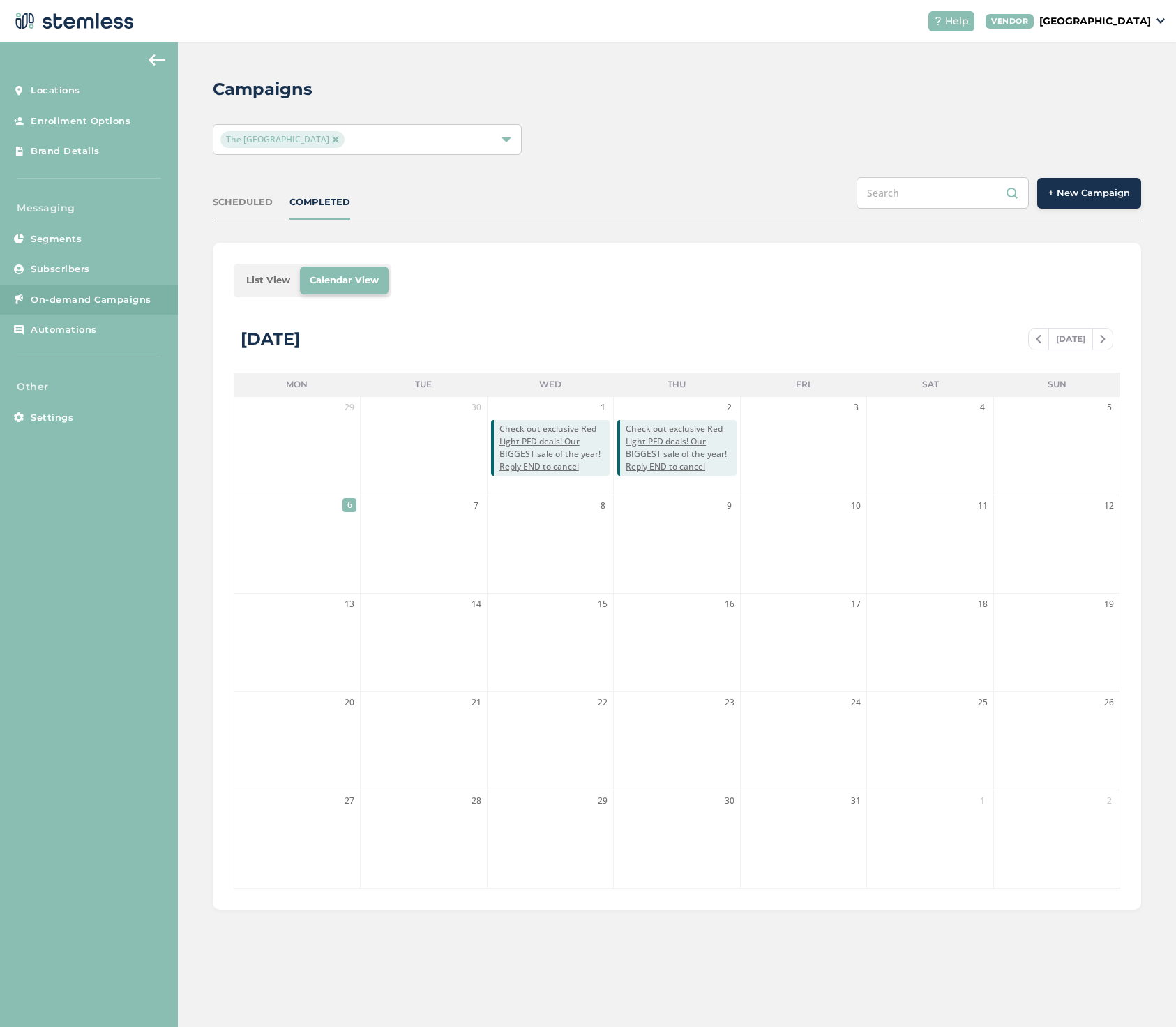
click at [342, 509] on li "6" at bounding box center [296, 544] width 125 height 98
click at [50, 226] on link "Segments" at bounding box center [89, 239] width 178 height 31
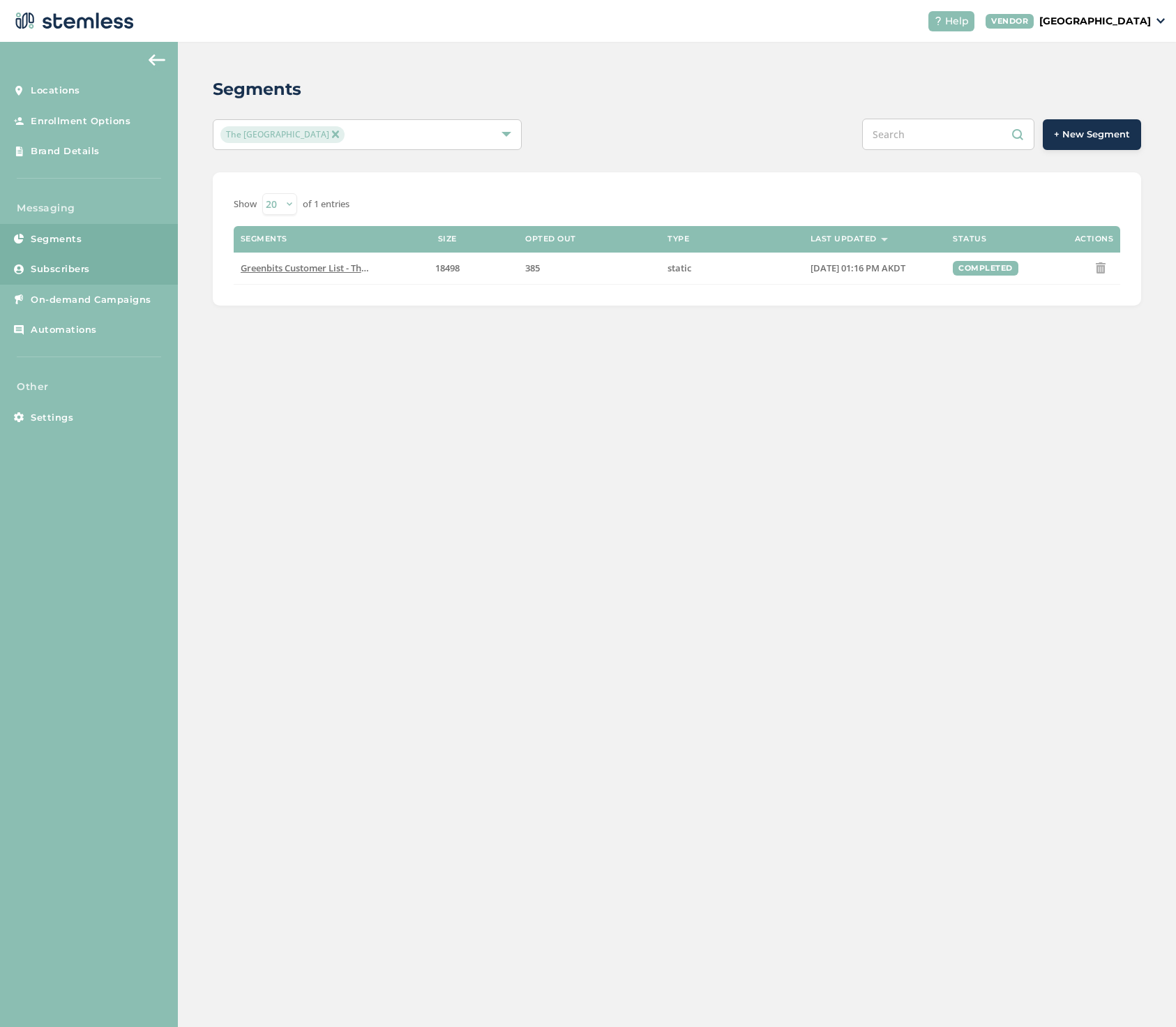
click at [56, 268] on span "Subscribers" at bounding box center [60, 269] width 59 height 14
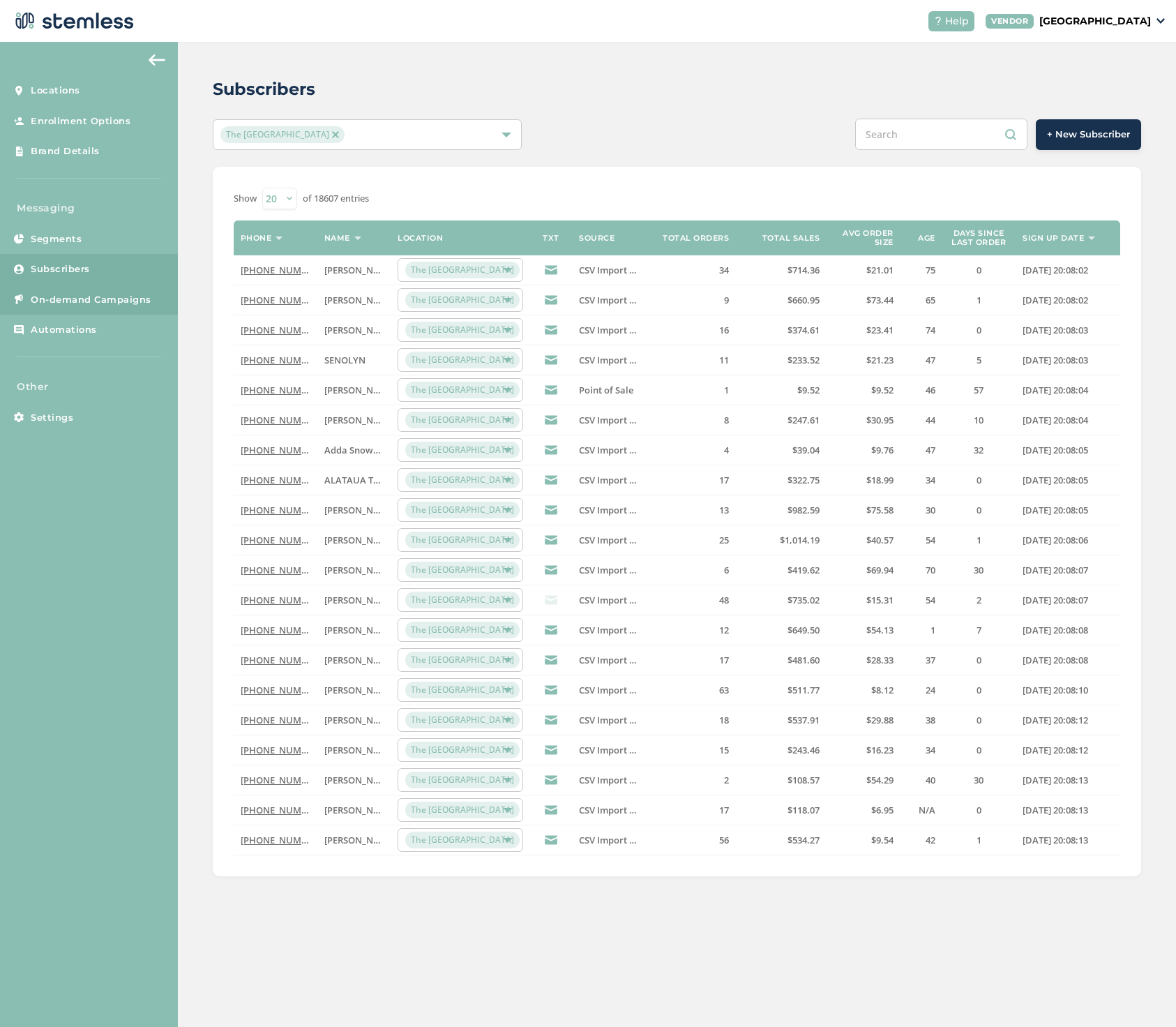
click at [61, 294] on span "On-demand Campaigns" at bounding box center [90, 299] width 120 height 14
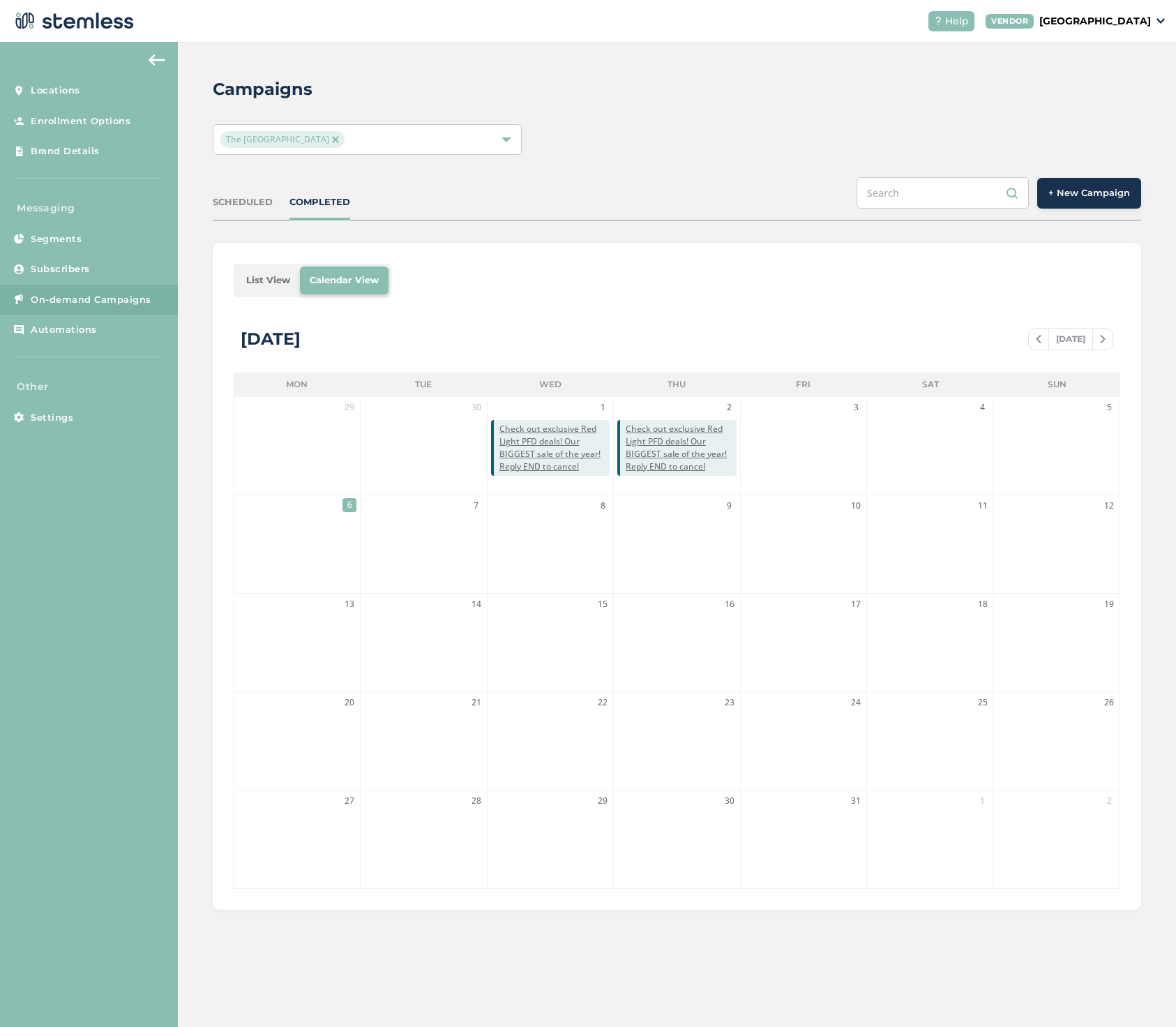
click at [348, 508] on span "6" at bounding box center [349, 504] width 14 height 14
click at [319, 531] on li "6" at bounding box center [296, 544] width 125 height 98
click at [257, 205] on div "SCHEDULED" at bounding box center [242, 202] width 60 height 14
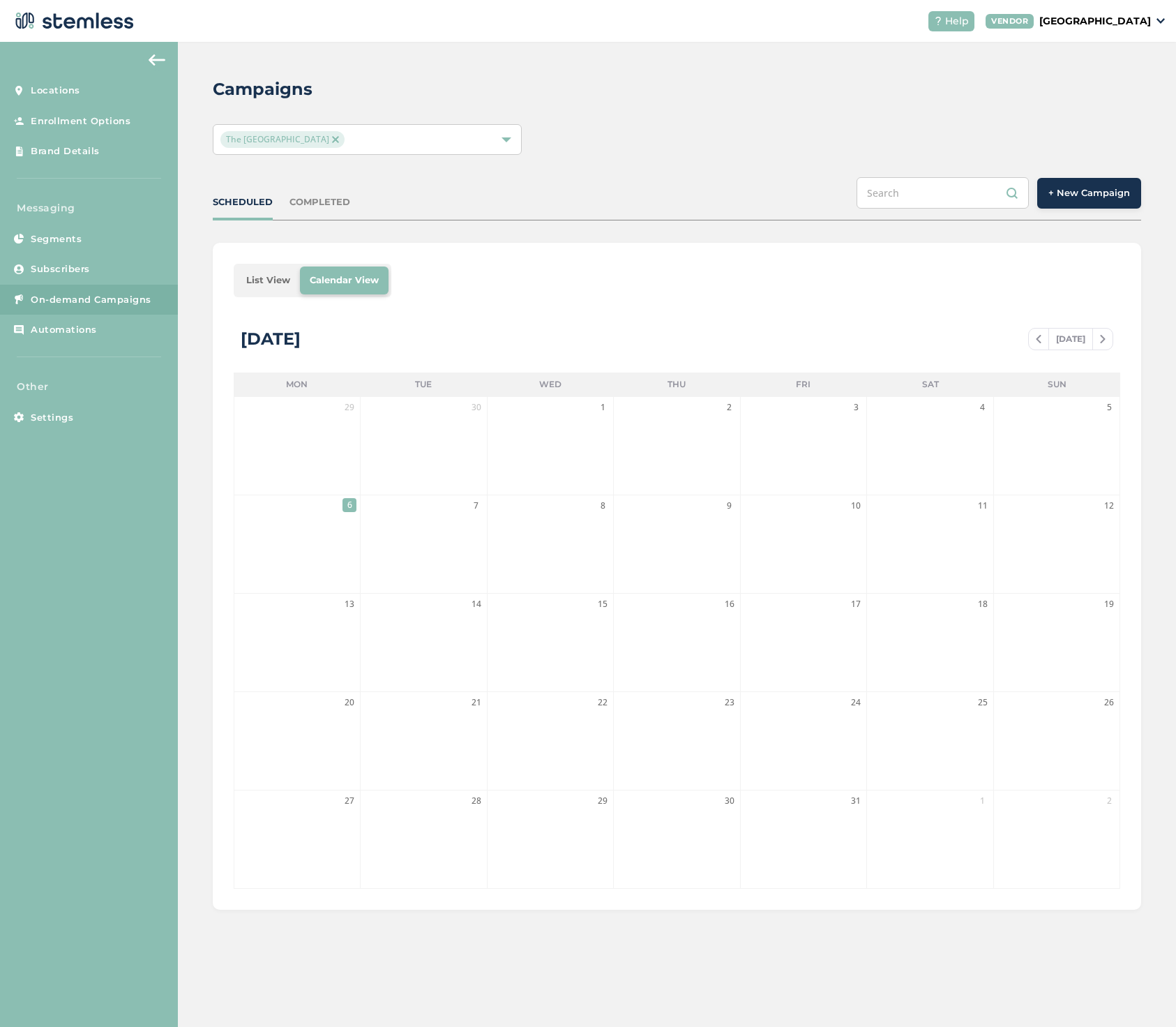
click at [349, 502] on span "6" at bounding box center [349, 504] width 14 height 14
click at [68, 299] on span "On-demand Campaigns" at bounding box center [90, 299] width 120 height 14
click at [66, 331] on span "Automations" at bounding box center [64, 329] width 66 height 14
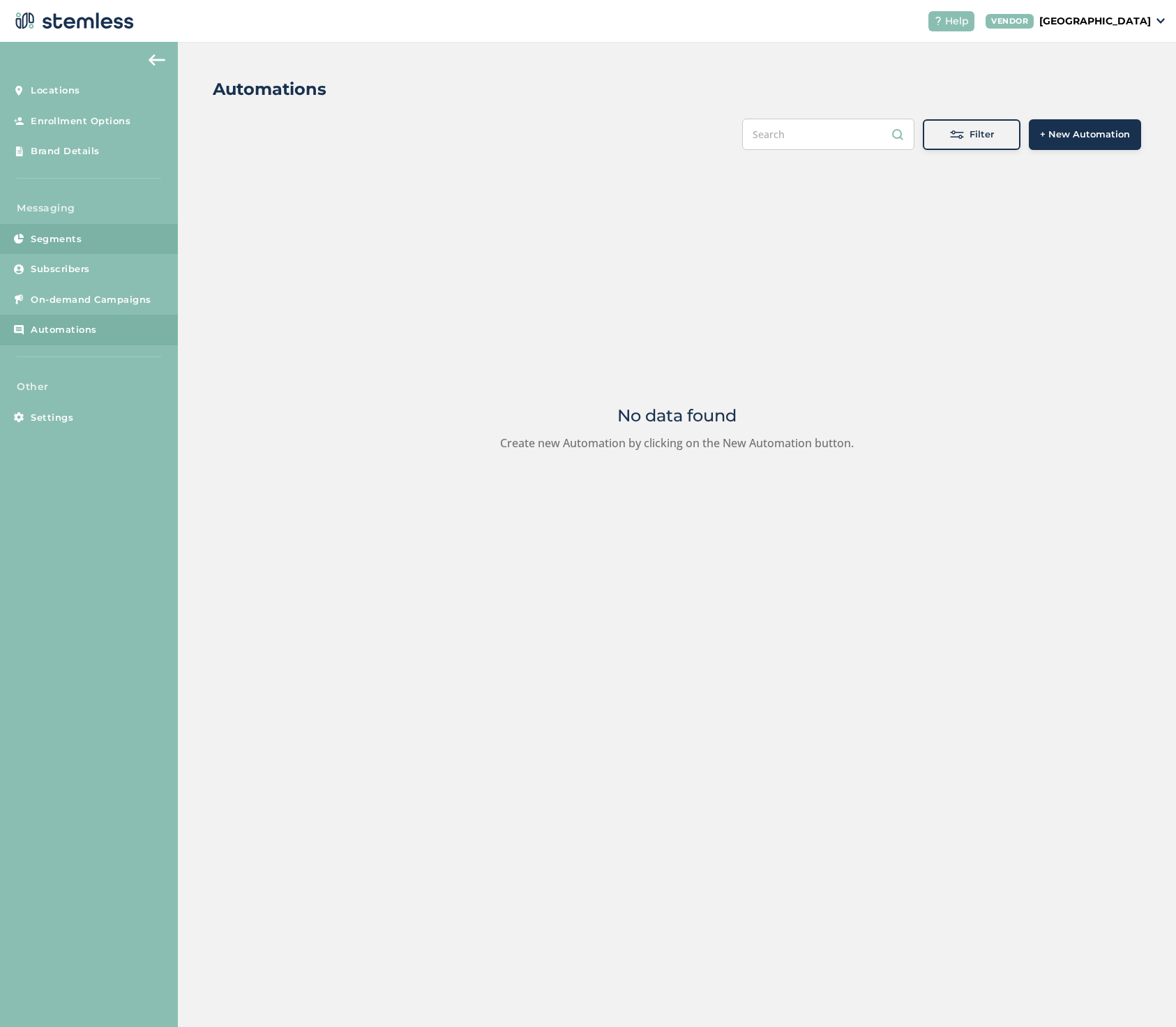
click at [70, 232] on span "Segments" at bounding box center [56, 239] width 51 height 14
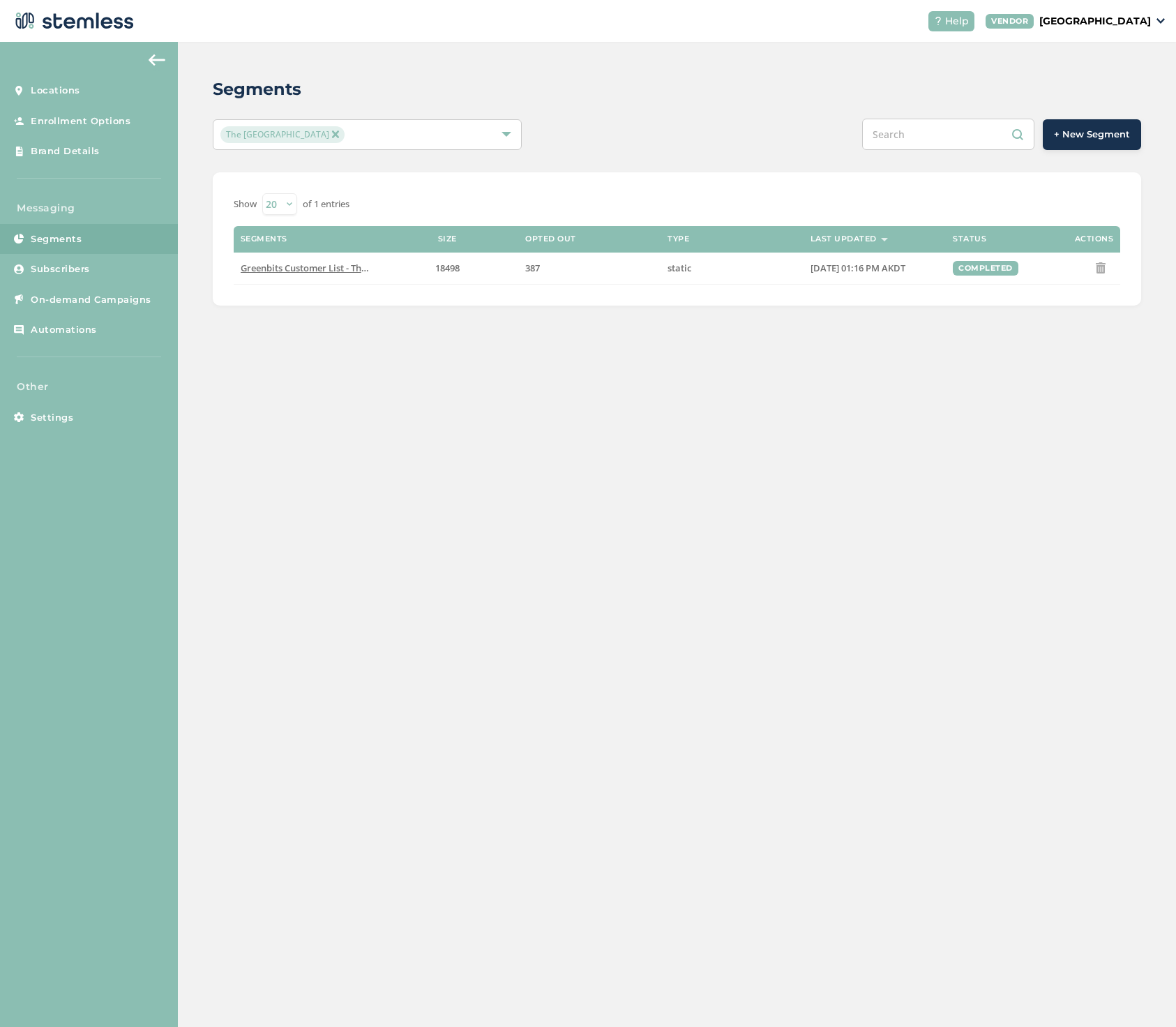
click at [155, 61] on img at bounding box center [157, 60] width 17 height 11
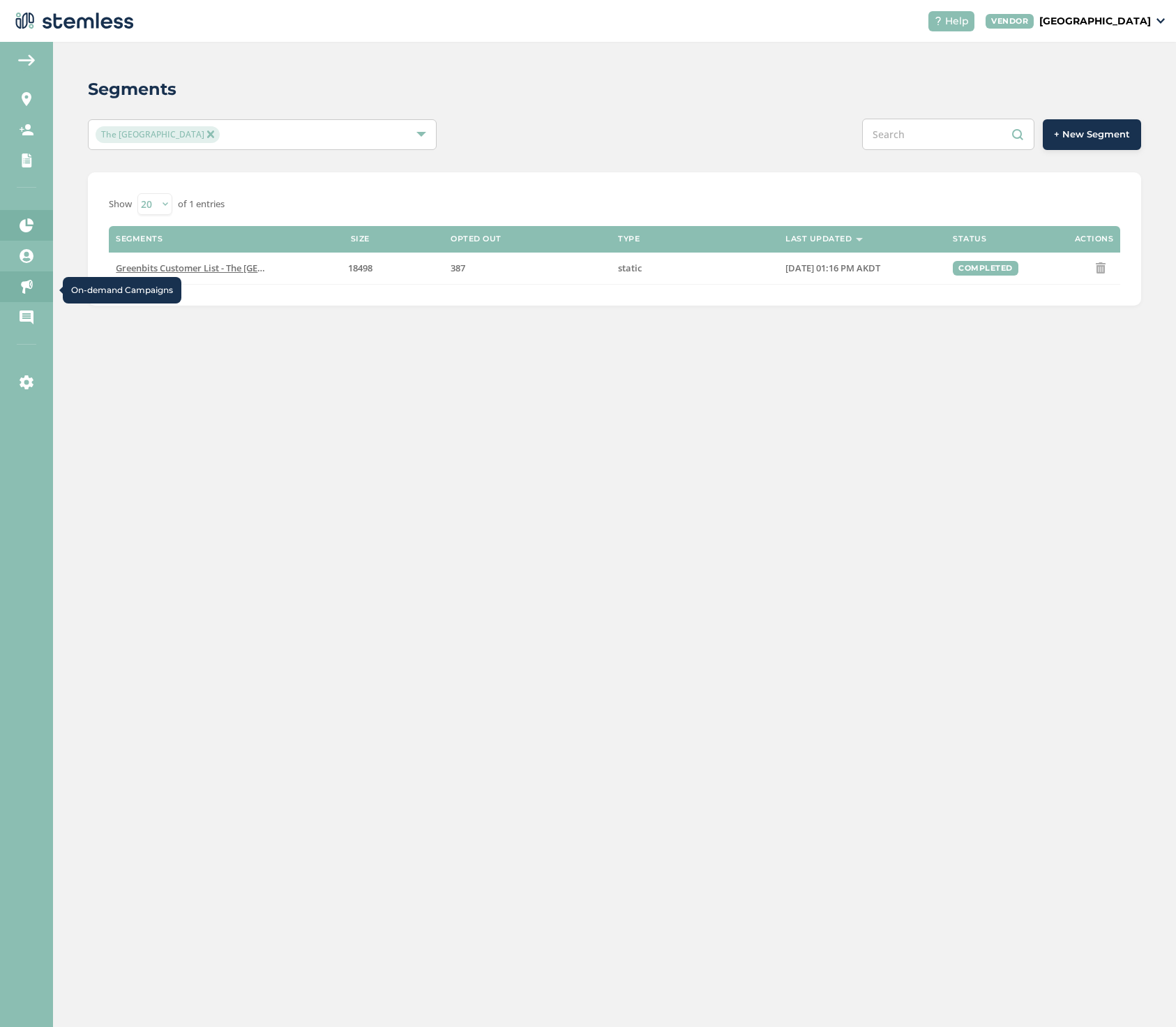
click at [24, 282] on icon at bounding box center [27, 286] width 14 height 14
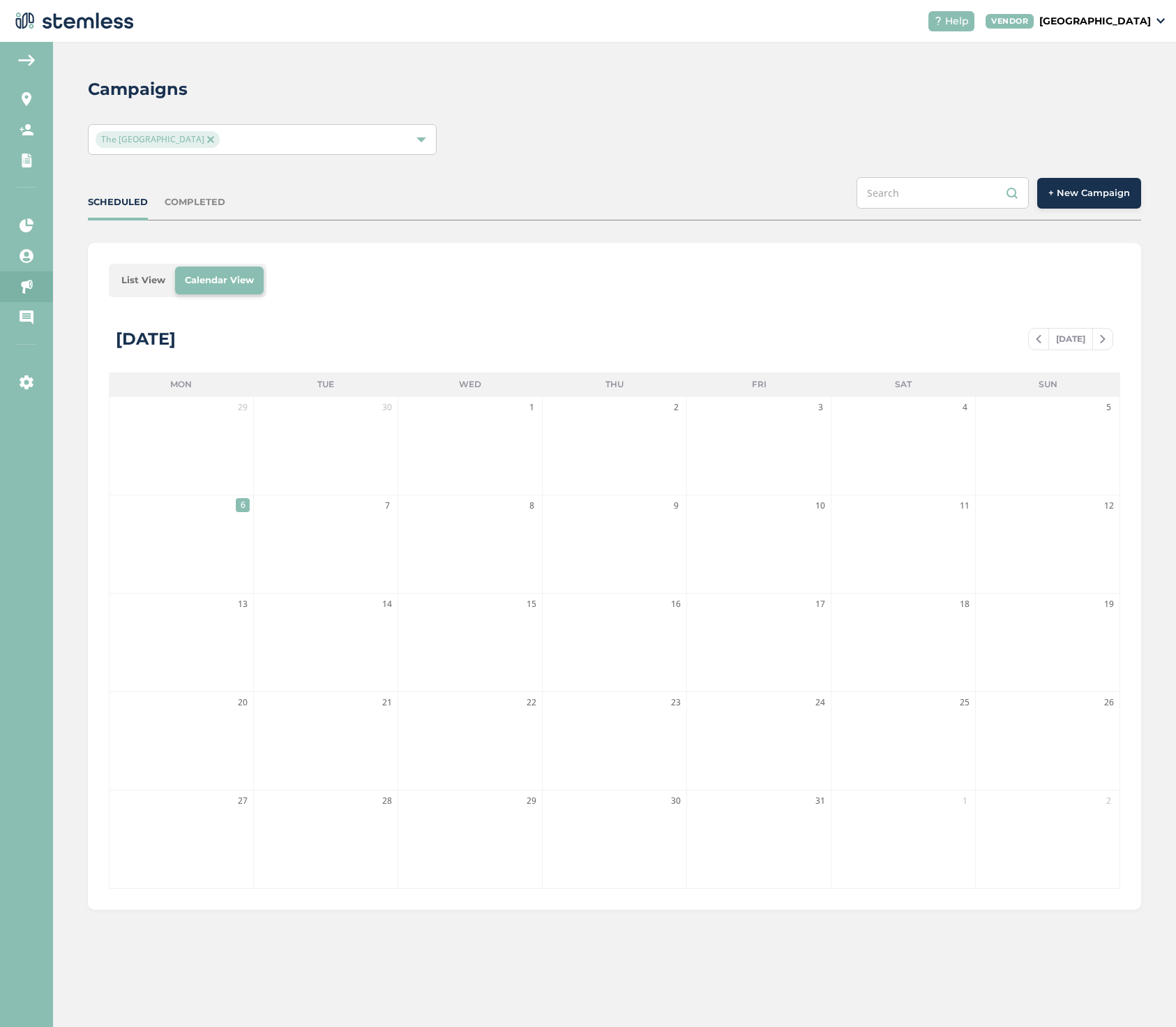
click at [199, 204] on div "COMPLETED" at bounding box center [194, 202] width 61 height 14
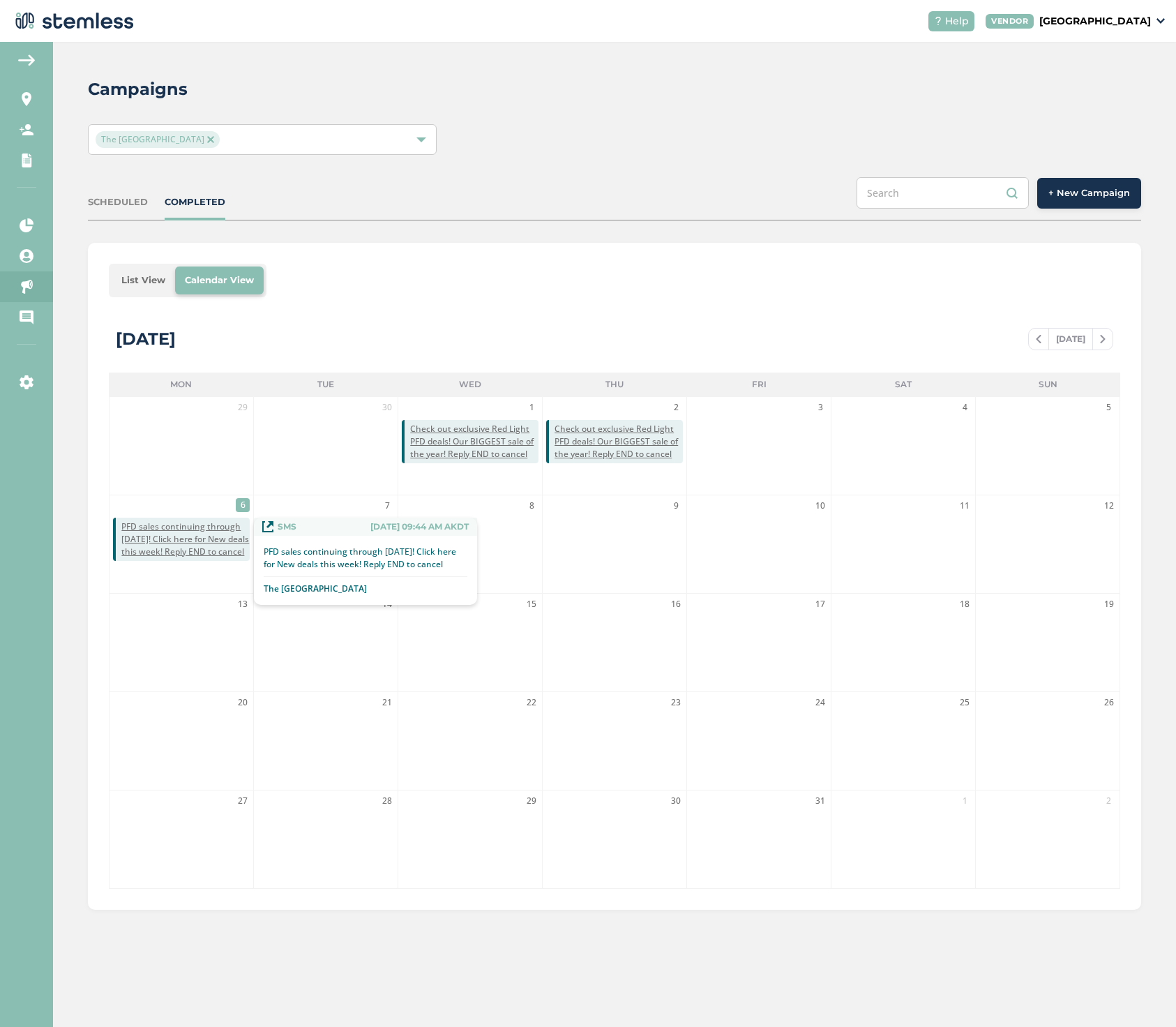
click at [174, 546] on span "PFD sales continuing through [DATE]! Click here for New deals this week! Reply …" at bounding box center [185, 538] width 129 height 37
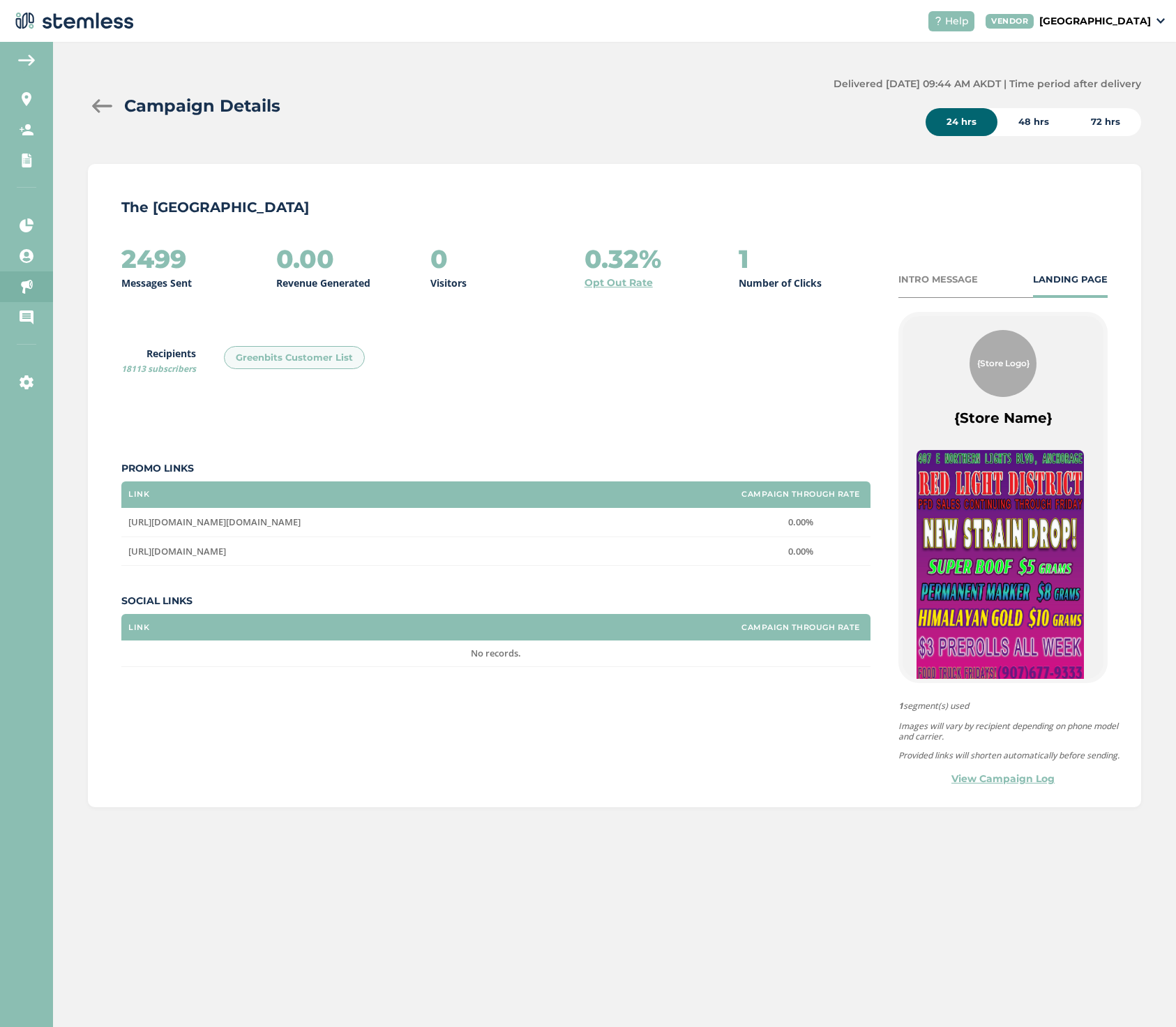
click at [85, 117] on div "Campaign Details Delivered [DATE] 09:44 AM AKDT | Time period after delivery 24…" at bounding box center [615, 441] width 1124 height 800
click at [95, 104] on div at bounding box center [102, 105] width 28 height 14
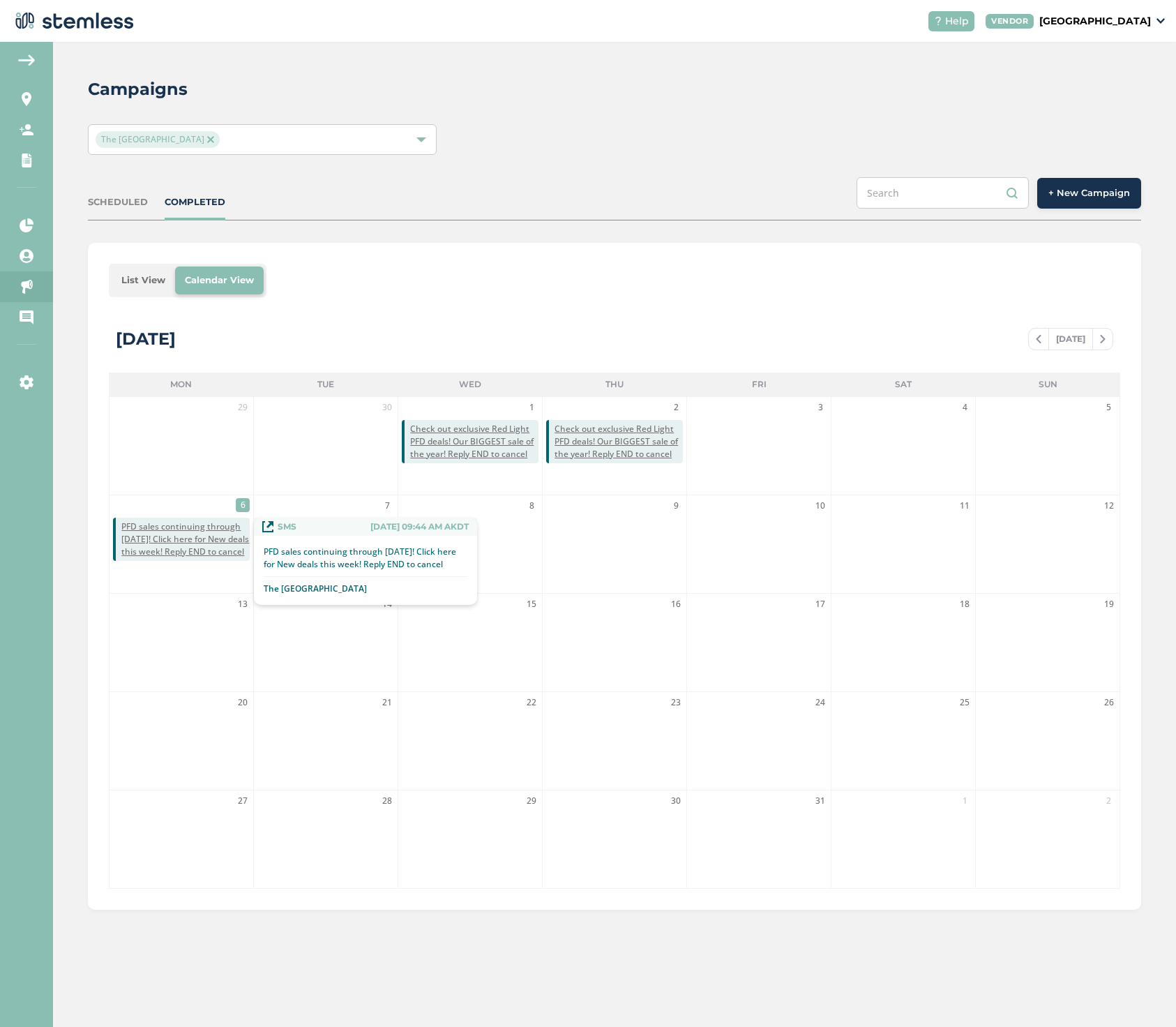
click at [155, 533] on span "PFD sales continuing through [DATE]! Click here for New deals this week! Reply …" at bounding box center [185, 538] width 129 height 37
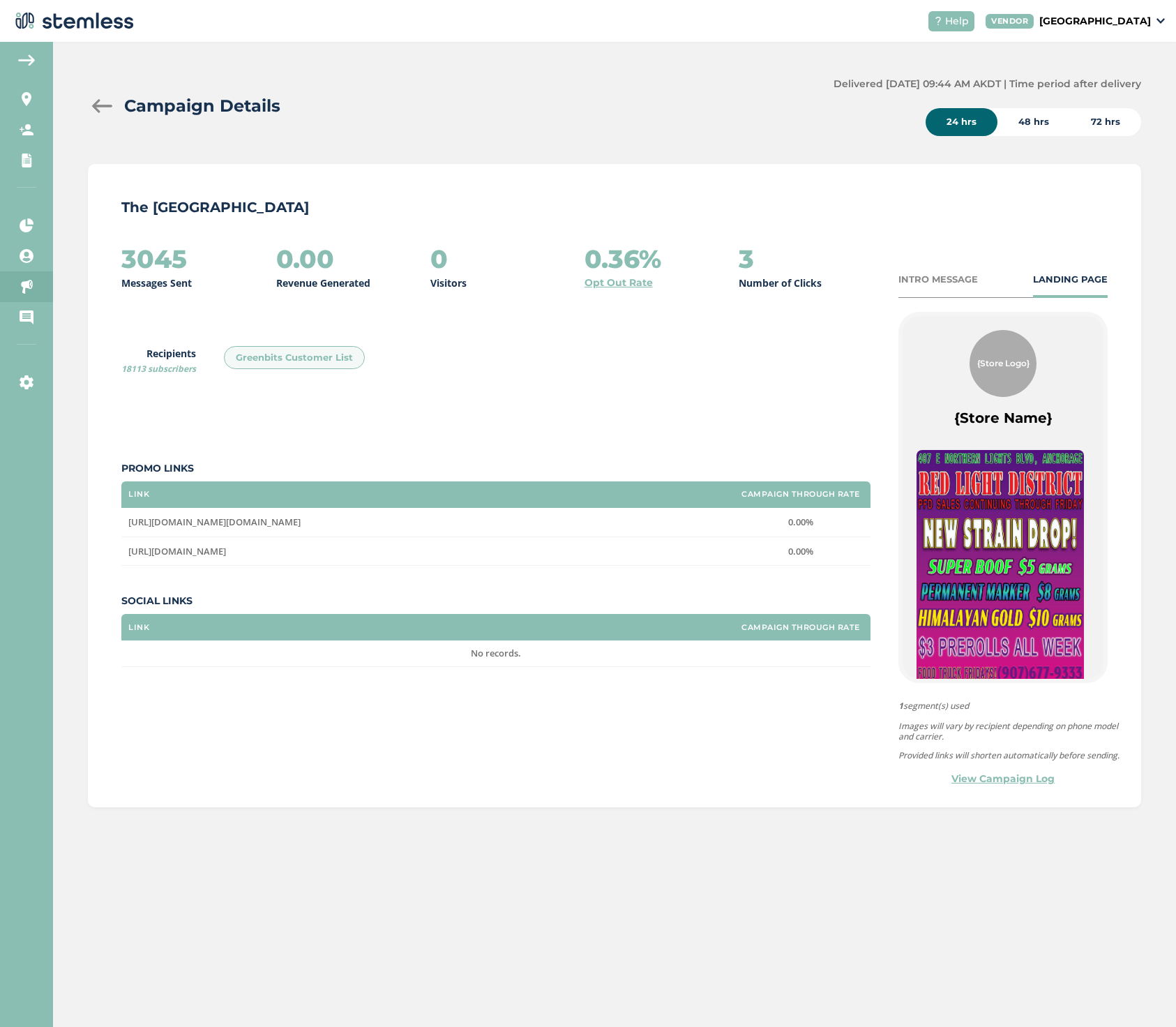
drag, startPoint x: 128, startPoint y: 519, endPoint x: 725, endPoint y: 522, distance: 597.0
click at [725, 522] on td "[URL][DOMAIN_NAME][DOMAIN_NAME]" at bounding box center [426, 522] width 610 height 28
